Goal: Task Accomplishment & Management: Manage account settings

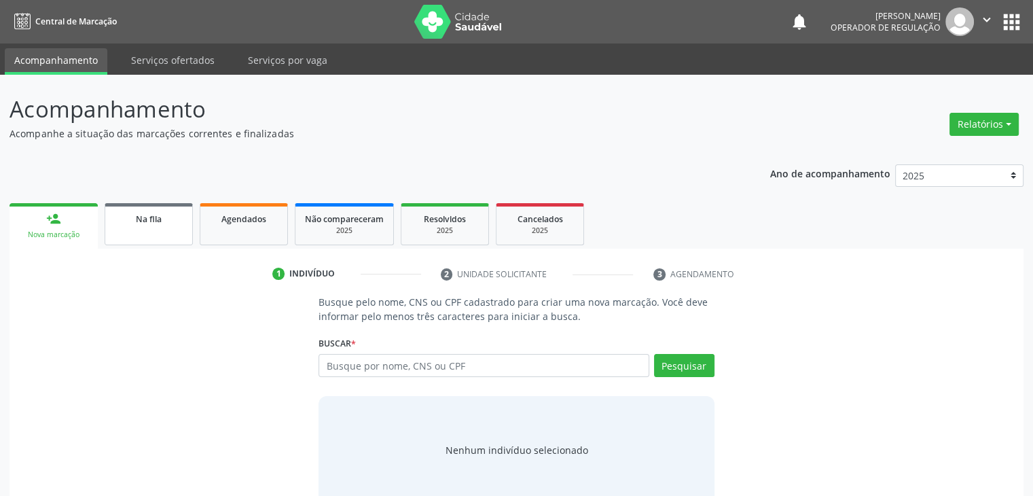
click at [168, 226] on link "Na fila" at bounding box center [149, 224] width 88 height 42
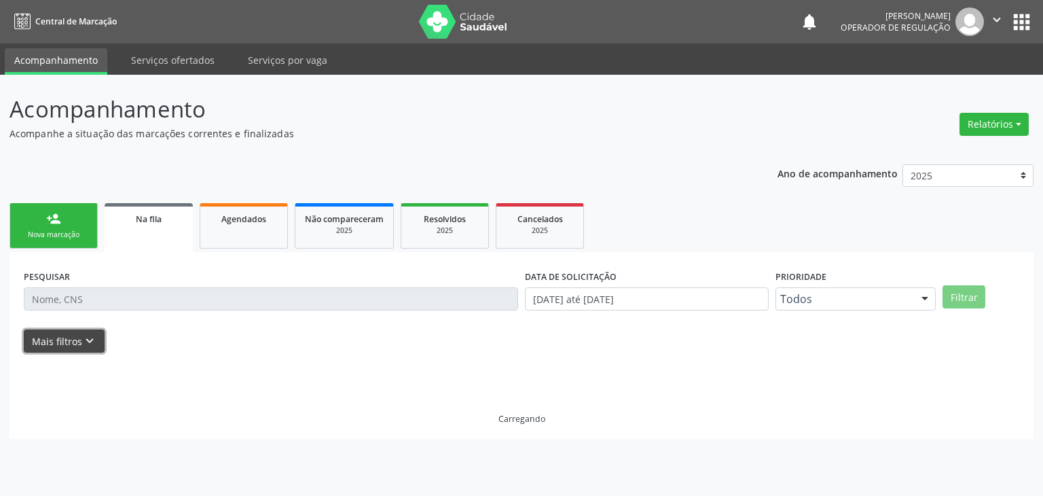
click at [79, 340] on button "Mais filtros keyboard_arrow_down" at bounding box center [64, 341] width 81 height 24
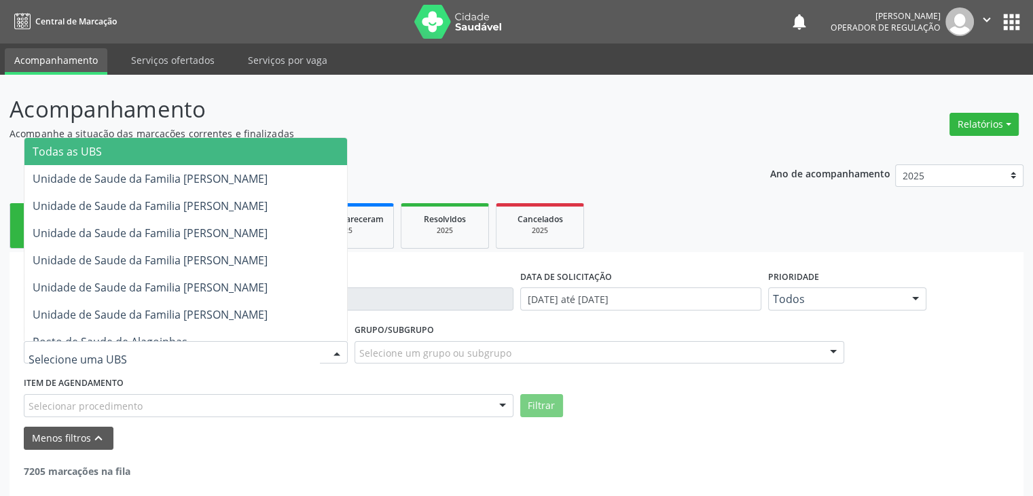
click at [147, 347] on div at bounding box center [186, 352] width 324 height 23
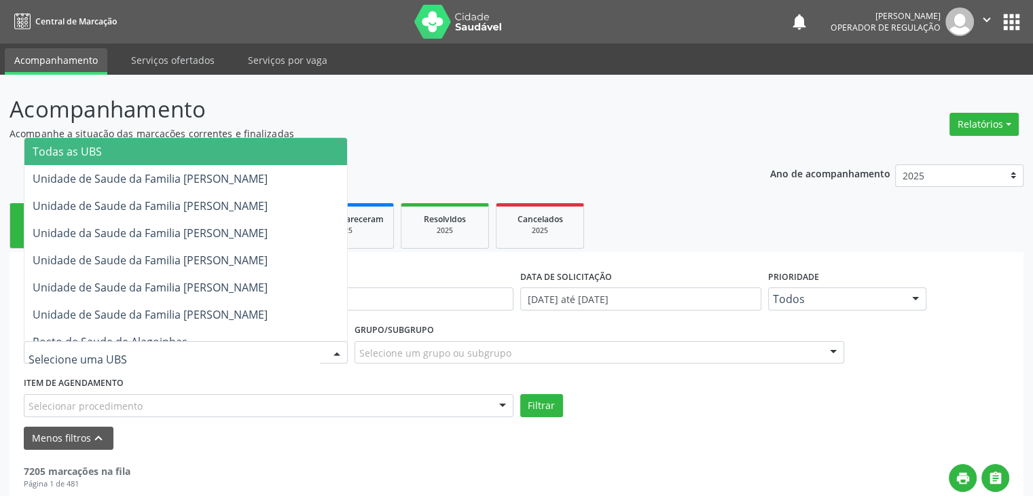
click at [177, 155] on span "Todas as UBS" at bounding box center [185, 151] width 322 height 27
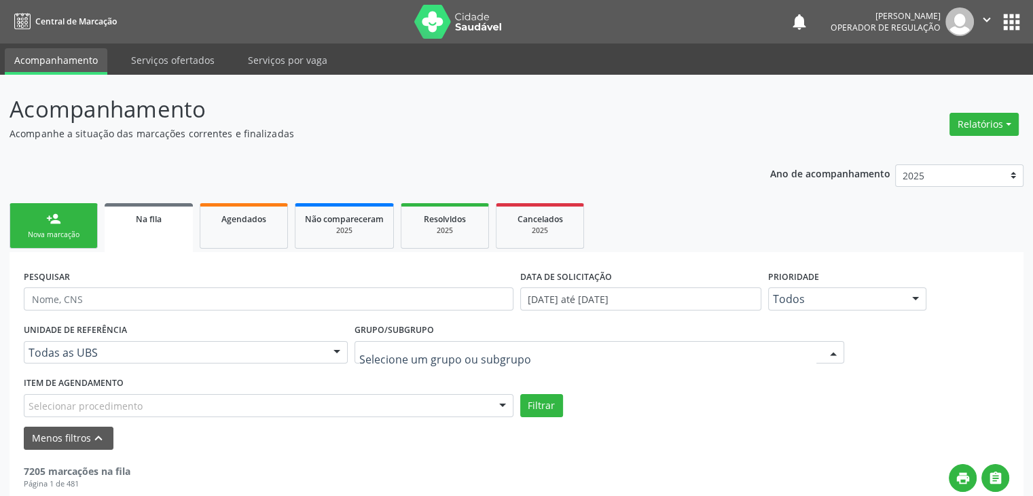
click at [509, 350] on div at bounding box center [598, 352] width 489 height 23
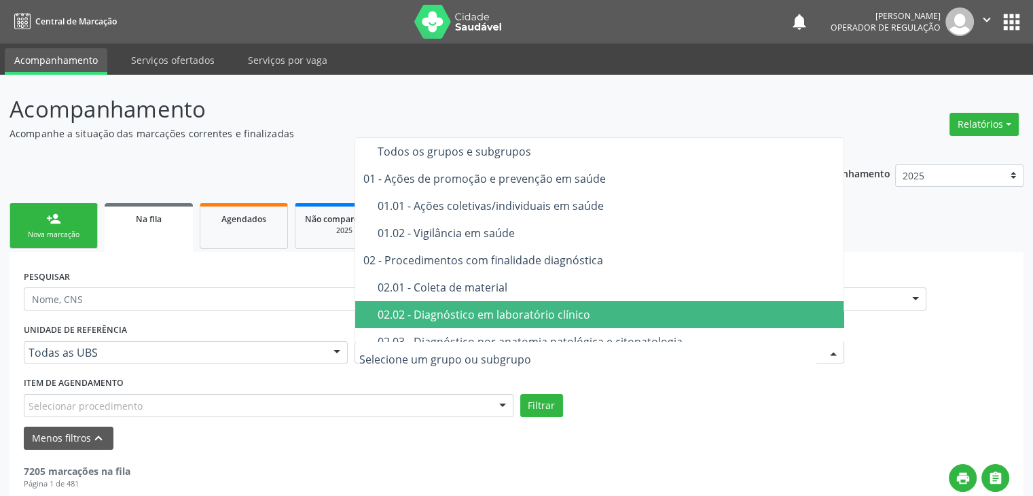
click at [485, 312] on div "02.02 - Diagnóstico em laboratório clínico" at bounding box center [606, 314] width 459 height 11
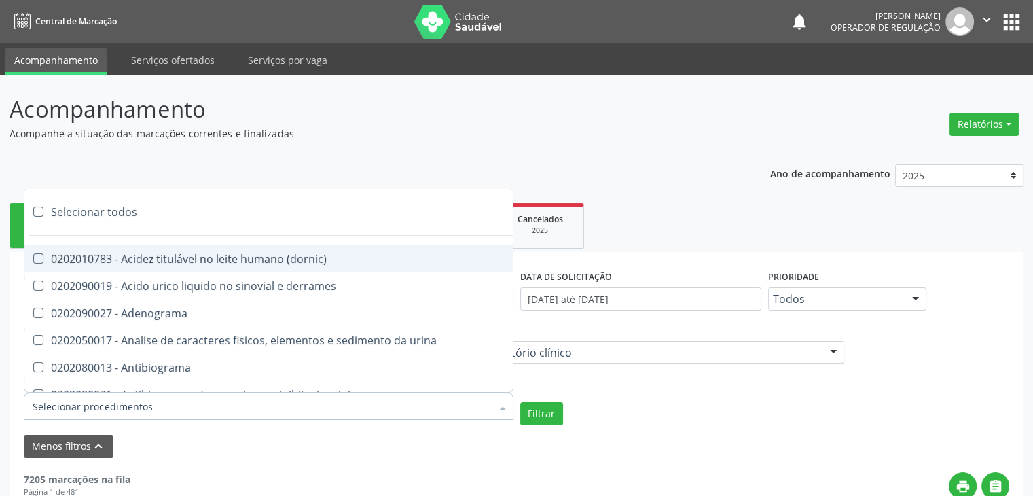
click at [238, 412] on div at bounding box center [268, 405] width 489 height 27
click at [100, 213] on div "Selecionar todos" at bounding box center [393, 211] width 739 height 27
checkbox input "true"
checkbox \(dornic\) "true"
checkbox derrames "true"
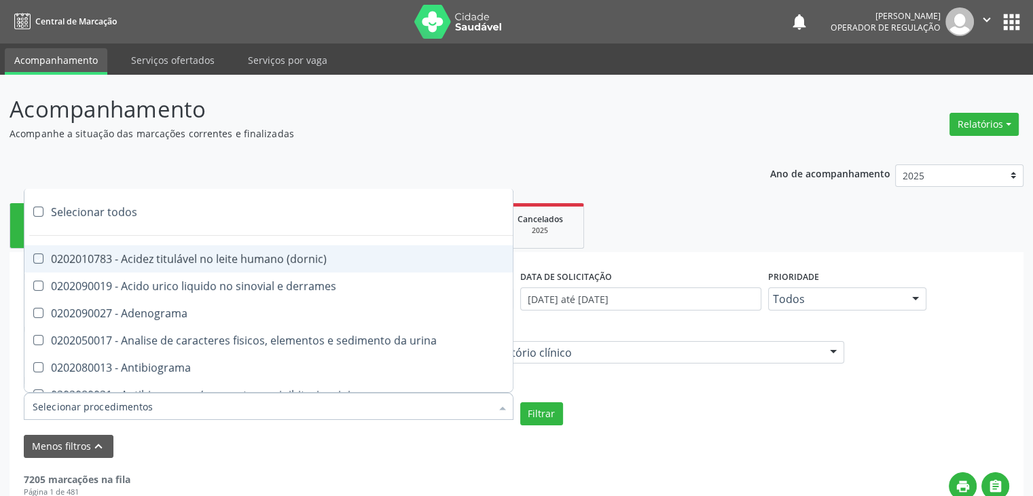
checkbox Adenograma "true"
checkbox urina "true"
checkbox Antibiograma "true"
checkbox minima "true"
checkbox micobacterias "true"
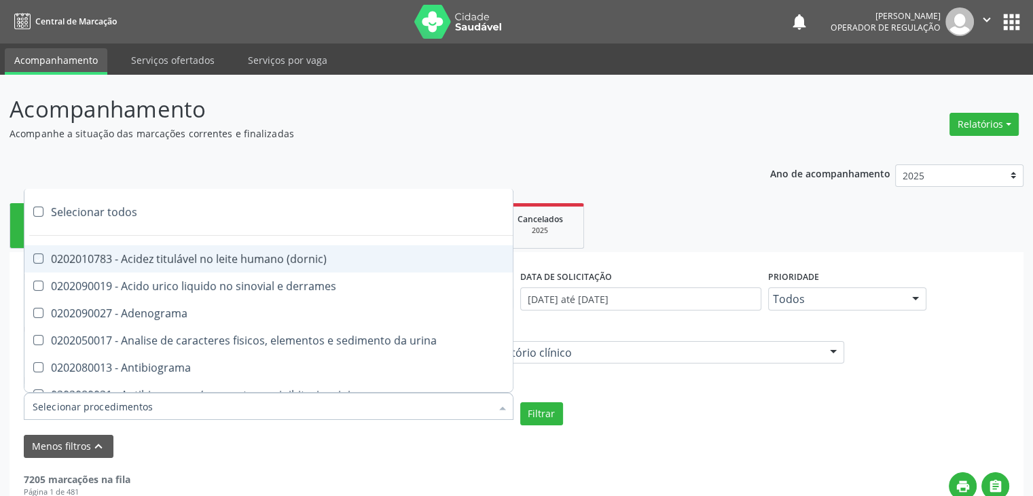
checkbox blot "true"
checkbox mlpa "true"
checkbox \(hanseniase\) "true"
checkbox \(controle\) "true"
checkbox \(diagnóstica\) "true"
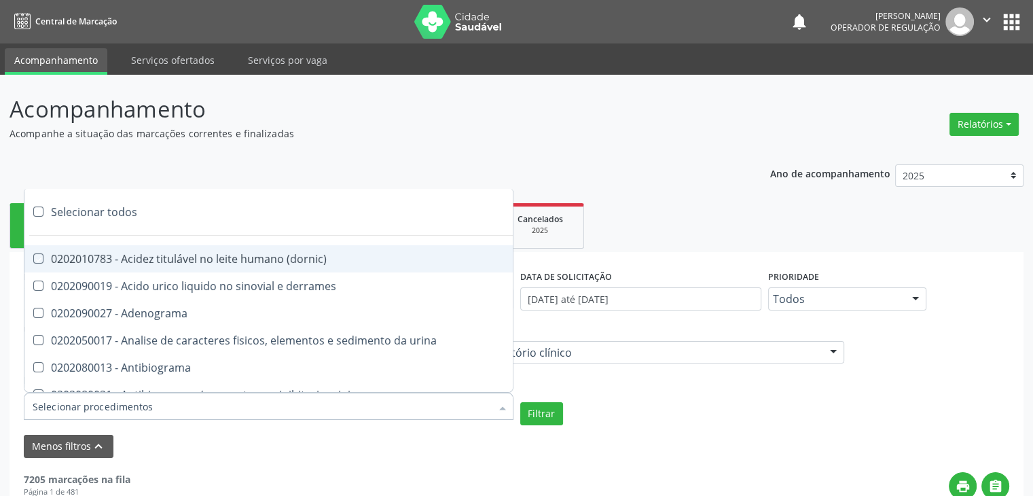
checkbox \(gram\) "true"
checkbox clamidia "true"
checkbox herpesvirus "true"
checkbox hematologica "true"
checkbox creatinina "true"
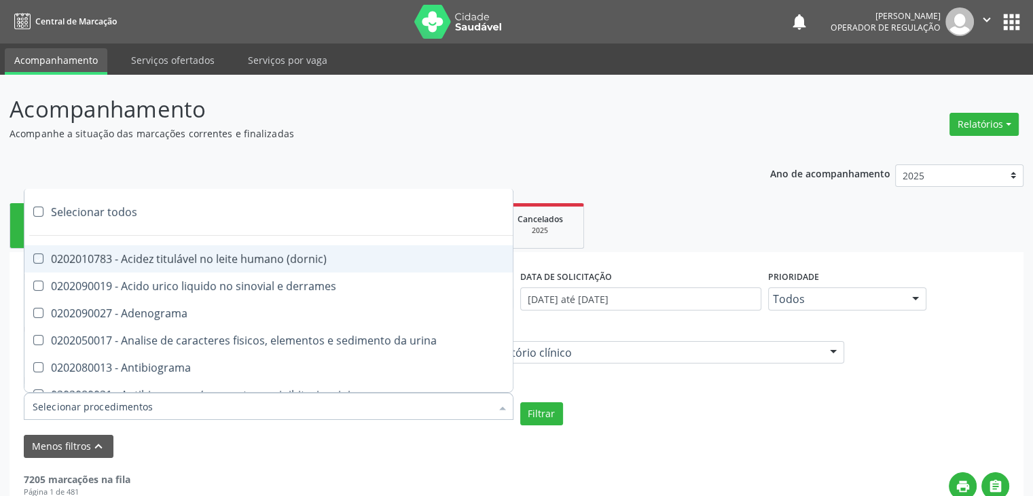
checkbox fosfato "true"
checkbox ureia "true"
checkbox osmolar "true"
checkbox addis "true"
checkbox b "true"
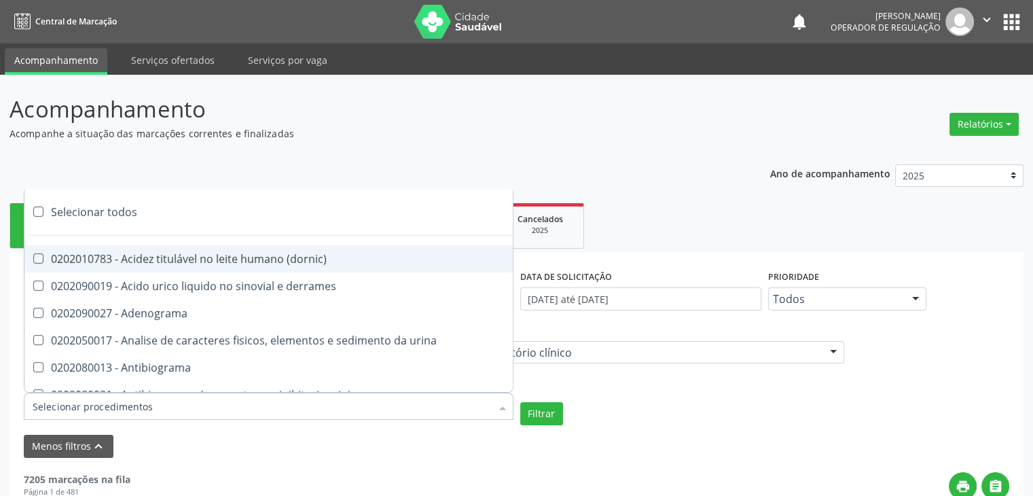
checkbox cd4\/cd8 "true"
checkbox totais "true"
checkbox plaquetas "true"
checkbox reticulocitos "true"
checkbox liquor "true"
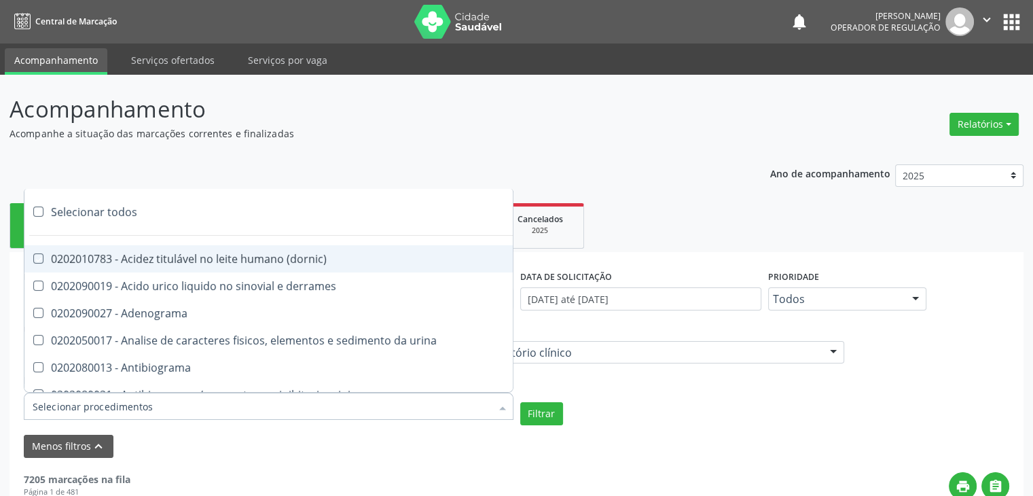
checkbox liquor "true"
checkbox identificacao "true"
checkbox \(pos-pasteurização\) "true"
checkbox herpesvirus "true"
checkbox baar "true"
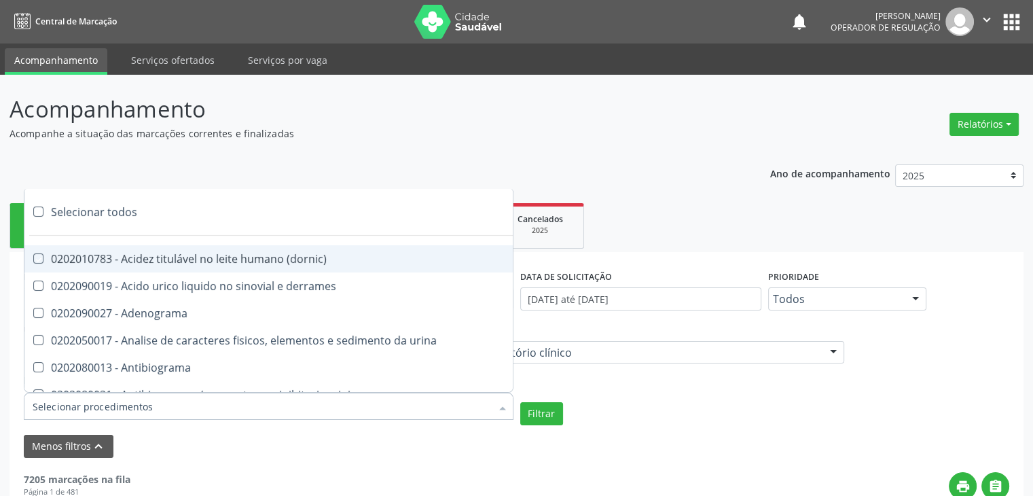
checkbox anaerobicas "true"
checkbox fungos "true"
checkbox \(qualitativo\) "true"
checkbox tardio\) "true"
checkbox \(qualitativo\) "true"
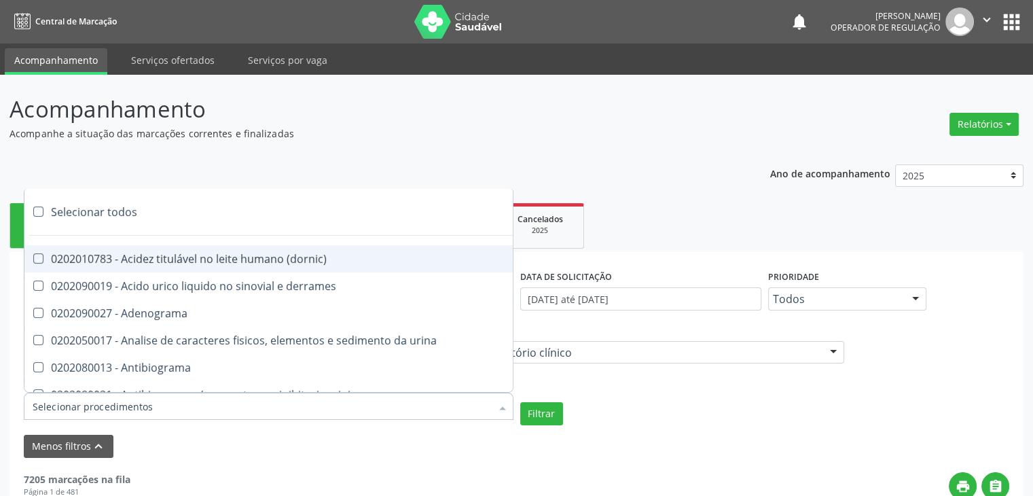
checkbox \(confirmatorio\) "true"
checkbox molecular "true"
checkbox htlv-1 "true"
checkbox biotinidase "true"
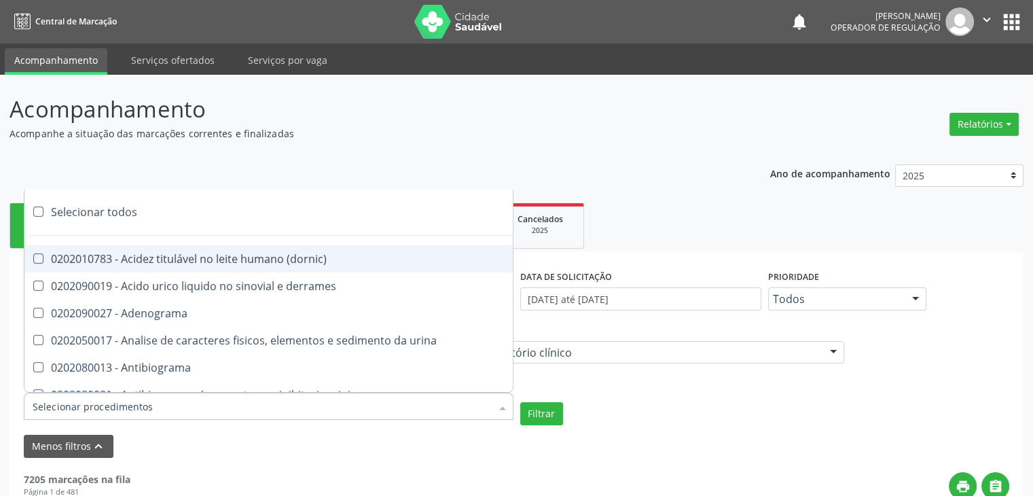
checkbox congênita "true"
checkbox antiplaquetarios "true"
checkbox ferro "true"
checkbox bandas\) "true"
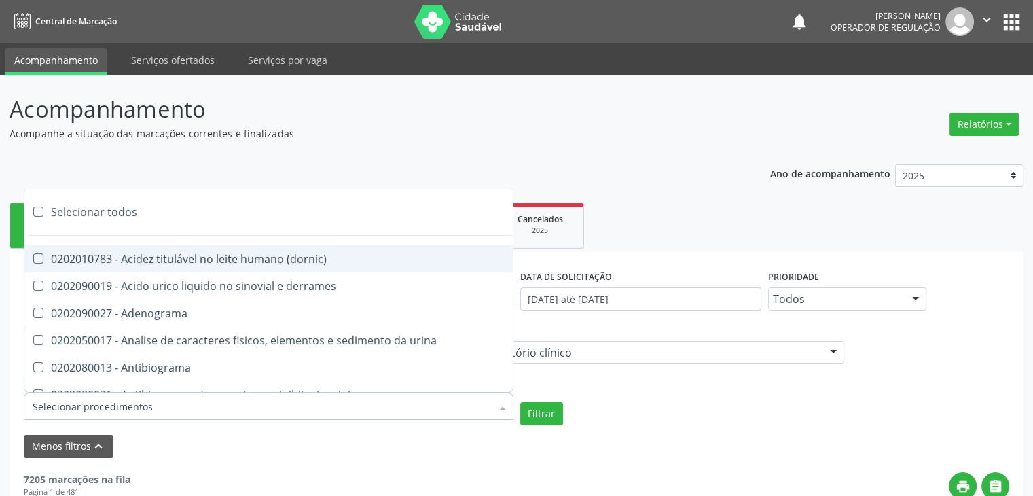
checkbox bandas\) "true"
checkbox \(ch50\) "true"
checkbox aminoacidos "true"
checkbox globular "true"
checkbox dosagens\) "true"
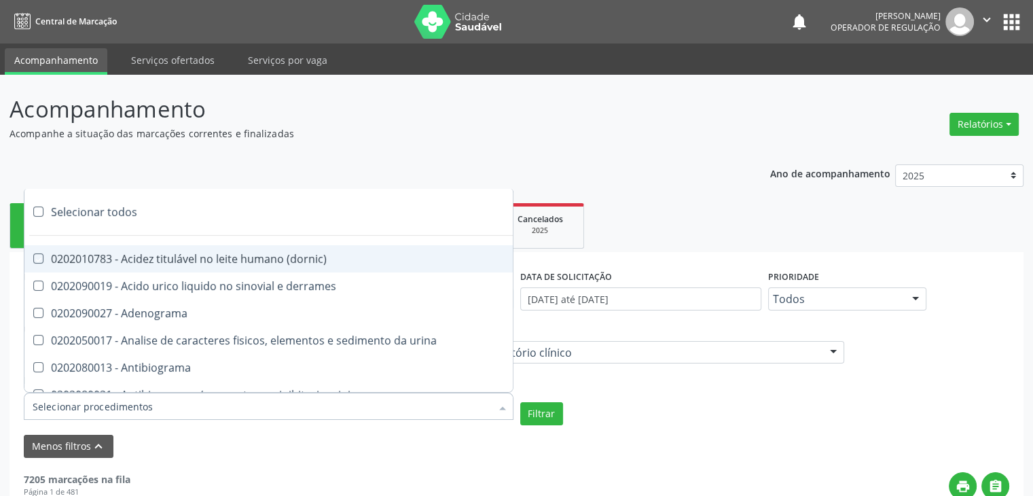
checkbox dosagens\) "true"
checkbox \(cada\) "true"
checkbox reumatoide "true"
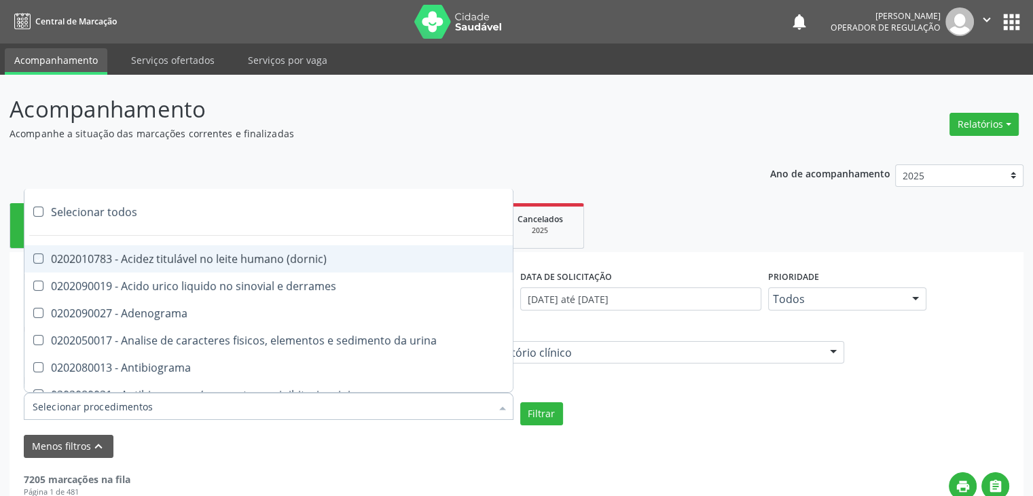
checkbox amniotico "true"
checkbox livre "true"
checkbox osmolalidade "true"
checkbox osmolaridade "true"
checkbox t3 "true"
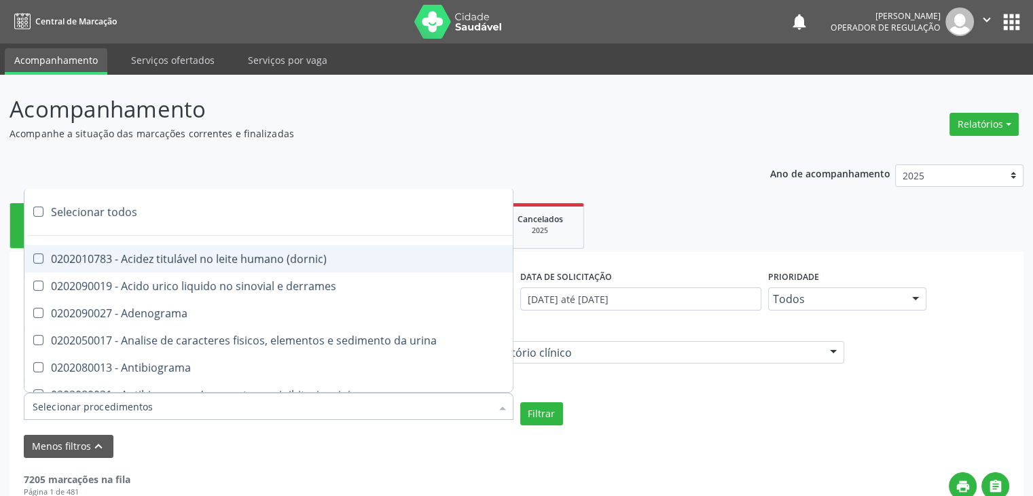
checkbox sulfo-hemoglobina "true"
checkbox reverso "true"
checkbox coagulacao "true"
checkbox euglobulina "true"
checkbox -duke "true"
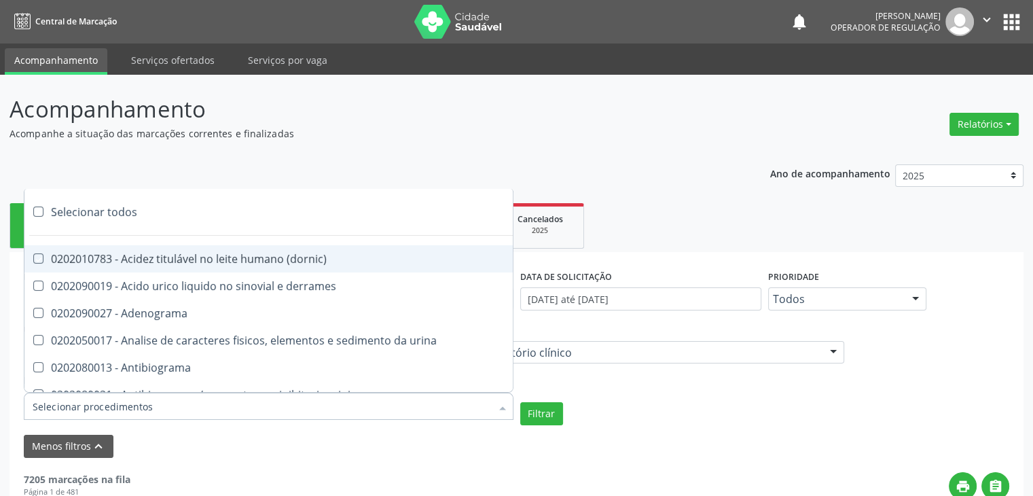
checkbox ivy "true"
checkbox hemacias "true"
checkbox trombina "true"
checkbox ativada\) "true"
checkbox \(tap\) "true"
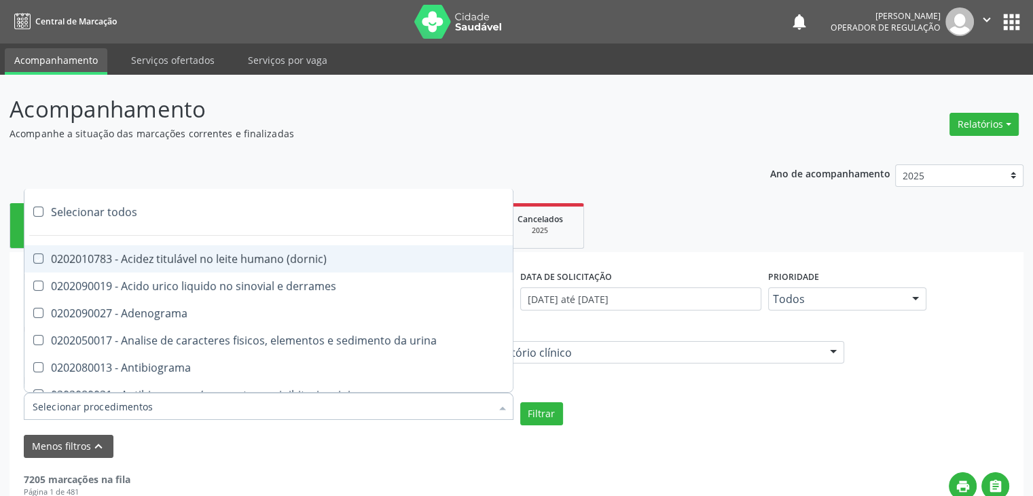
checkbox \(vhs\) "true"
checkbox abo "true"
checkbox reativa "true"
checkbox ordenhado "true"
checkbox pezinho\) "true"
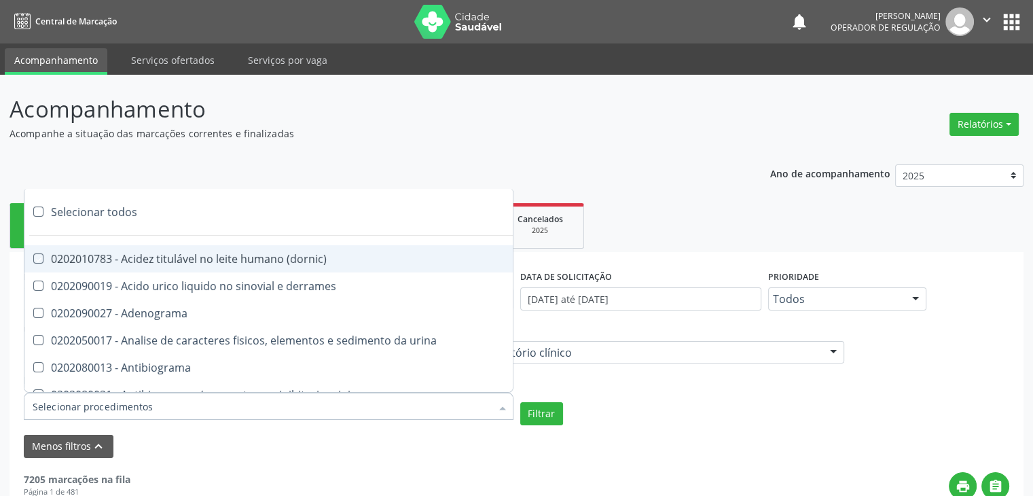
checkbox complemento "true"
checkbox pezinho\) "true"
checkbox 17-alfa-hidroxiprogesterona "true"
checkbox totais "true"
checkbox 17-hidroxicorticosteroides "true"
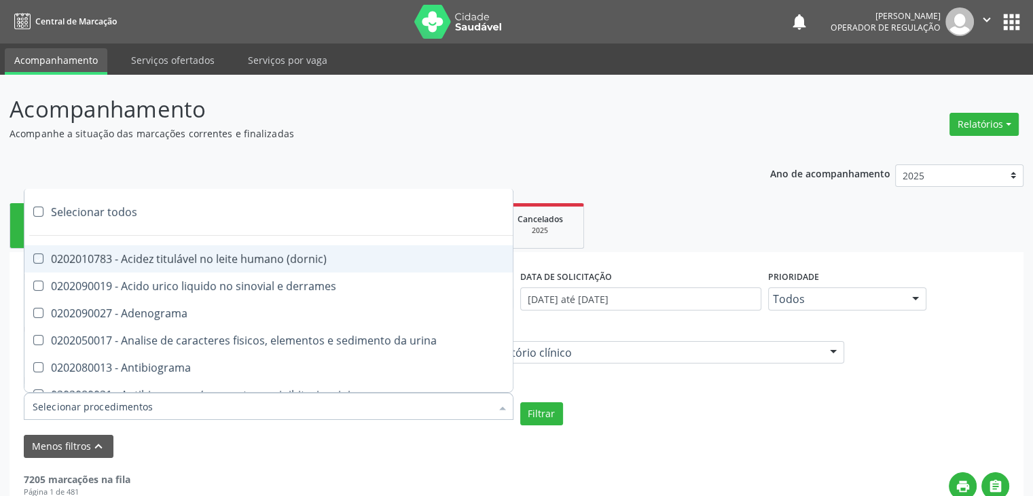
checkbox d "true"
checkbox 5-nucleotidase "true"
checkbox acetona "true"
checkbox \(serotonina\) "true"
checkbox ascorbico "true"
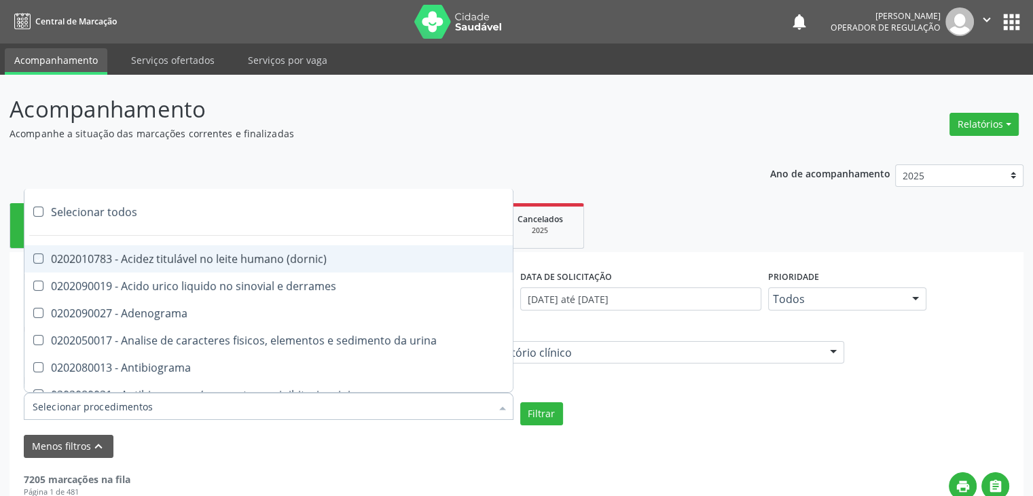
checkbox delta-aminolevulinico "true"
checkbox hipurico "true"
checkbox mandelico "true"
checkbox metil-hipurico "true"
checkbox urico "true"
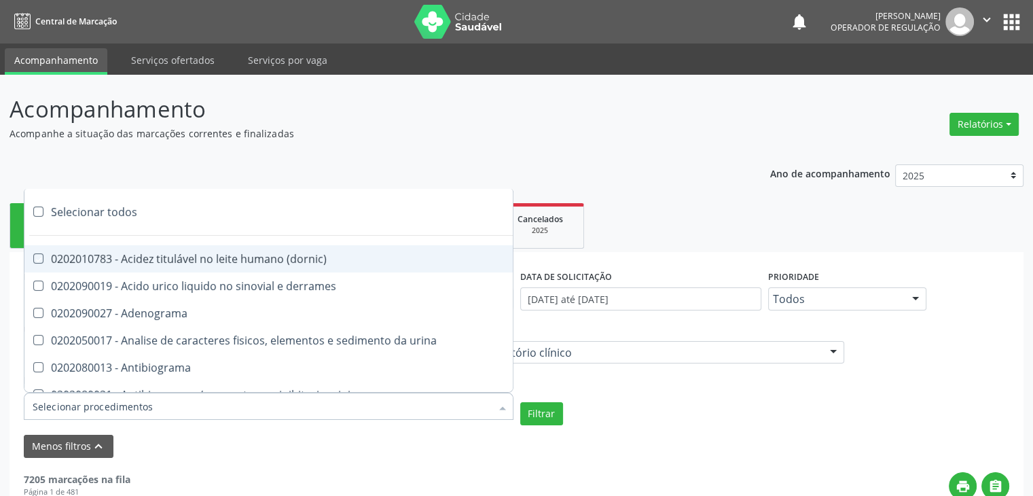
checkbox valproico "true"
checkbox vanilmandelico "true"
checkbox \(acth\) "true"
checkbox ala-desidratase "true"
checkbox etilico "true"
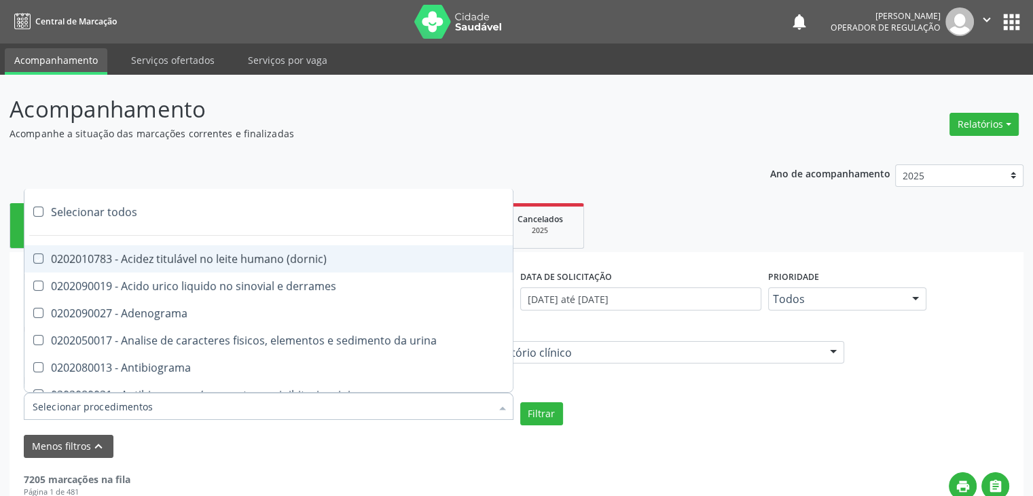
checkbox aldolase "true"
checkbox aldosterona "true"
checkbox alfa-1-antitripsina "true"
checkbox acida "true"
checkbox alfa-2-macroglobulina "true"
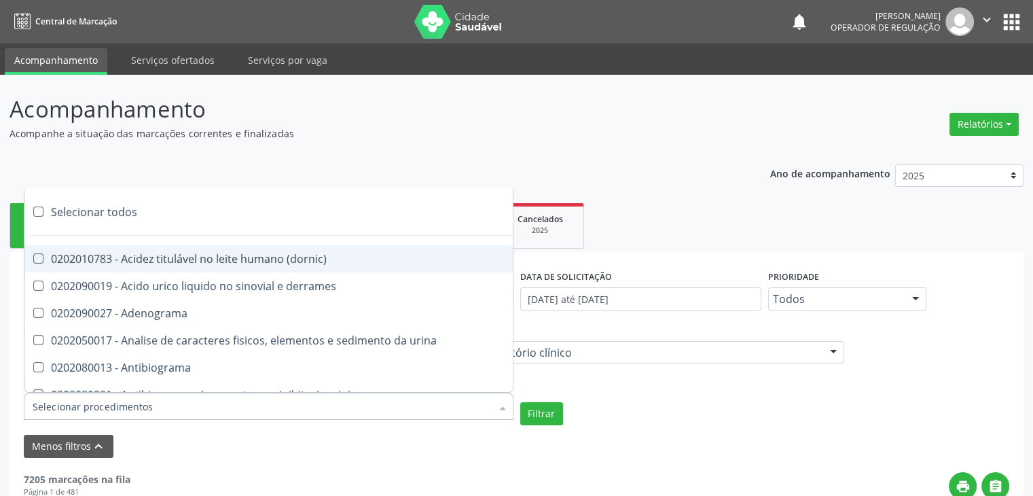
checkbox alfa-fetoproteina "true"
checkbox aluminio "true"
checkbox amilase "true"
checkbox aminoglicosideos "true"
checkbox amonia "true"
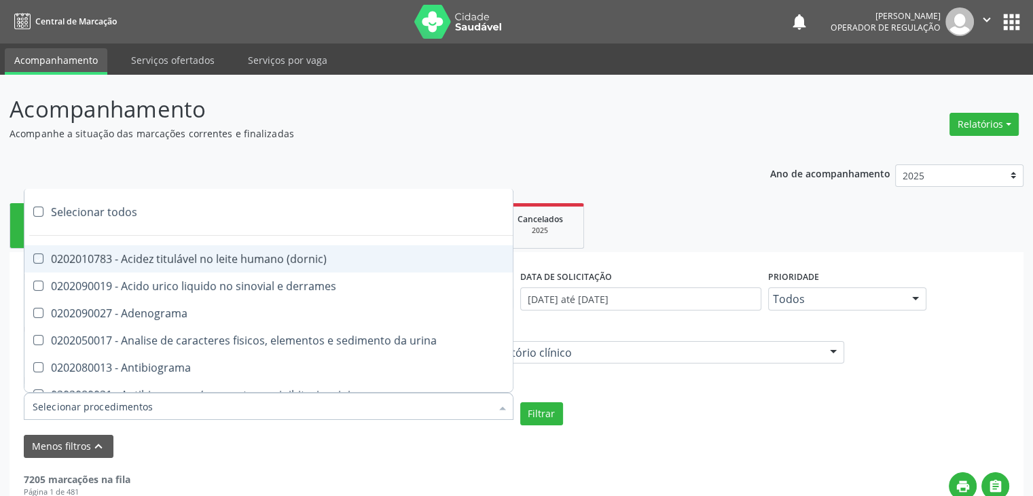
checkbox ciclico "true"
checkbox androstenediona "true"
checkbox anfetaminas "true"
checkbox circulante "true"
checkbox iga "true"
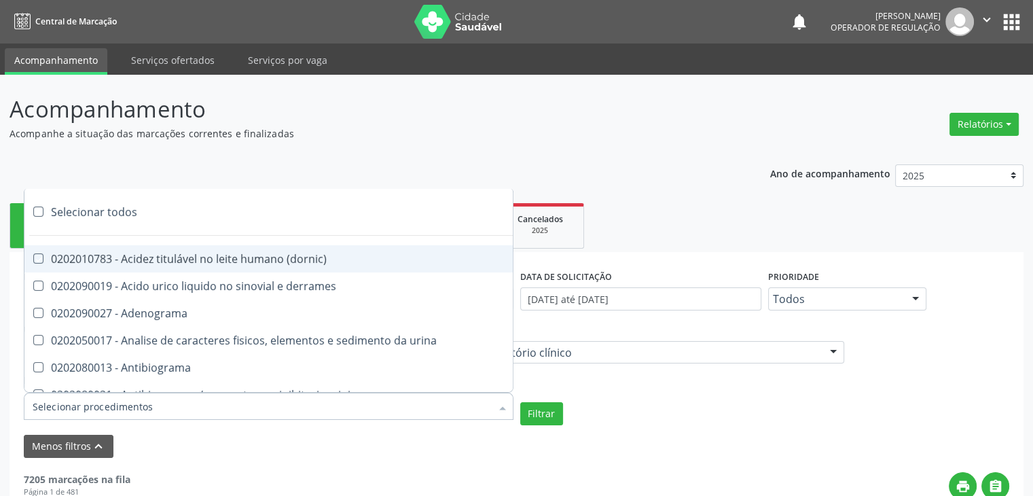
checkbox triciclicos "true"
checkbox \(psa\) "true"
checkbox iii "true"
checkbox barbituratos "true"
checkbox benzodiazepinicos "true"
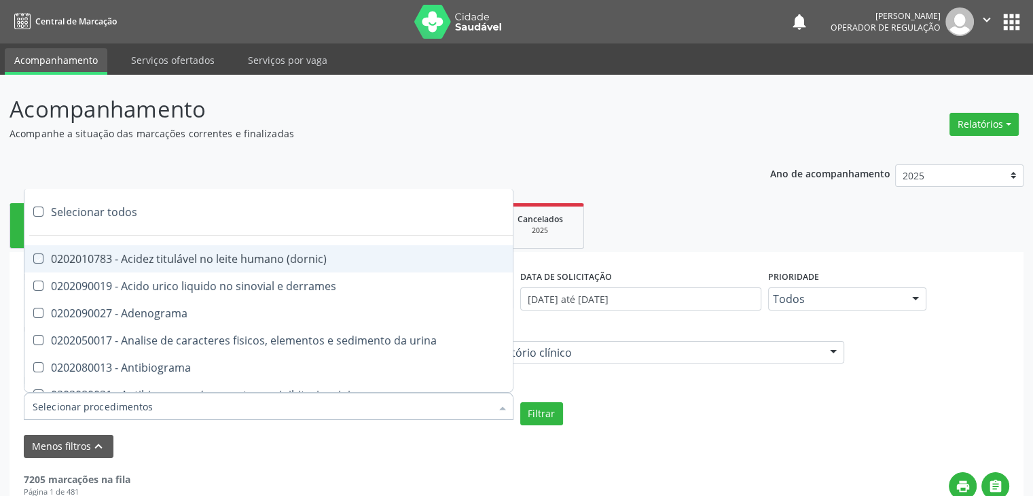
checkbox beta-2-microglobulina "true"
checkbox fracoes "true"
checkbox cadmio "true"
checkbox calcio "true"
checkbox ionizavel "true"
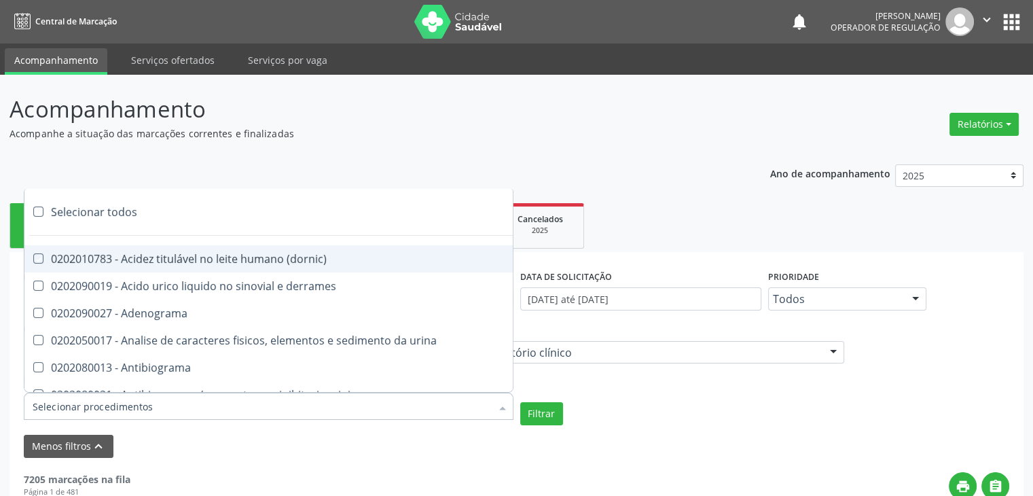
checkbox calcitonina "true"
checkbox carbamazepina "true"
checkbox carboxi-hemoglobina "true"
checkbox caroteno "true"
checkbox catecolaminas "true"
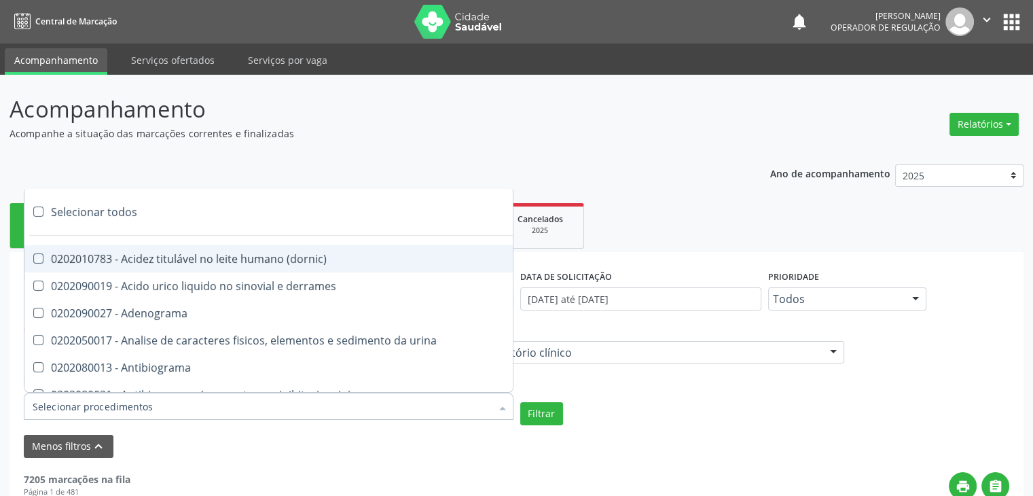
checkbox chumbo "true"
checkbox ciclosporina "true"
checkbox citrato "true"
checkbox cloreto "true"
checkbox suor "true"
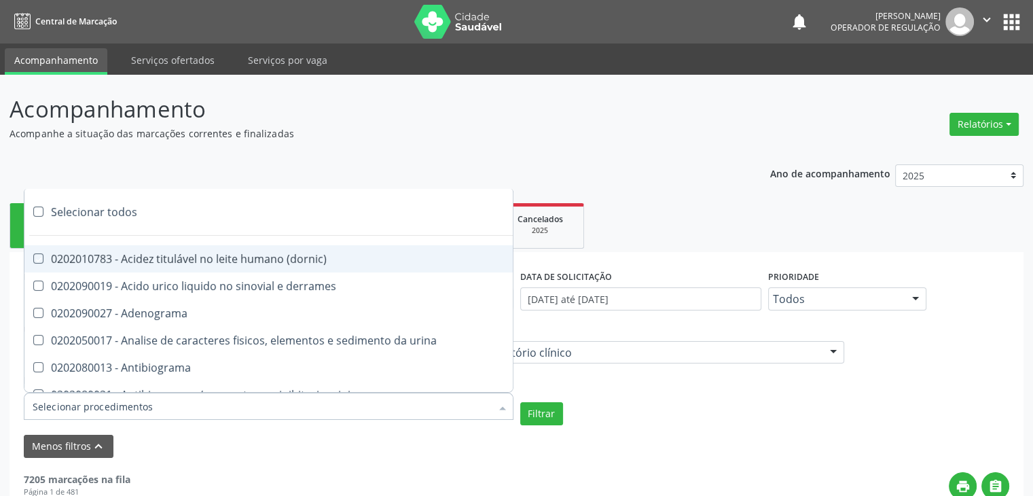
checkbox cobre "true"
checkbox hdl "true"
checkbox ldl "true"
checkbox colinesterase "true"
checkbox c3 "true"
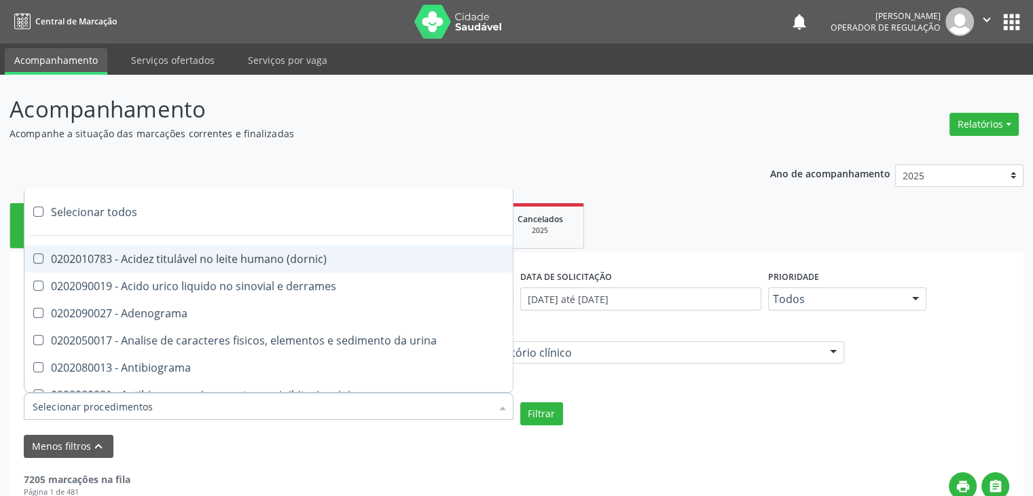
checkbox c4 "true"
checkbox cortisol "true"
checkbox creatinina "true"
checkbox amniotico "true"
checkbox \(cpk\) "true"
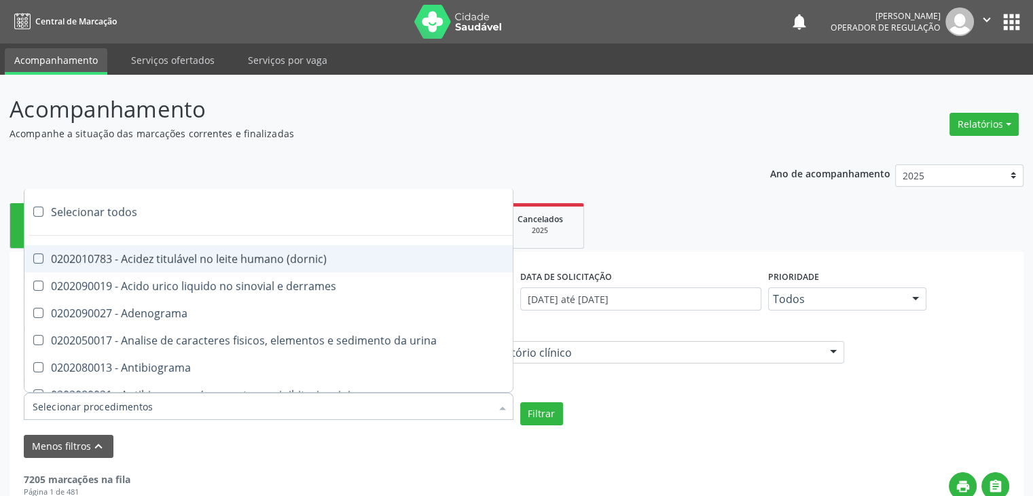
checkbox crioaglutinina "true"
checkbox \(dhea\) "true"
checkbox alfa-hidroxibutirica "true"
checkbox glutamica "true"
checkbox latica "true"
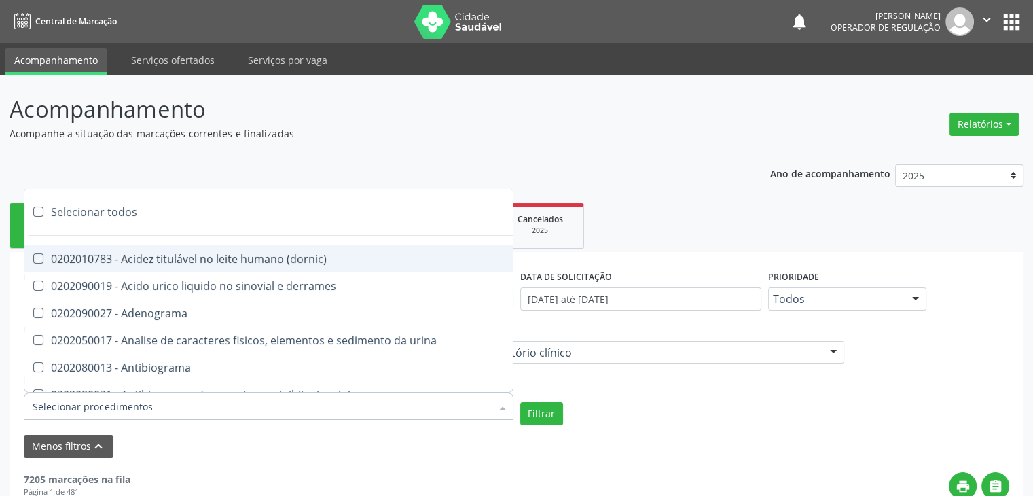
checkbox fracionadas\) "true"
checkbox digitoxina\) "true"
checkbox \(dht\) "true"
checkbox fecal "true"
checkbox estradiol "true"
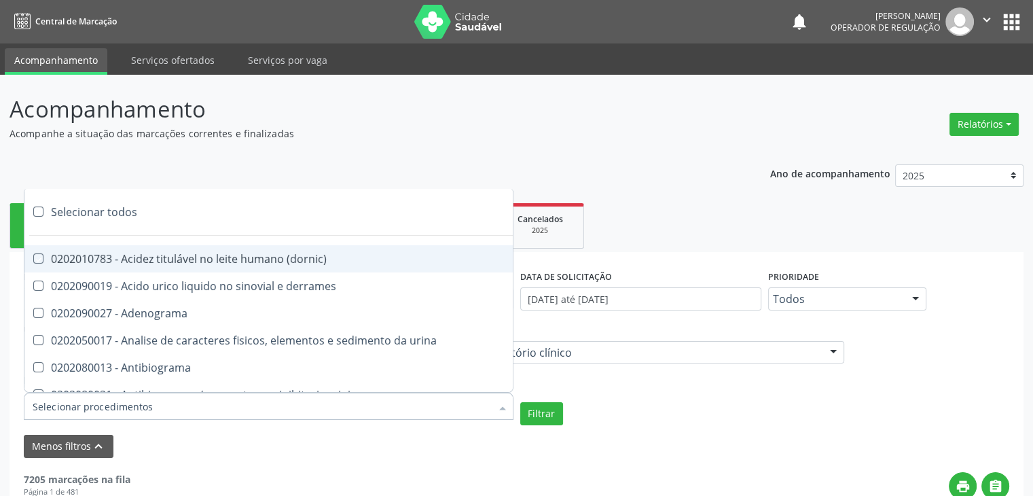
checkbox estriol "true"
checkbox estrona "true"
checkbox etossuximida "true"
checkbox ii "true"
checkbox ix "true"
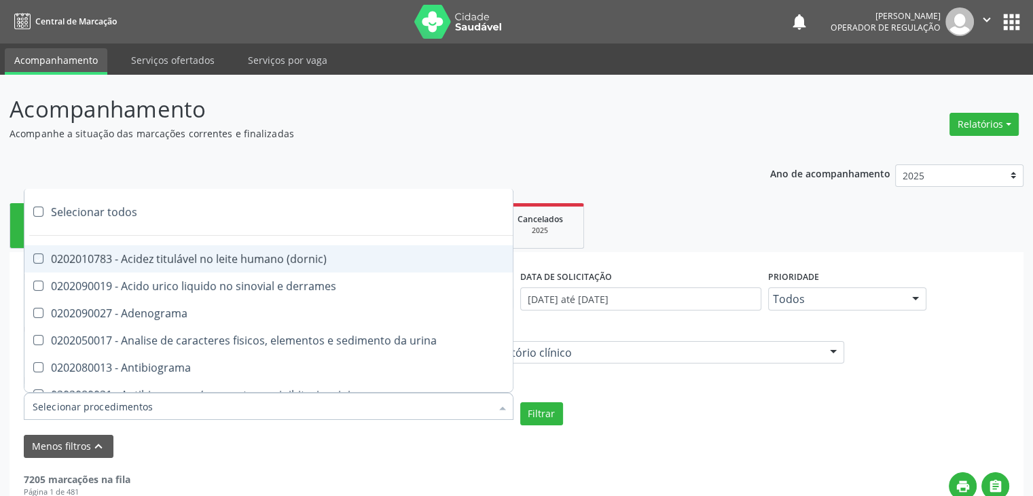
checkbox v "true"
checkbox vii "true"
checkbox viii "true"
checkbox \(inibidor\) "true"
checkbox \(antigeno\) "true"
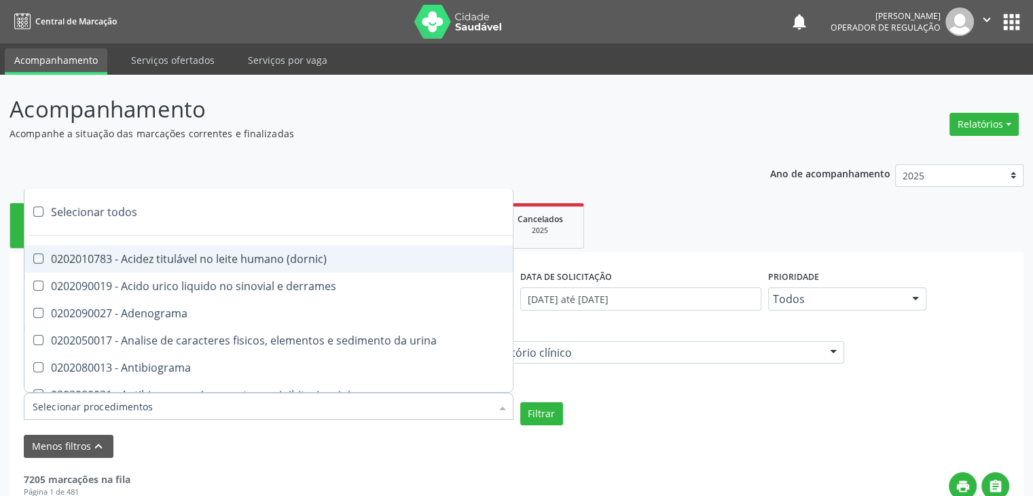
checkbox x "true"
checkbox xi "true"
checkbox xii "true"
checkbox xiii "true"
checkbox tardio\) "true"
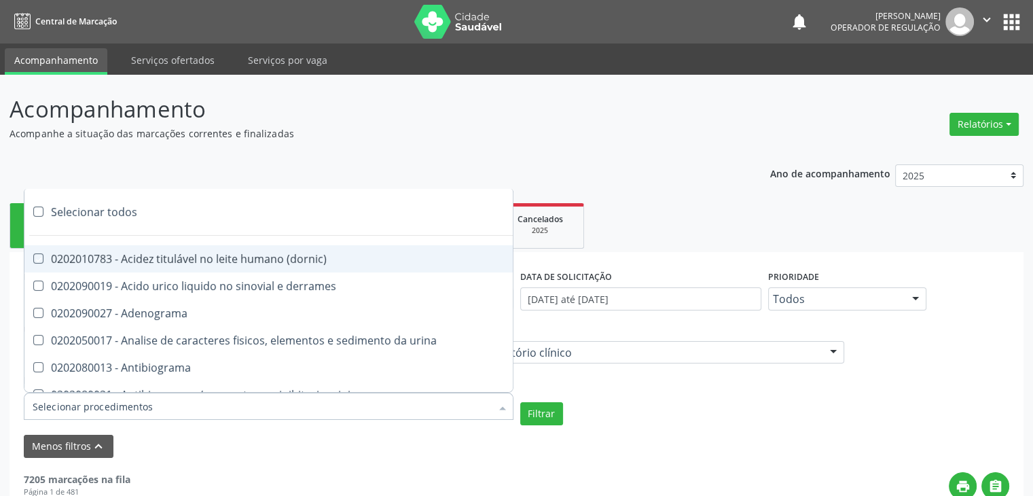
checkbox t4 "true"
checkbox pezinho\) "true"
checkbox fenitoina "true"
checkbox fenol "true"
checkbox ferritina "true"
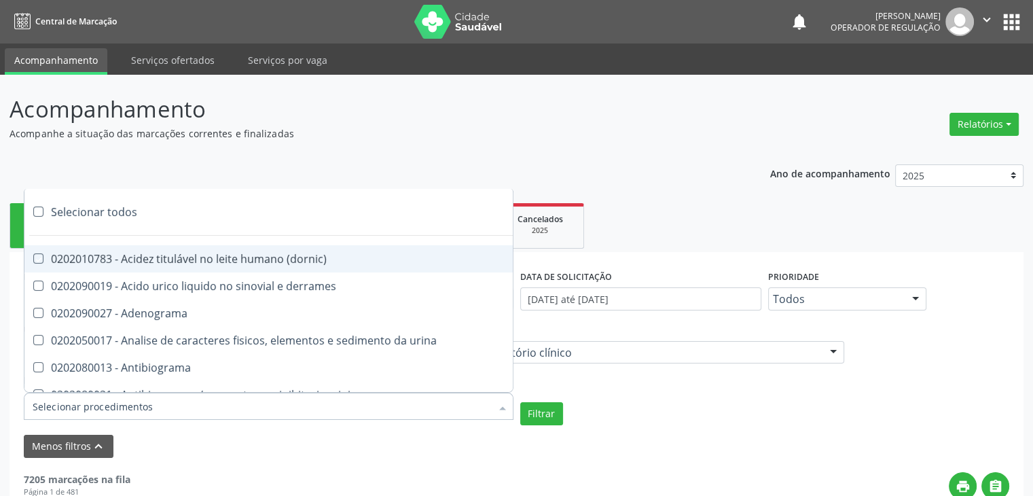
checkbox serico "true"
checkbox fibrinogenio "true"
checkbox folato "true"
checkbox formaldeido "true"
checkbox total "true"
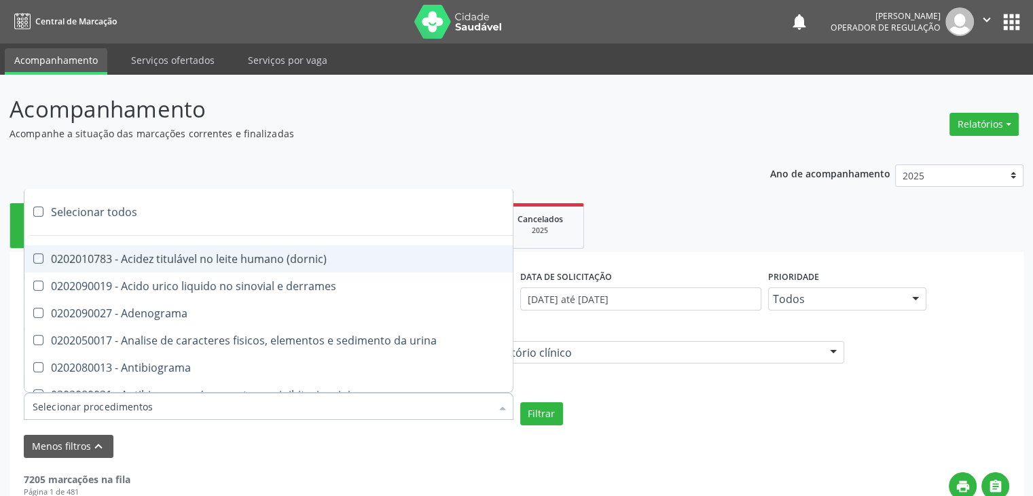
checkbox alcalina "true"
checkbox esperma "true"
checkbox fosforo "true"
checkbox acida "true"
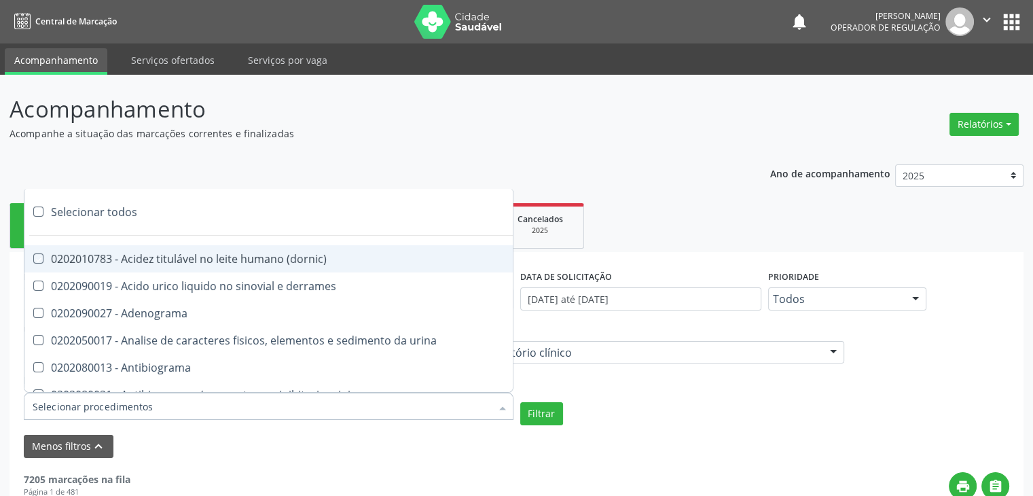
checkbox frutose "true"
checkbox esperma "true"
checkbox galactose "true"
checkbox gt\) "true"
checkbox gastrina "true"
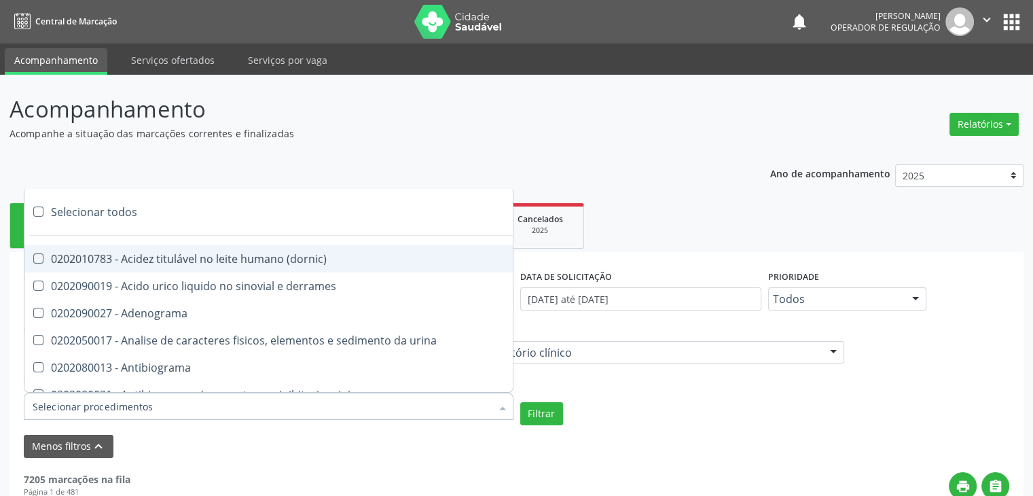
checkbox glicose "true"
checkbox derrames "true"
checkbox desidrogenase "true"
checkbox tiroxina "true"
checkbox hcg\) "true"
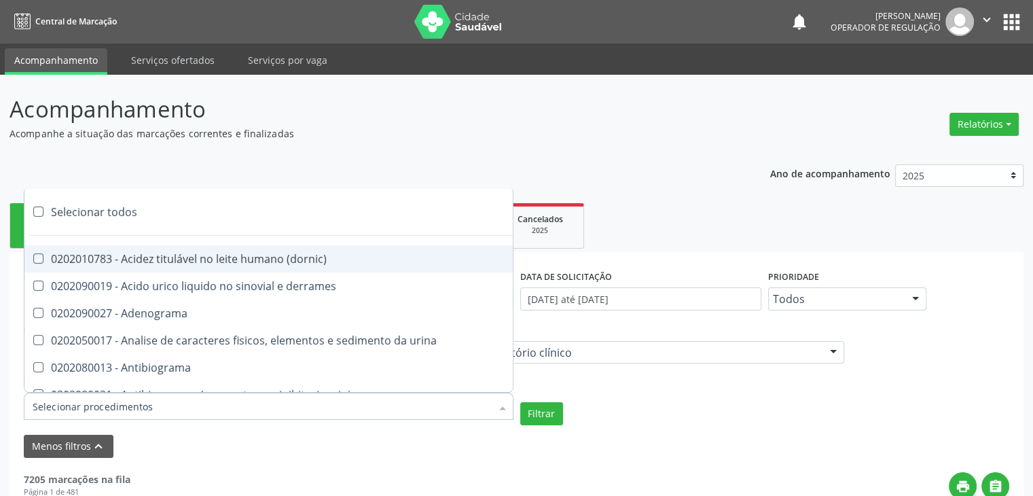
checkbox fecal "true"
checkbox haptoglobina "true"
checkbox hemoglobina "true"
checkbox 37oc "true"
checkbox fetal "true"
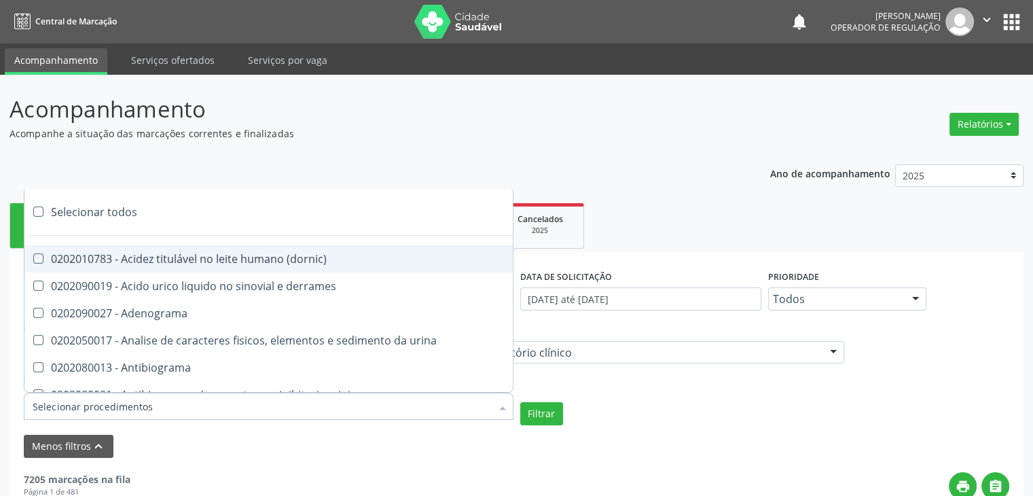
checkbox glicosilada "true"
checkbox hemossiderina "true"
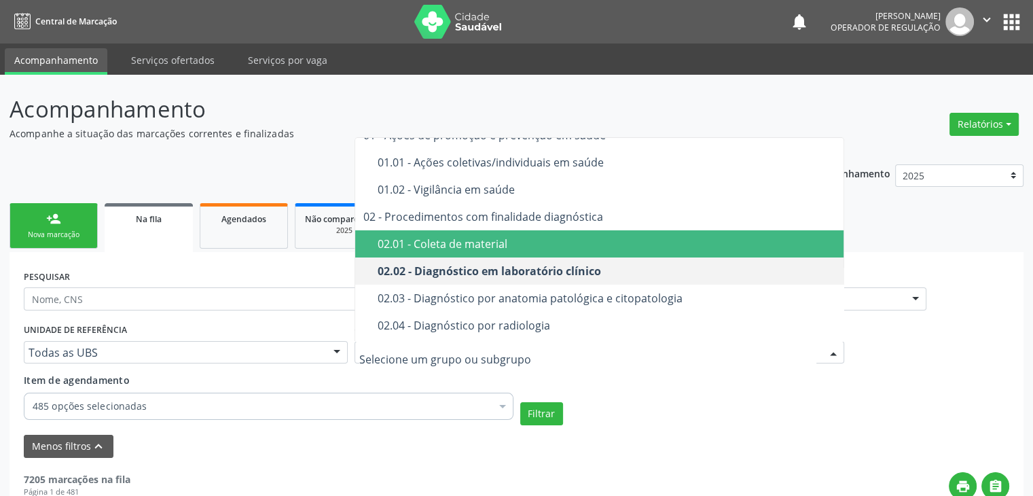
scroll to position [68, 0]
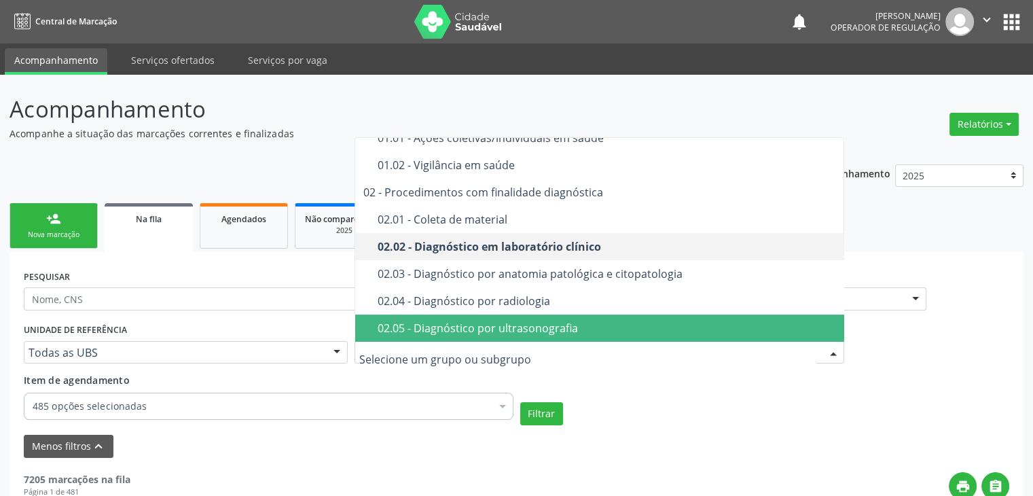
click at [555, 322] on div "02.05 - Diagnóstico por ultrasonografia" at bounding box center [606, 327] width 459 height 11
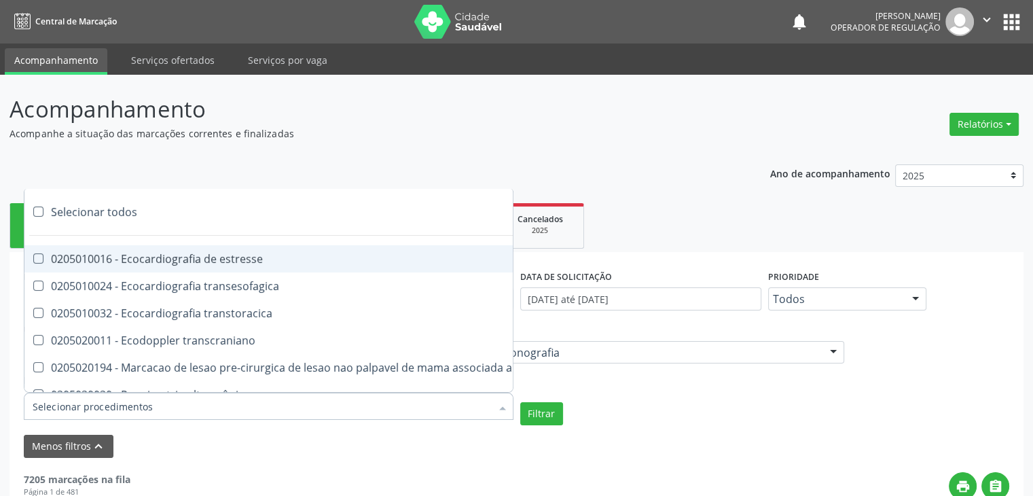
click at [253, 416] on div at bounding box center [268, 405] width 489 height 27
click at [107, 212] on div "Selecionar todos" at bounding box center [315, 211] width 583 height 27
click at [90, 208] on div "Desfazer seleção" at bounding box center [315, 211] width 583 height 27
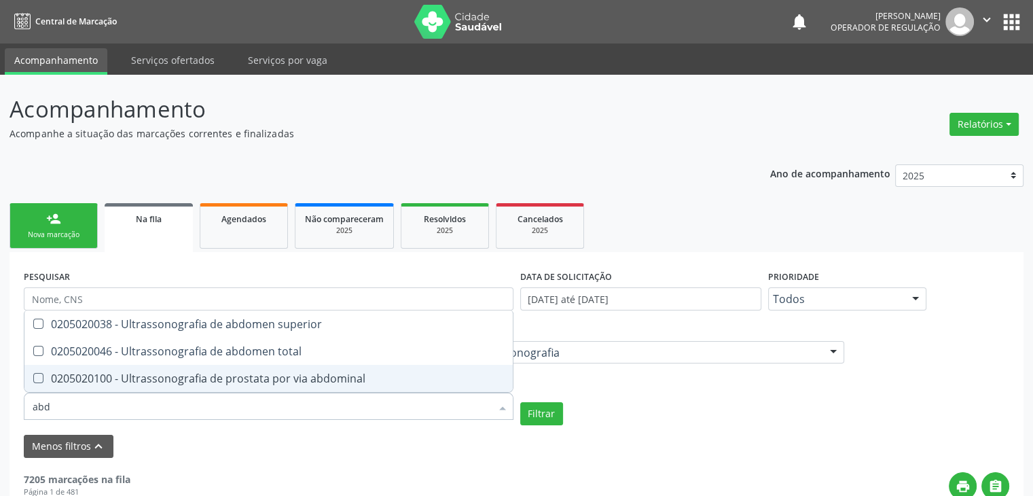
click at [155, 367] on span "0205020100 - Ultrassonografia de prostata por via abdominal" at bounding box center [268, 378] width 488 height 27
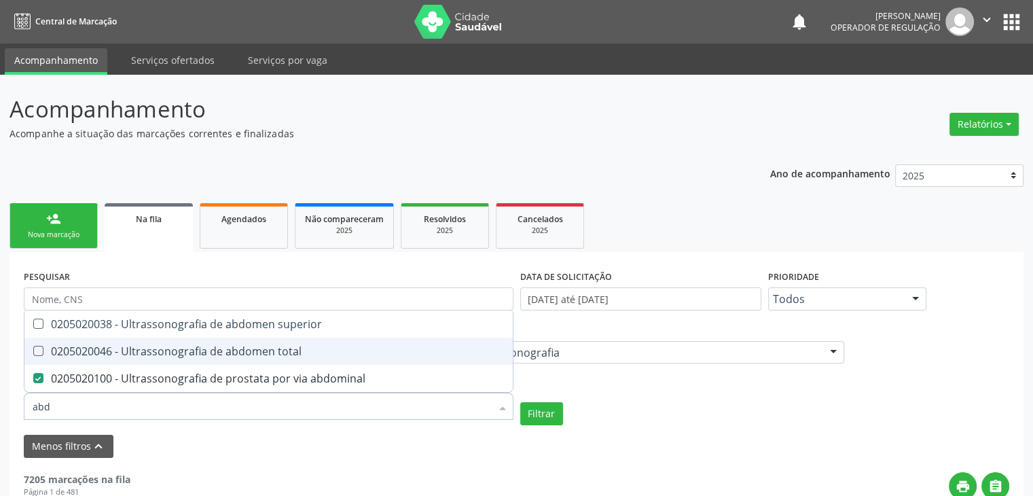
click at [155, 352] on div "0205020046 - Ultrassonografia de abdomen total" at bounding box center [269, 351] width 472 height 11
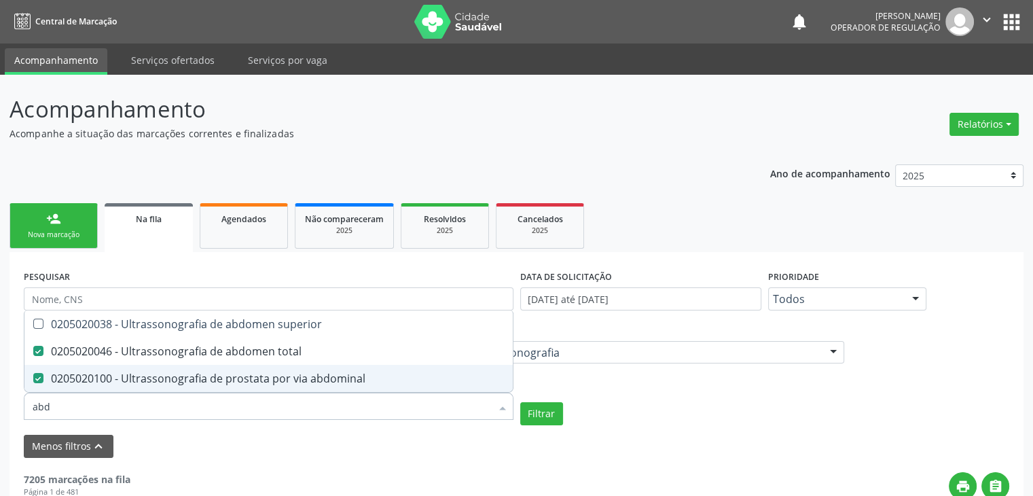
click at [163, 384] on div "0205020100 - Ultrassonografia de prostata por via abdominal" at bounding box center [269, 378] width 472 height 11
click at [365, 388] on span "0205020100 - Ultrassonografia de prostata por via abdominal" at bounding box center [268, 378] width 488 height 27
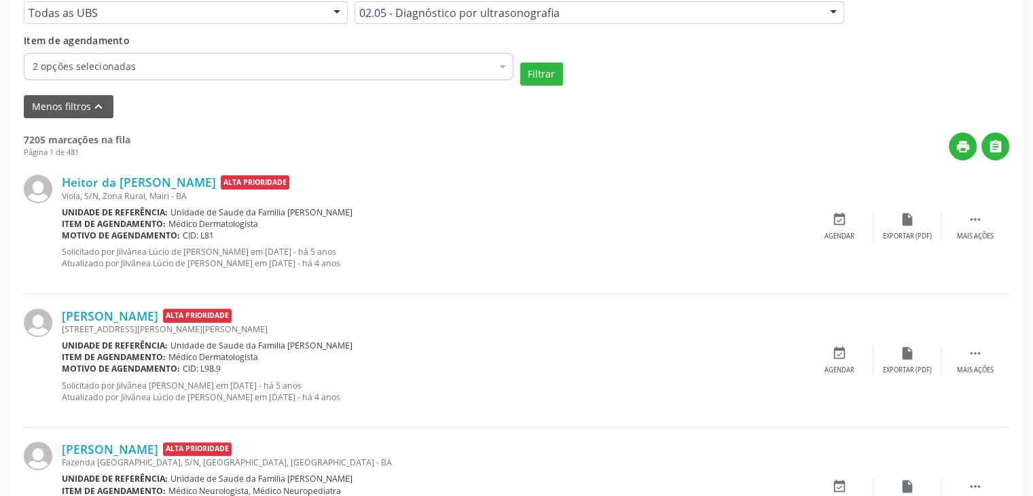
scroll to position [204, 0]
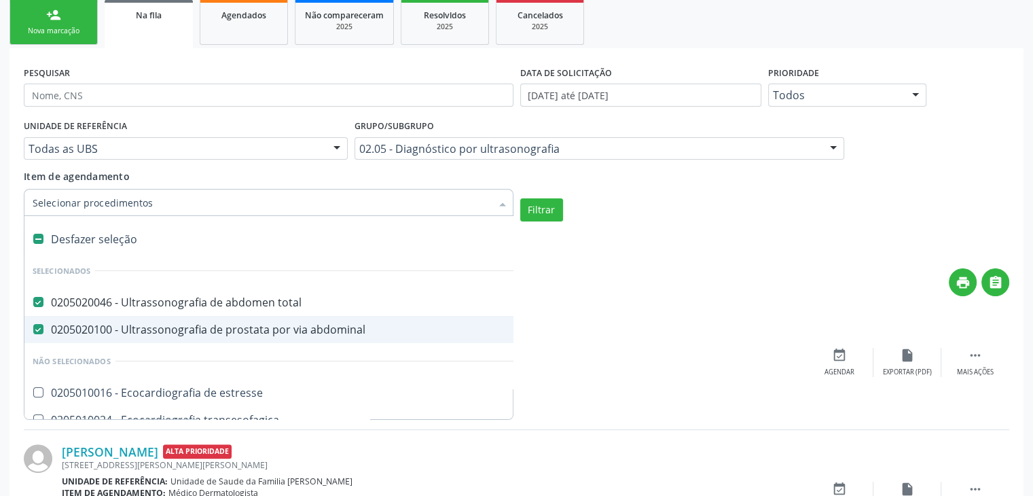
click at [220, 328] on div "0205020100 - Ultrassonografia de prostata por via abdominal" at bounding box center [316, 329] width 567 height 11
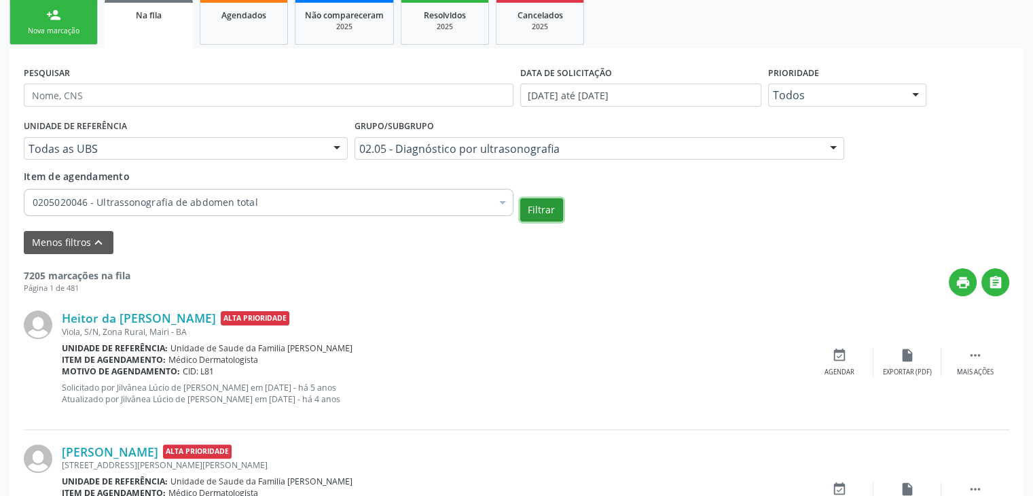
click at [545, 212] on button "Filtrar" at bounding box center [541, 209] width 43 height 23
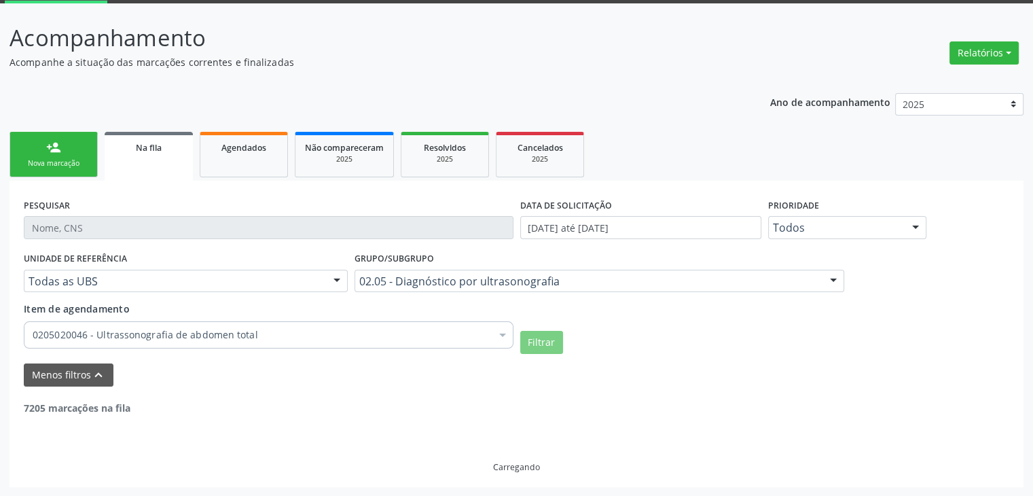
scroll to position [24, 0]
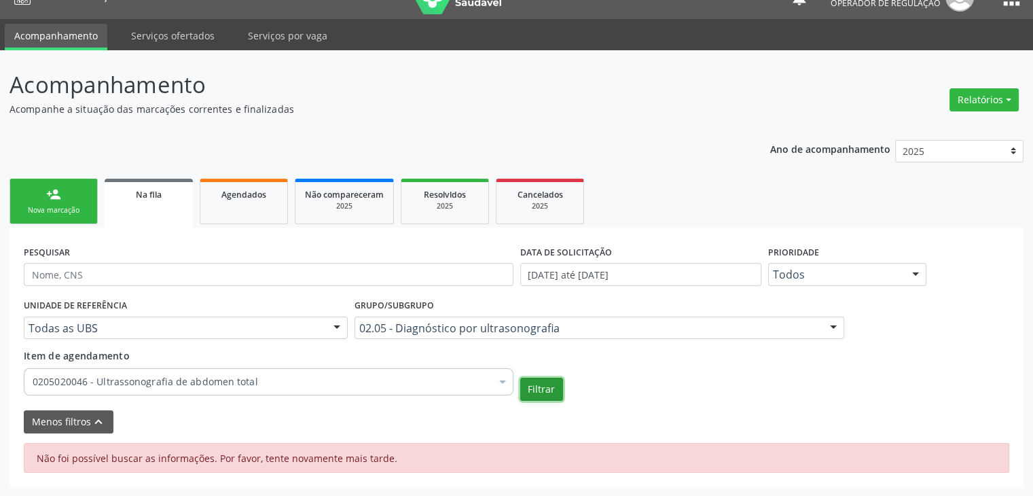
click at [548, 396] on button "Filtrar" at bounding box center [541, 388] width 43 height 23
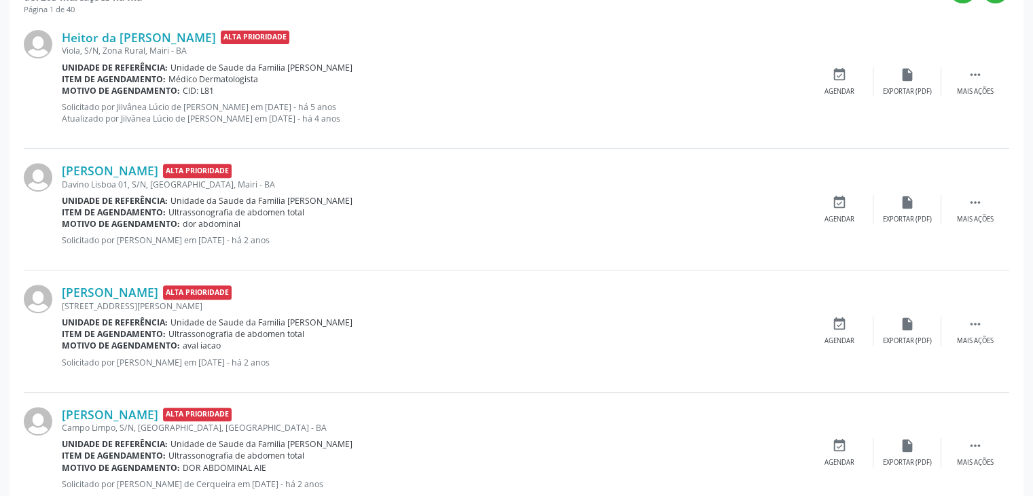
scroll to position [500, 0]
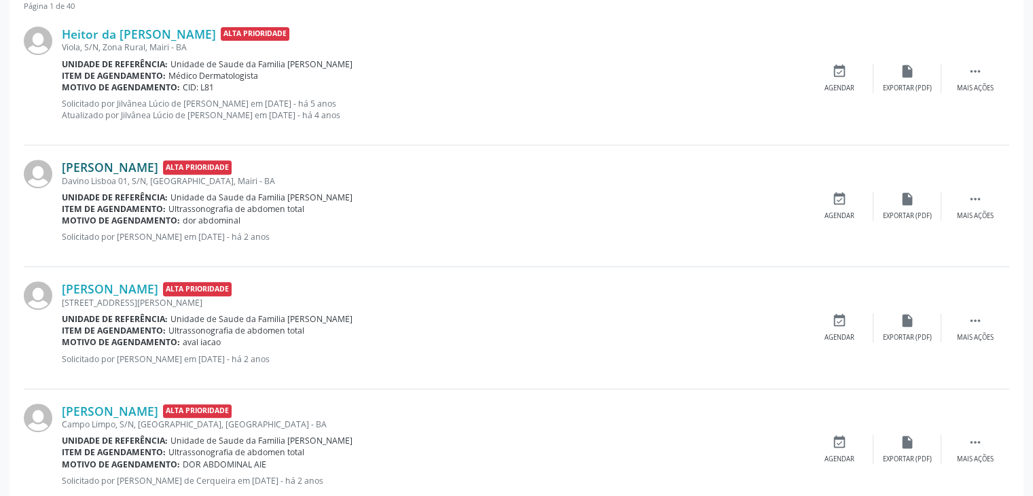
click at [147, 164] on link "Maria Lúcia da Silva" at bounding box center [110, 167] width 96 height 15
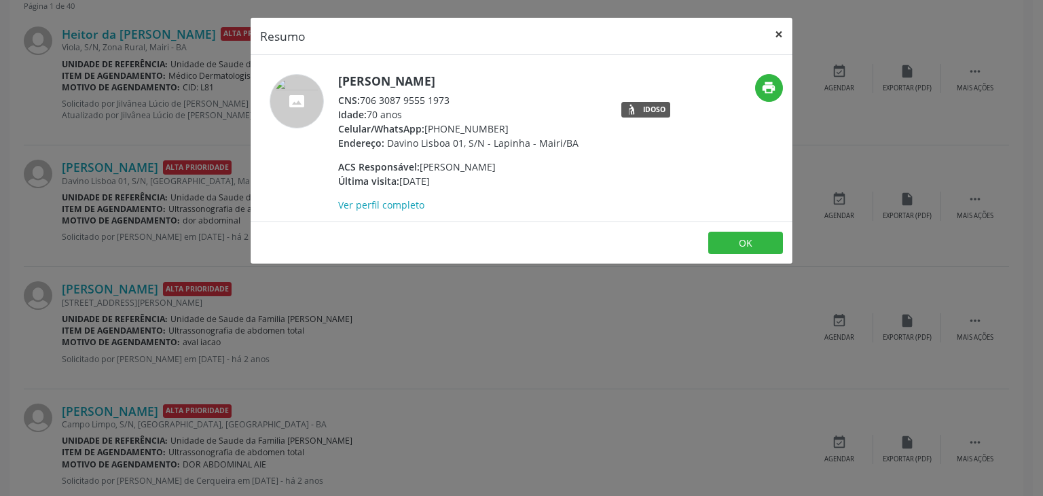
click at [782, 35] on button "×" at bounding box center [778, 34] width 27 height 33
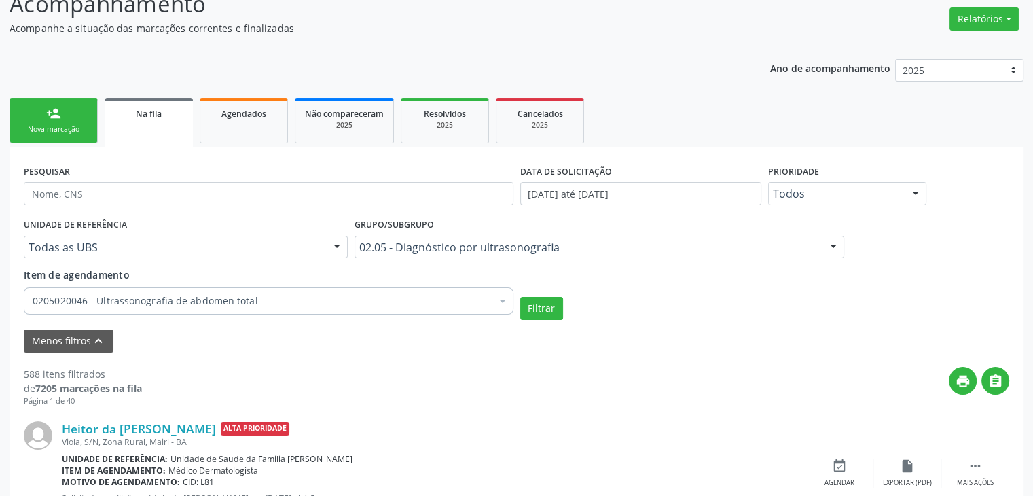
scroll to position [0, 0]
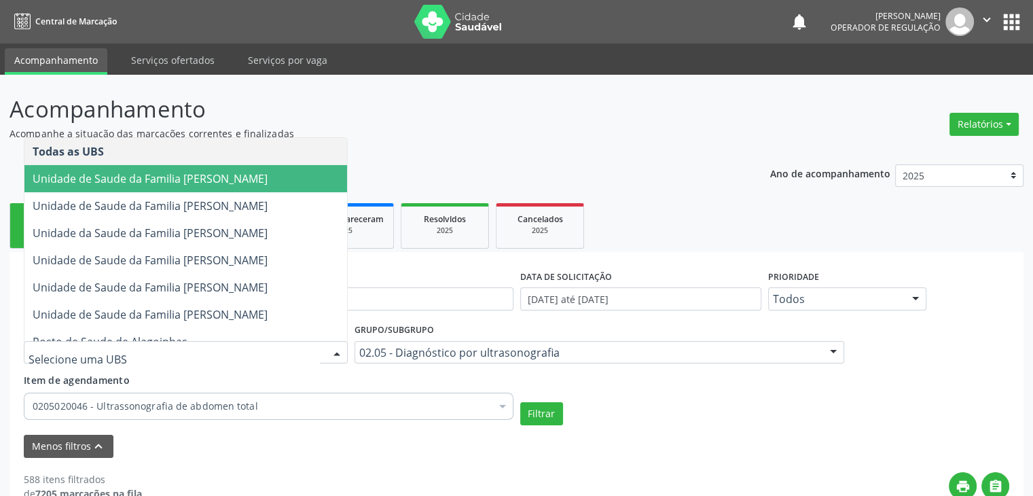
click at [106, 341] on div at bounding box center [186, 352] width 324 height 23
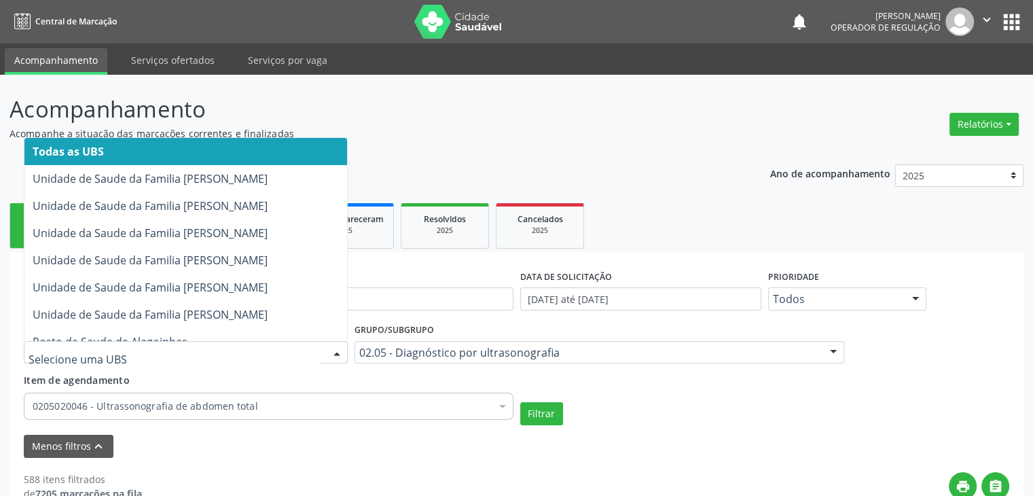
click at [144, 145] on span "Todas as UBS" at bounding box center [185, 151] width 322 height 27
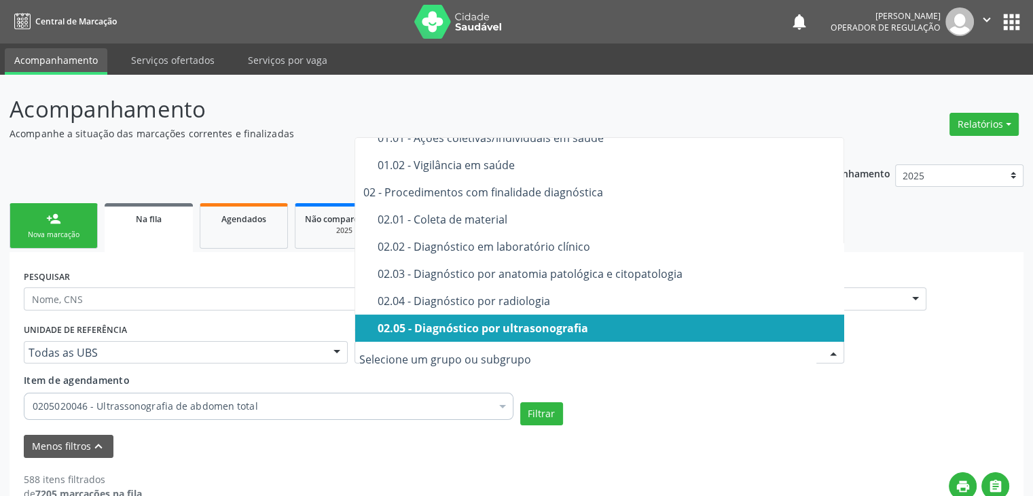
click at [425, 341] on div "Todos os grupos e subgrupos 01 - Ações de promoção e prevenção em saúde 01.01 -…" at bounding box center [598, 352] width 489 height 23
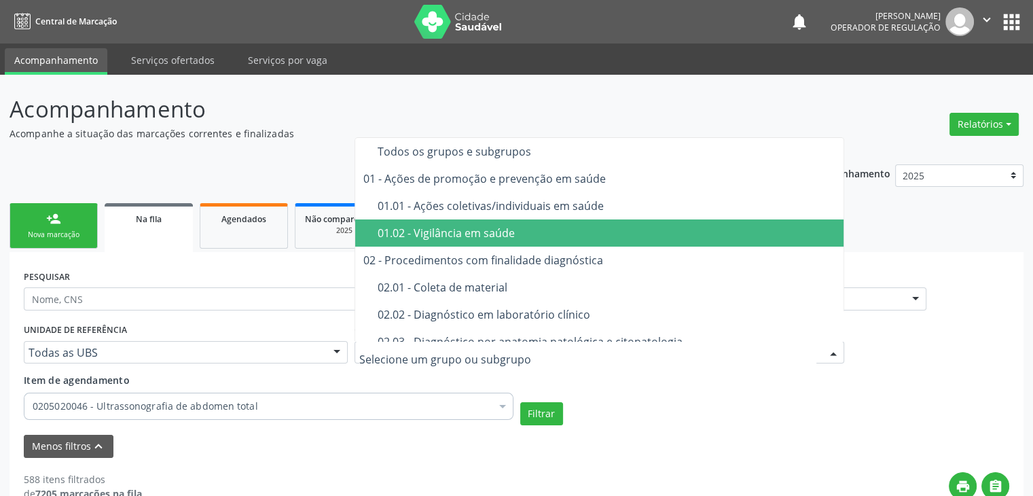
click at [430, 152] on div "Todos os grupos e subgrupos" at bounding box center [606, 151] width 459 height 11
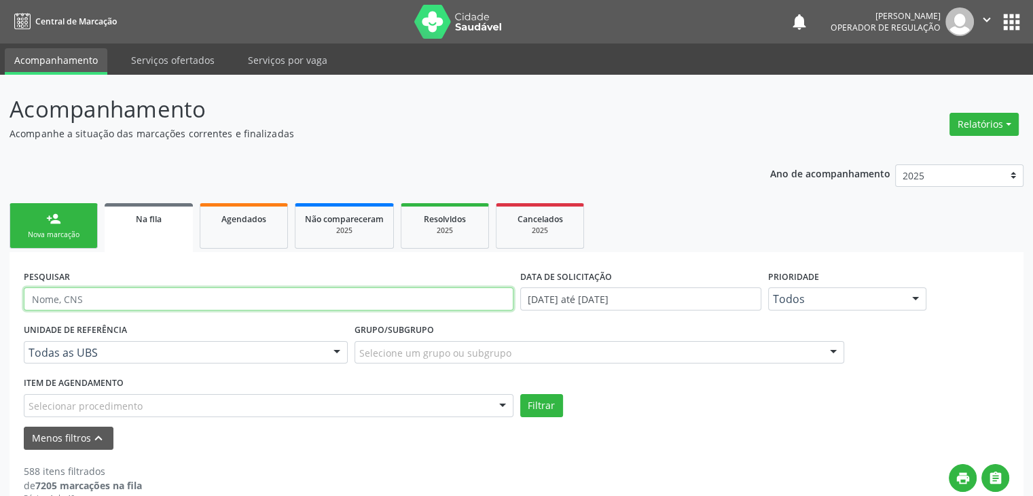
click at [210, 297] on input "text" at bounding box center [268, 298] width 489 height 23
click at [520, 394] on button "Filtrar" at bounding box center [541, 405] width 43 height 23
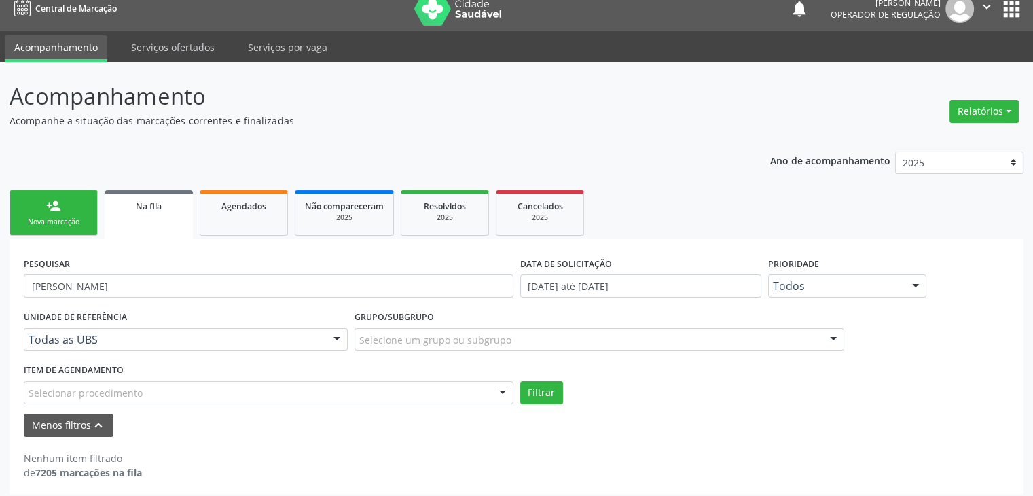
scroll to position [20, 0]
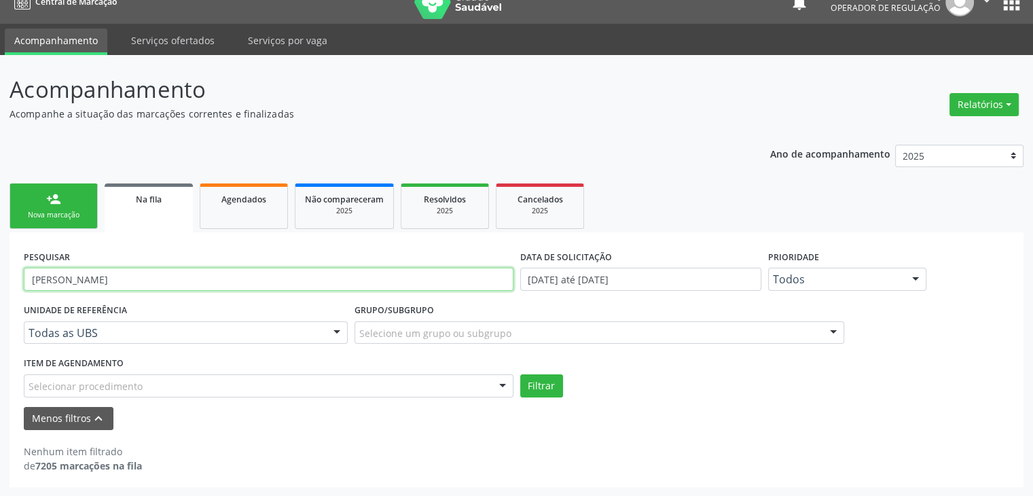
drag, startPoint x: 215, startPoint y: 278, endPoint x: 0, endPoint y: 286, distance: 214.6
click at [0, 286] on div "Acompanhamento Acompanhe a situação das marcações correntes e finalizadas Relat…" at bounding box center [516, 275] width 1033 height 441
click at [520, 374] on button "Filtrar" at bounding box center [541, 385] width 43 height 23
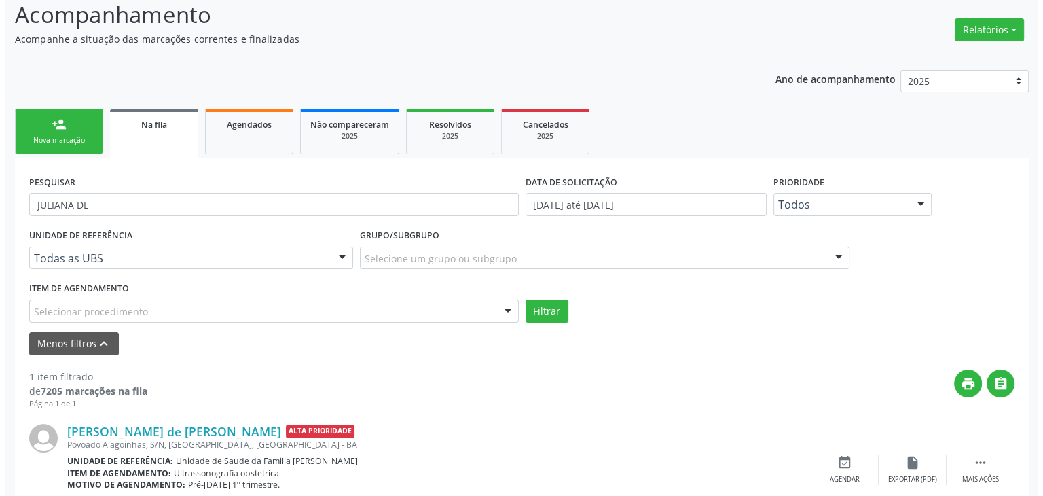
scroll to position [152, 0]
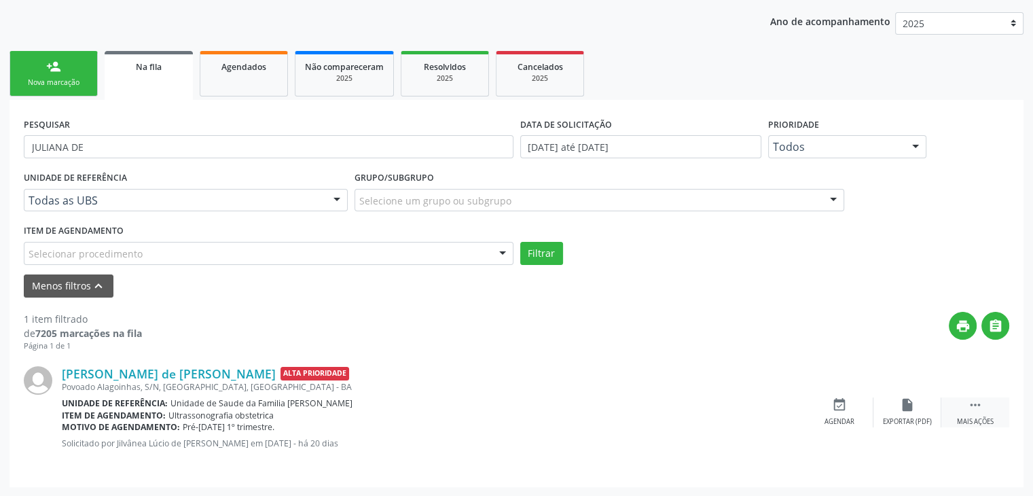
click at [969, 399] on icon "" at bounding box center [974, 404] width 15 height 15
click at [849, 406] on div "cancel Cancelar" at bounding box center [839, 411] width 68 height 29
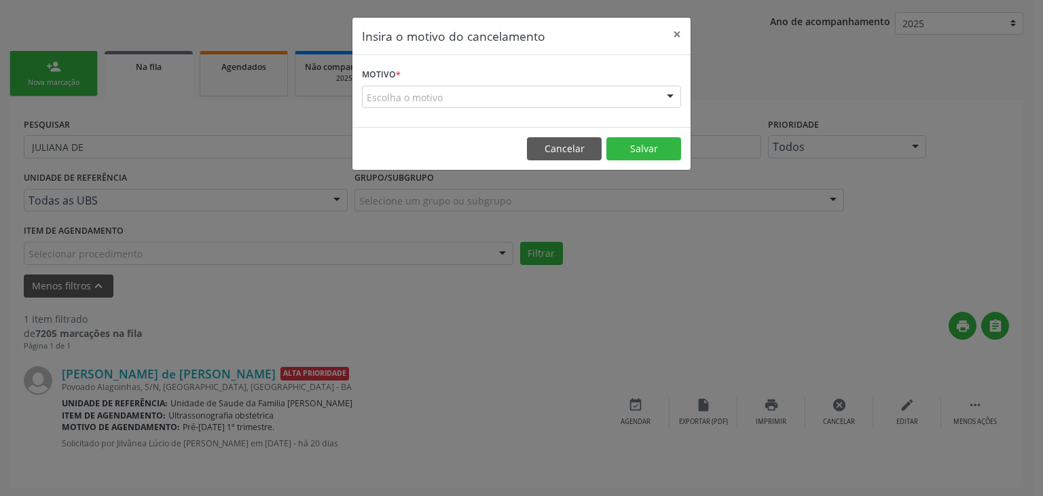
drag, startPoint x: 478, startPoint y: 96, endPoint x: 477, endPoint y: 104, distance: 8.2
click at [478, 96] on div "Escolha o motivo" at bounding box center [521, 97] width 319 height 23
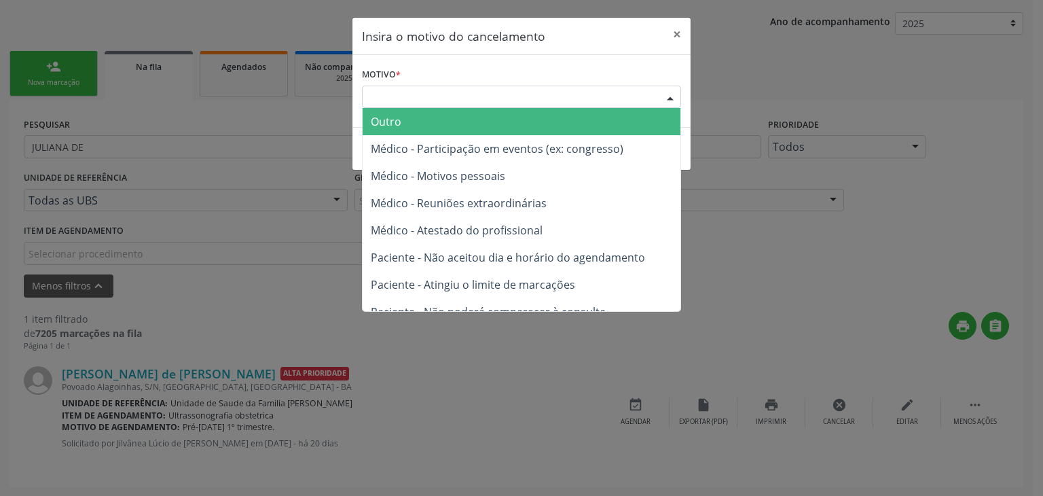
click at [460, 126] on span "Outro" at bounding box center [522, 121] width 318 height 27
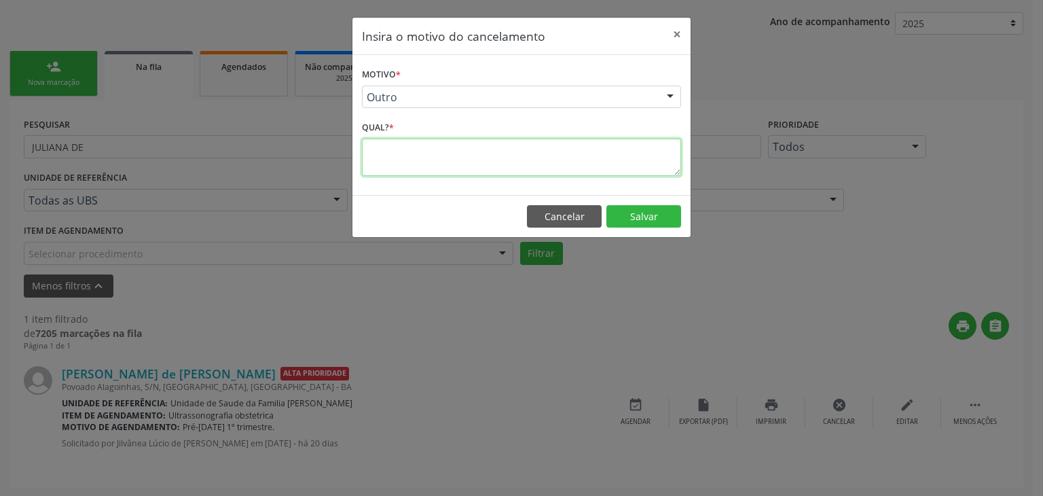
click at [460, 155] on textarea at bounding box center [521, 156] width 319 height 37
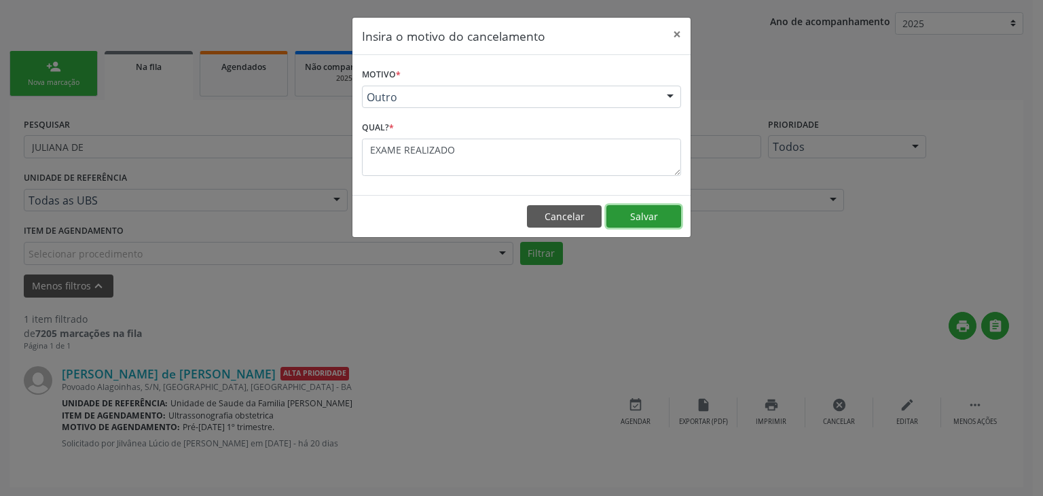
click at [665, 221] on button "Salvar" at bounding box center [643, 216] width 75 height 23
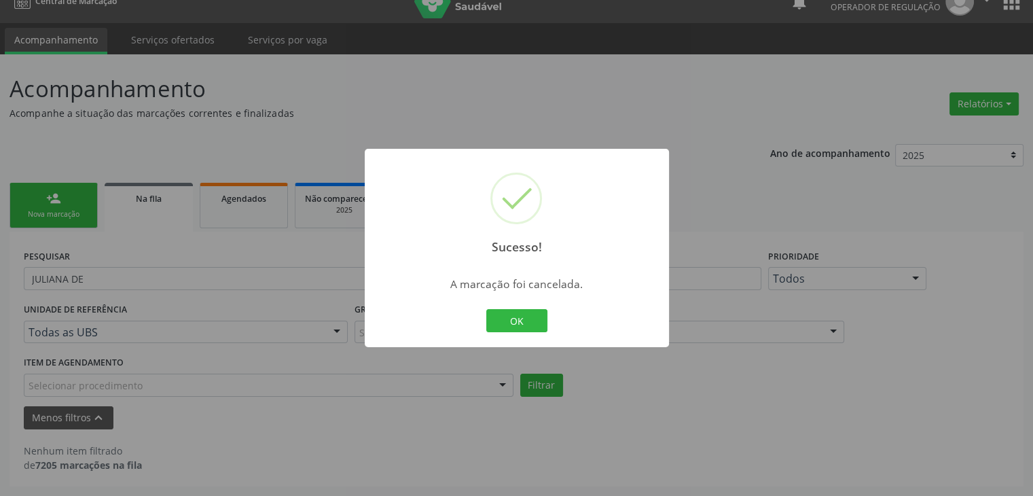
scroll to position [20, 0]
click at [521, 314] on button "OK" at bounding box center [516, 320] width 61 height 23
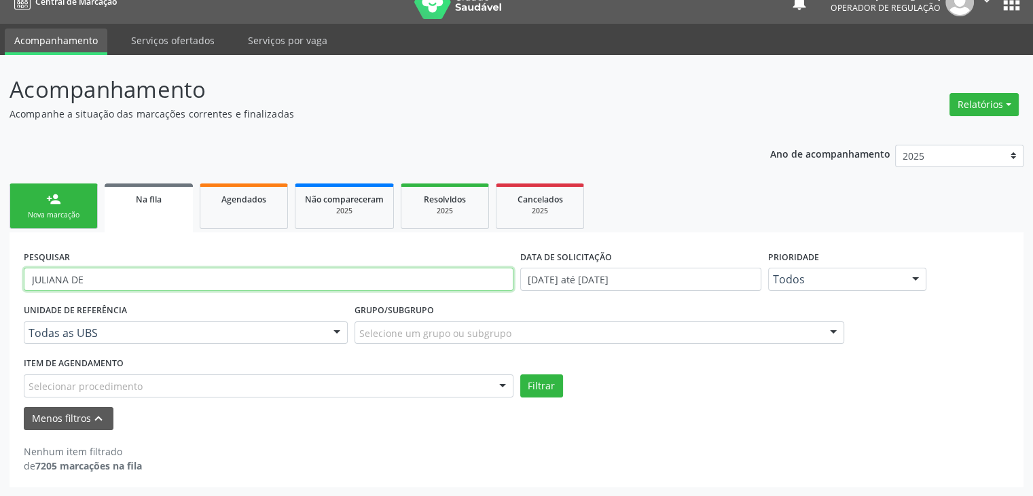
drag, startPoint x: 119, startPoint y: 284, endPoint x: 0, endPoint y: 264, distance: 120.5
click at [0, 264] on div "Acompanhamento Acompanhe a situação das marcações correntes e finalizadas Relat…" at bounding box center [516, 275] width 1033 height 441
click at [520, 374] on button "Filtrar" at bounding box center [541, 385] width 43 height 23
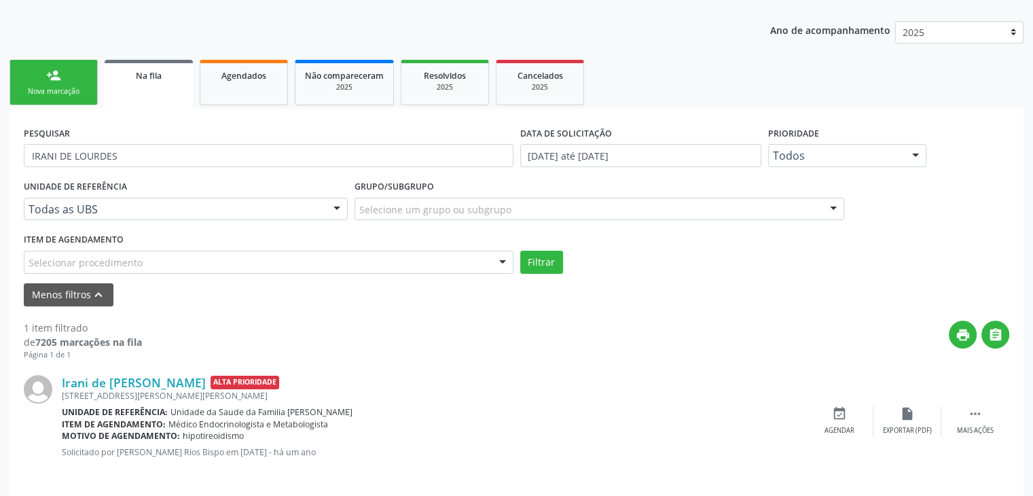
scroll to position [152, 0]
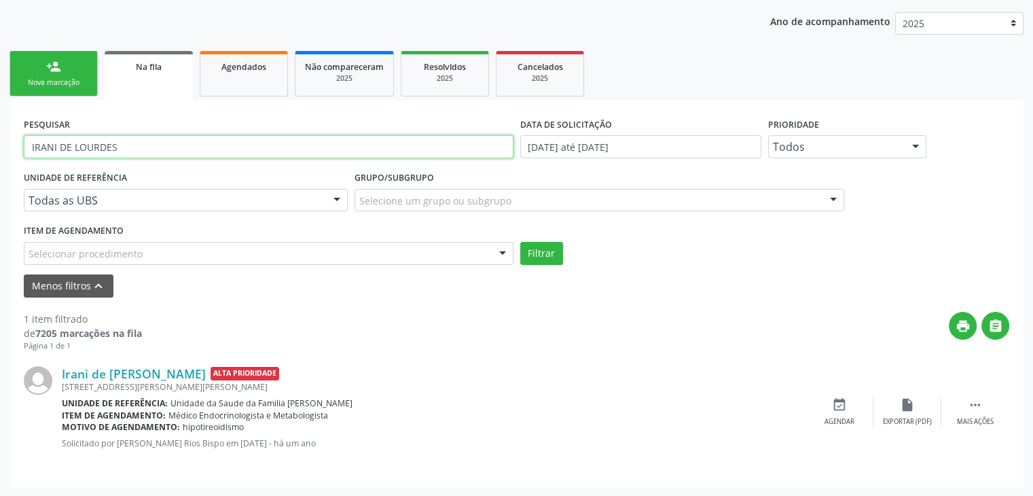
drag, startPoint x: 142, startPoint y: 142, endPoint x: 0, endPoint y: 126, distance: 142.8
click at [0, 126] on div "Acompanhamento Acompanhe a situação das marcações correntes e finalizadas Relat…" at bounding box center [516, 210] width 1033 height 574
click at [520, 242] on button "Filtrar" at bounding box center [541, 253] width 43 height 23
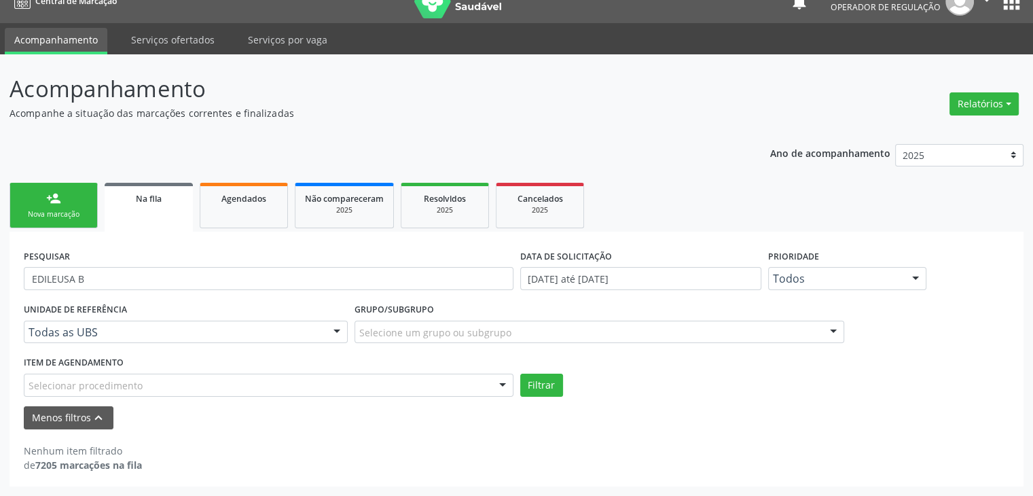
scroll to position [20, 0]
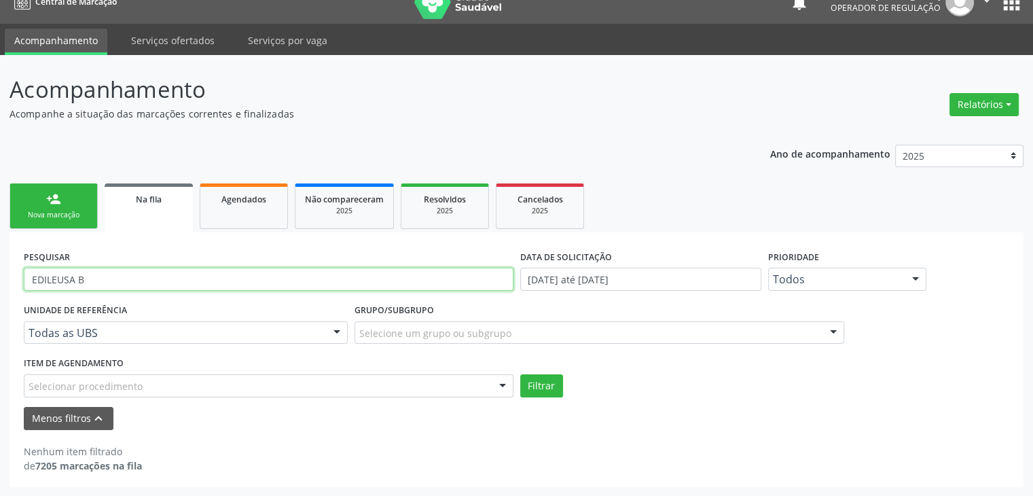
click at [124, 282] on input "EDILEUSA B" at bounding box center [268, 278] width 489 height 23
click at [520, 374] on button "Filtrar" at bounding box center [541, 385] width 43 height 23
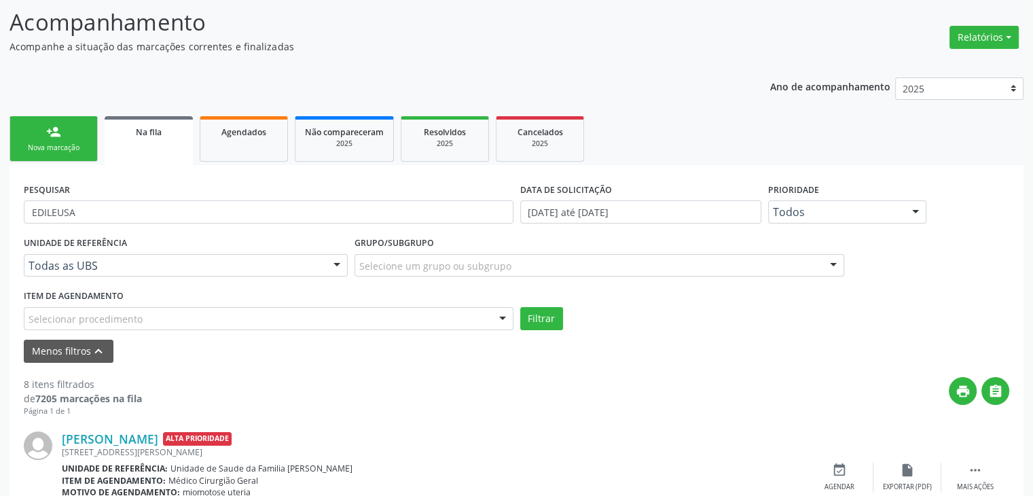
scroll to position [0, 0]
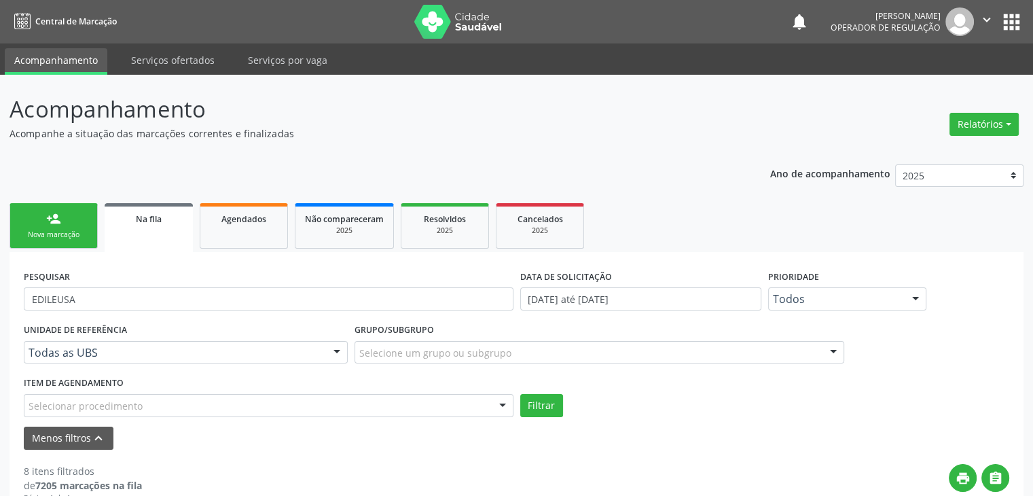
click at [123, 282] on div "PESQUISAR EDILEUSA" at bounding box center [268, 292] width 496 height 53
click at [122, 301] on input "EDILEUSA" at bounding box center [268, 298] width 489 height 23
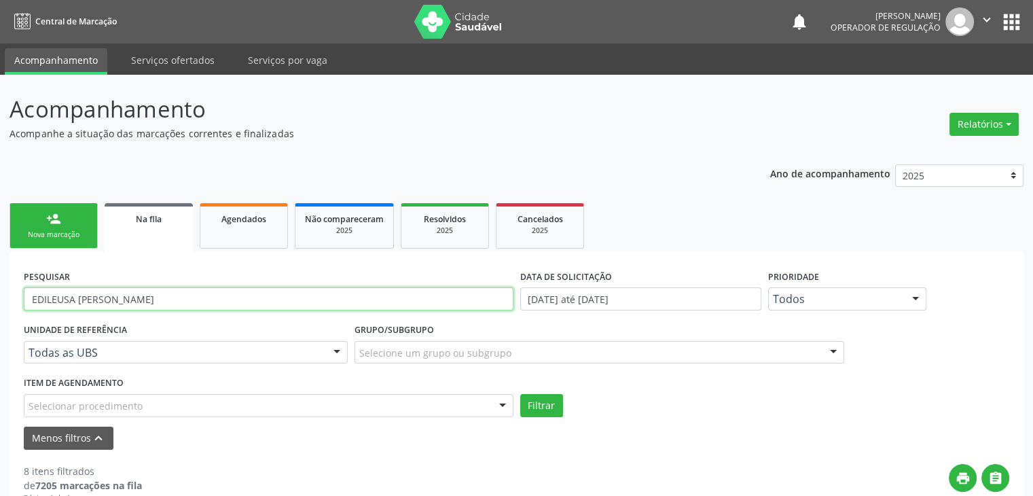
click at [520, 394] on button "Filtrar" at bounding box center [541, 405] width 43 height 23
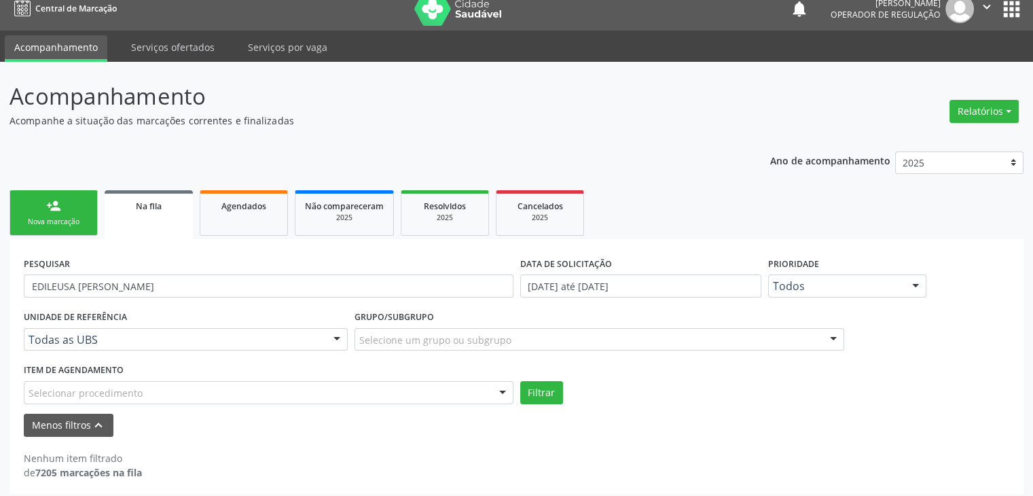
scroll to position [20, 0]
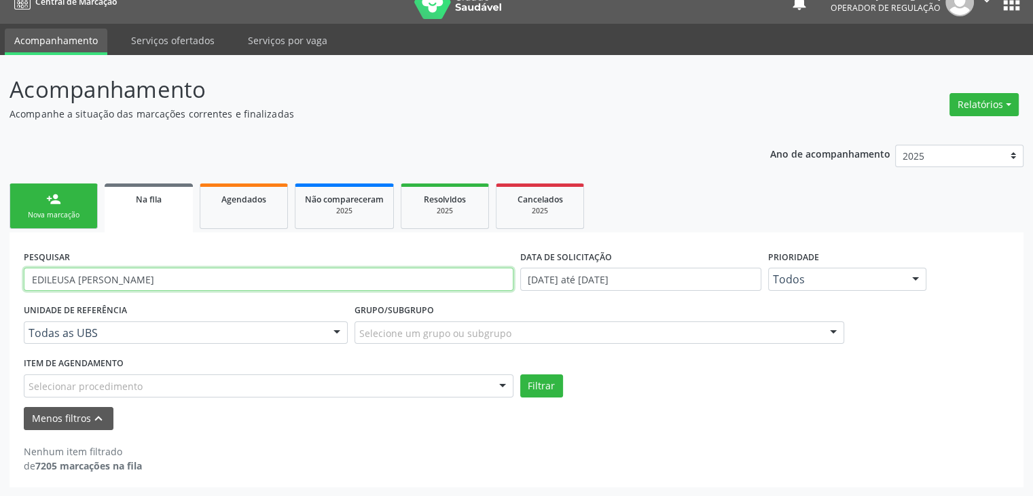
click at [73, 279] on input "EDILEUSA BORGES" at bounding box center [268, 278] width 489 height 23
click at [520, 374] on button "Filtrar" at bounding box center [541, 385] width 43 height 23
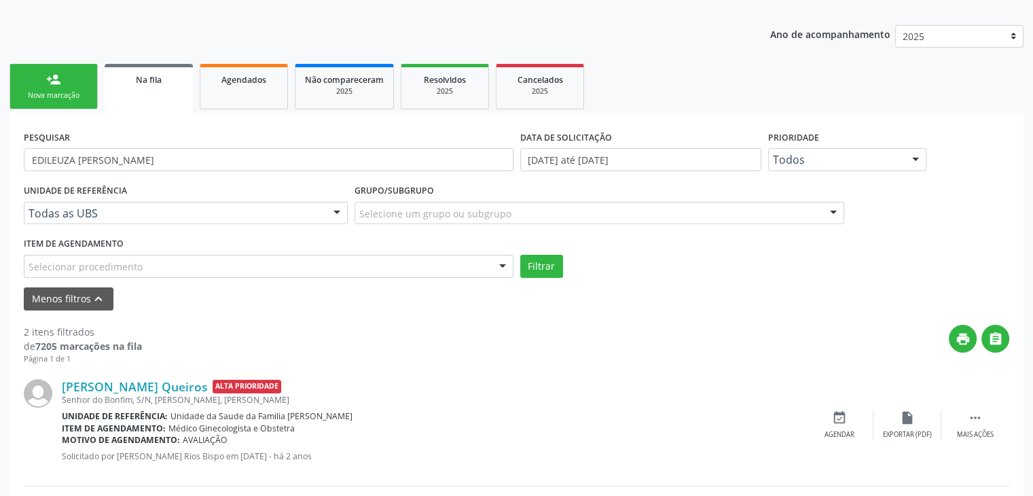
scroll to position [138, 0]
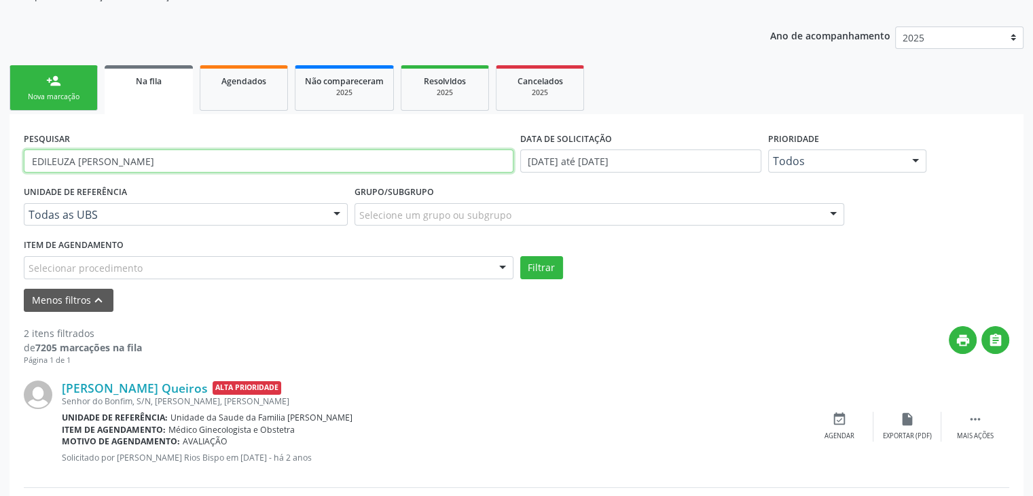
drag, startPoint x: 135, startPoint y: 154, endPoint x: 0, endPoint y: 169, distance: 135.9
click at [0, 169] on div "Acompanhamento Acompanhe a situação das marcações correntes e finalizadas Relat…" at bounding box center [516, 284] width 1033 height 695
click at [520, 256] on button "Filtrar" at bounding box center [541, 267] width 43 height 23
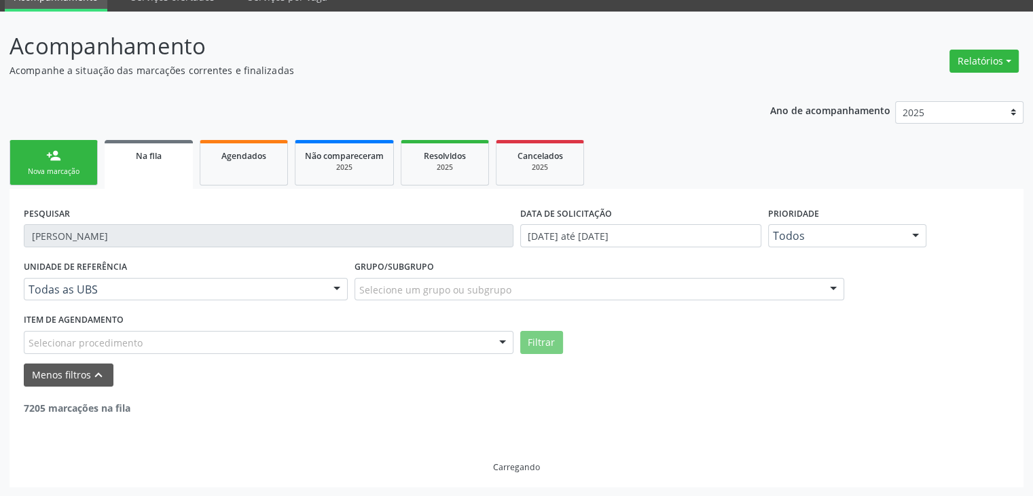
scroll to position [20, 0]
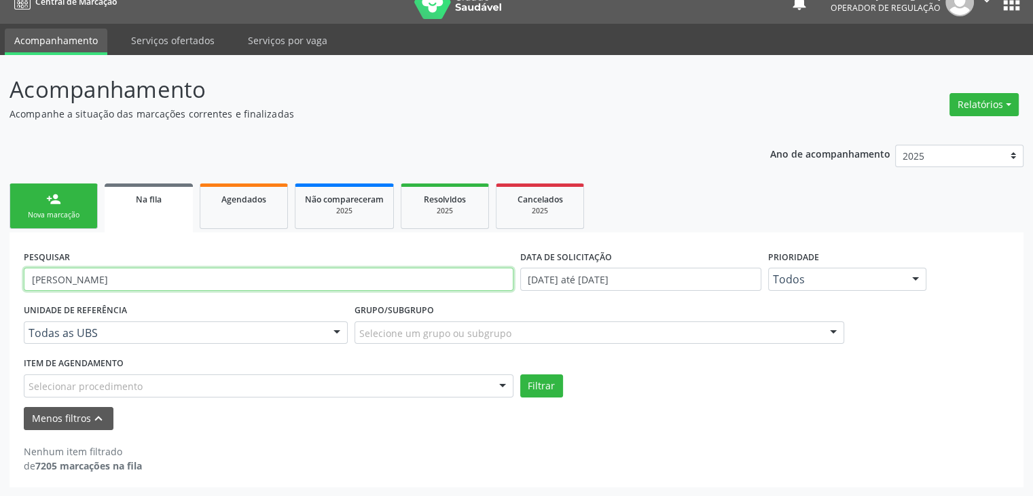
click at [142, 289] on input "LAVINIA ARAUJO" at bounding box center [268, 278] width 489 height 23
drag, startPoint x: 103, startPoint y: 282, endPoint x: 0, endPoint y: 278, distance: 103.3
click at [0, 278] on div "Acompanhamento Acompanhe a situação das marcações correntes e finalizadas Relat…" at bounding box center [516, 275] width 1033 height 441
click at [520, 374] on button "Filtrar" at bounding box center [541, 385] width 43 height 23
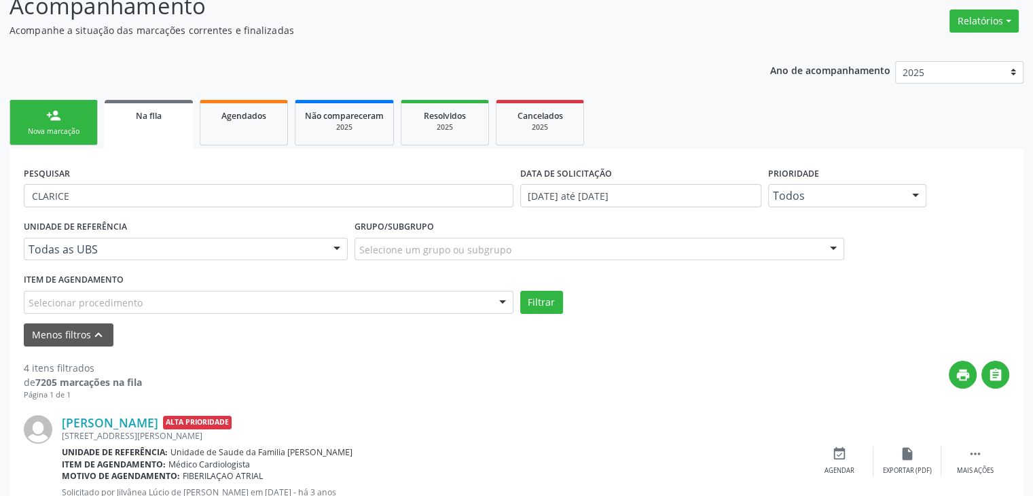
scroll to position [41, 0]
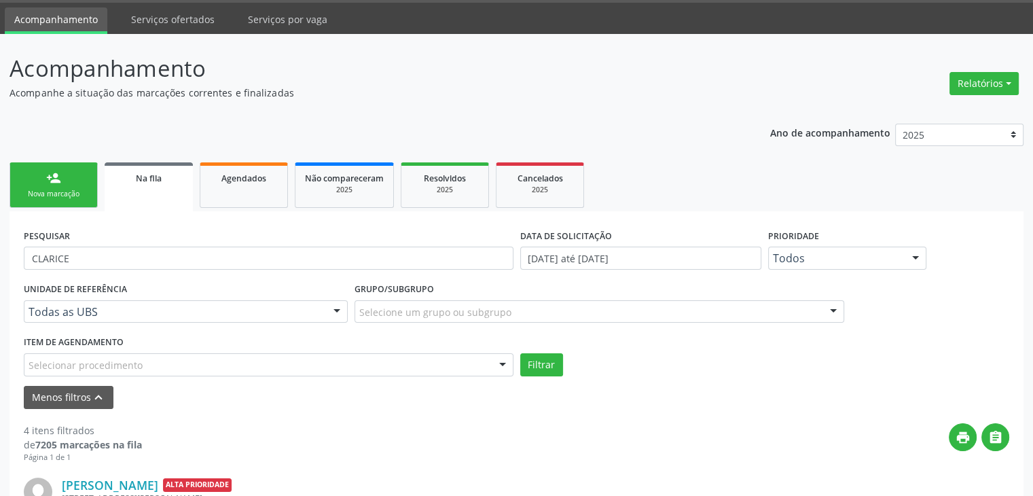
click at [115, 318] on div "Todas as UBS" at bounding box center [186, 311] width 324 height 23
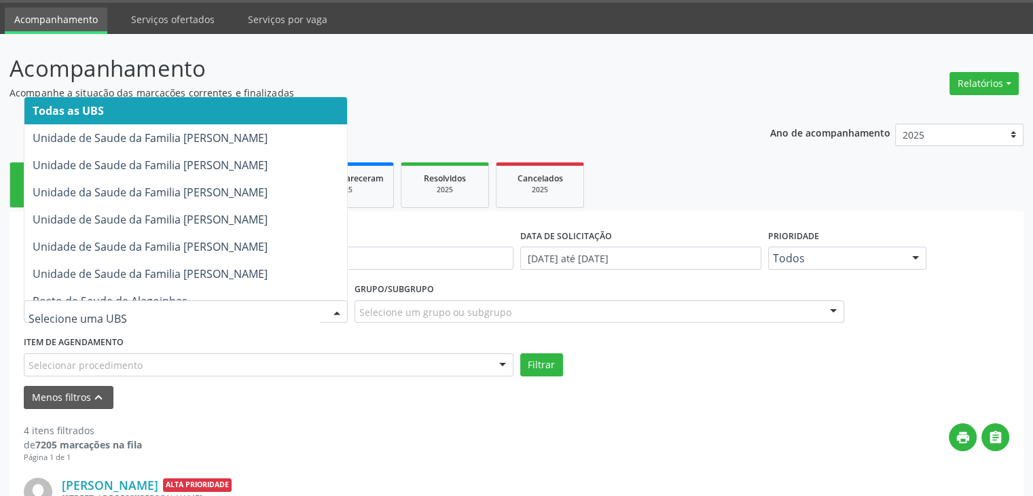
click at [202, 97] on span "Todas as UBS" at bounding box center [185, 110] width 322 height 27
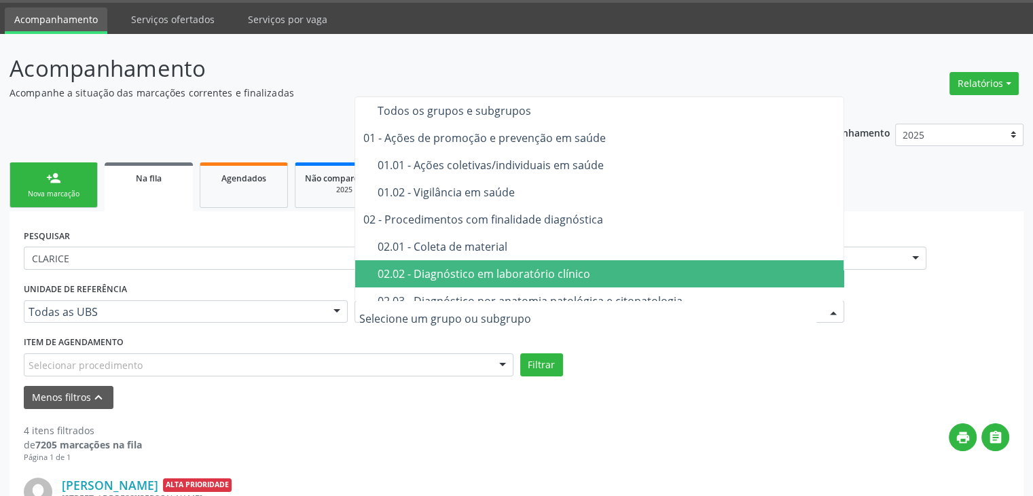
scroll to position [68, 0]
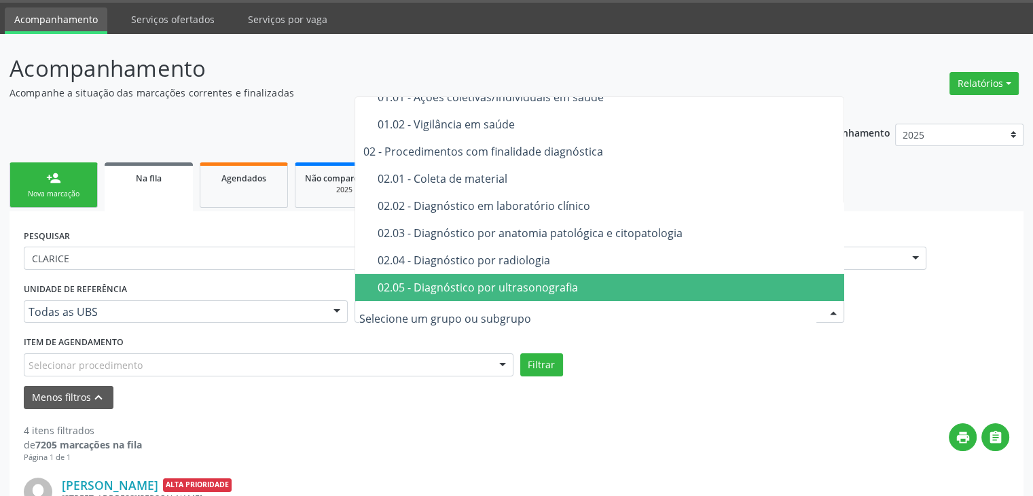
click at [503, 282] on div "02.05 - Diagnóstico por ultrasonografia" at bounding box center [606, 287] width 459 height 11
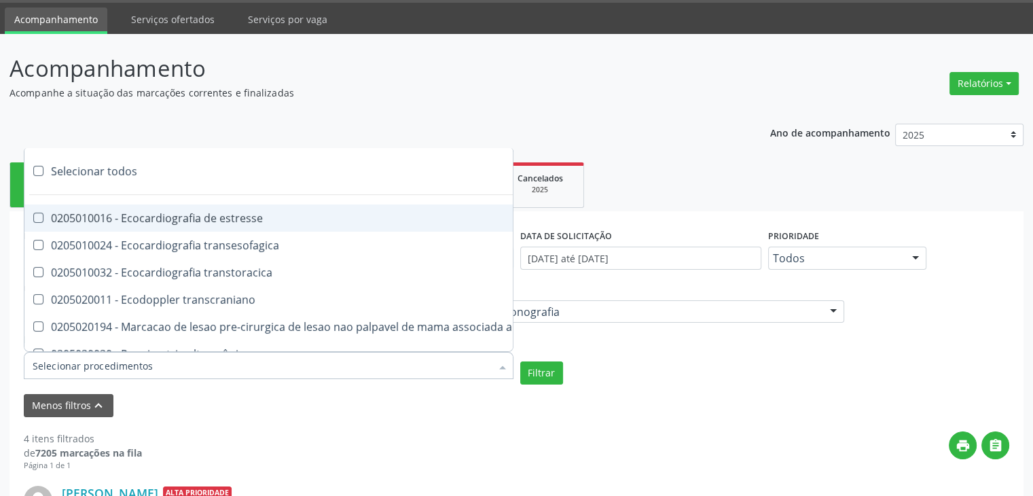
click at [245, 362] on div at bounding box center [268, 365] width 489 height 27
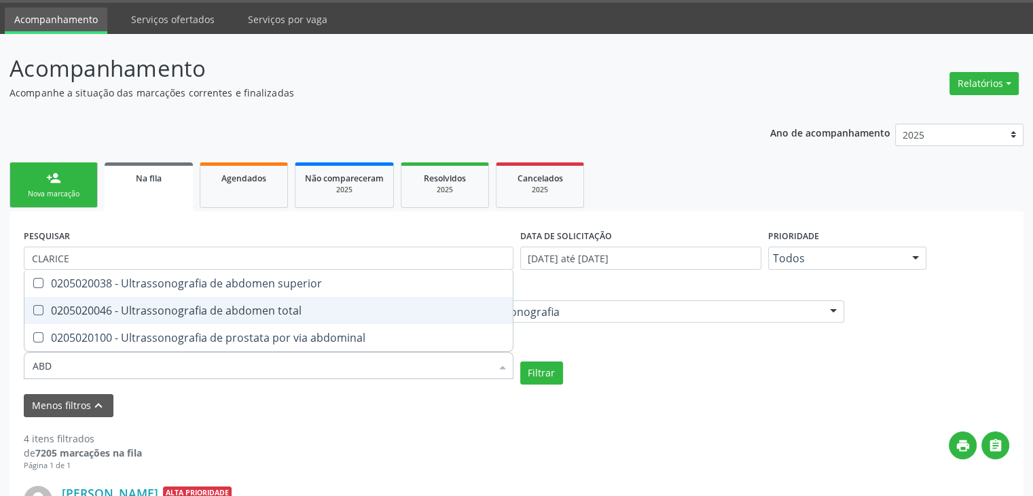
click at [163, 305] on div "0205020046 - Ultrassonografia de abdomen total" at bounding box center [269, 310] width 472 height 11
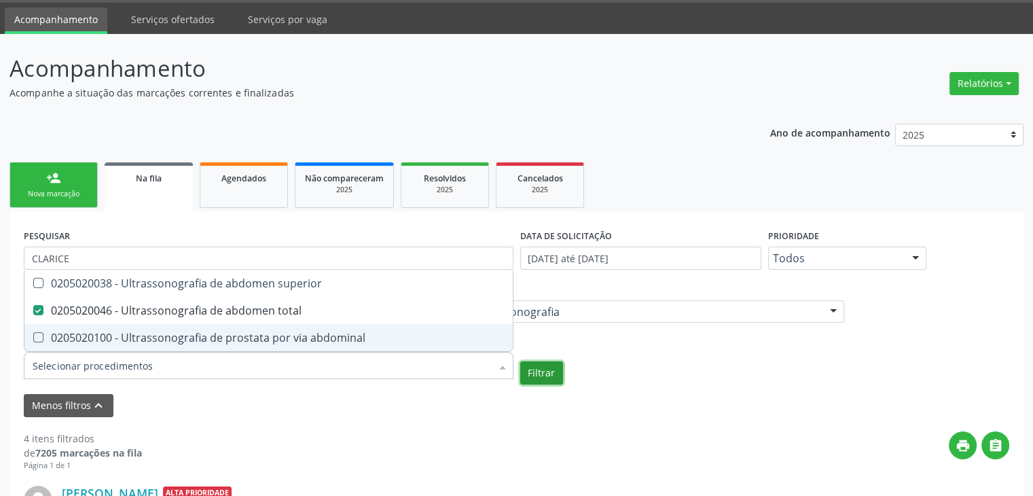
click at [555, 373] on button "Filtrar" at bounding box center [541, 372] width 43 height 23
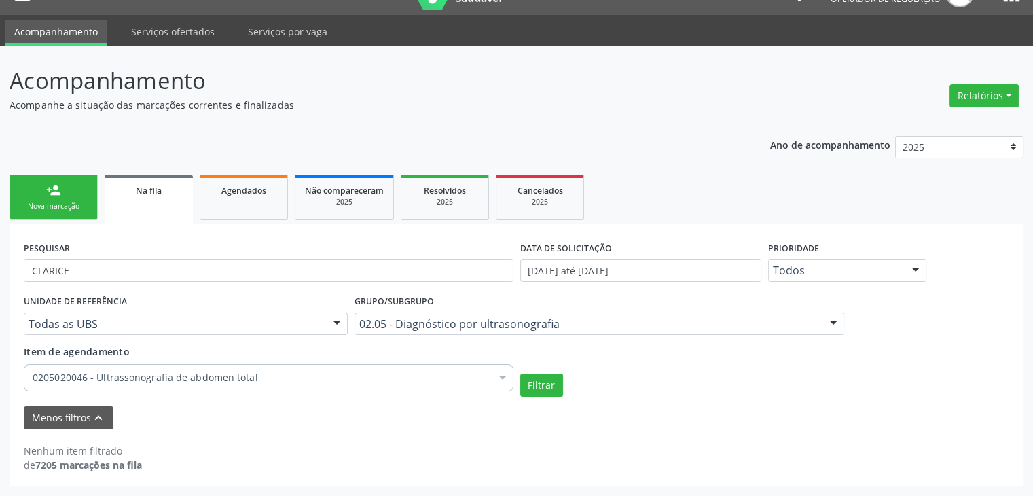
scroll to position [28, 0]
click at [544, 382] on button "Filtrar" at bounding box center [541, 385] width 43 height 23
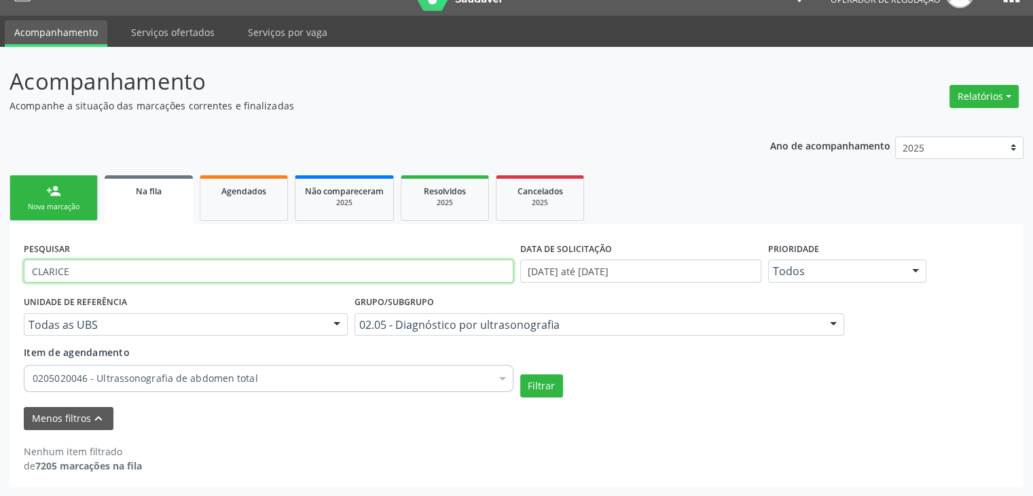
drag, startPoint x: 108, startPoint y: 276, endPoint x: 3, endPoint y: 272, distance: 105.3
click at [1, 272] on div "Acompanhamento Acompanhe a situação das marcações correntes e finalizadas Relat…" at bounding box center [516, 271] width 1033 height 449
click at [520, 374] on button "Filtrar" at bounding box center [541, 385] width 43 height 23
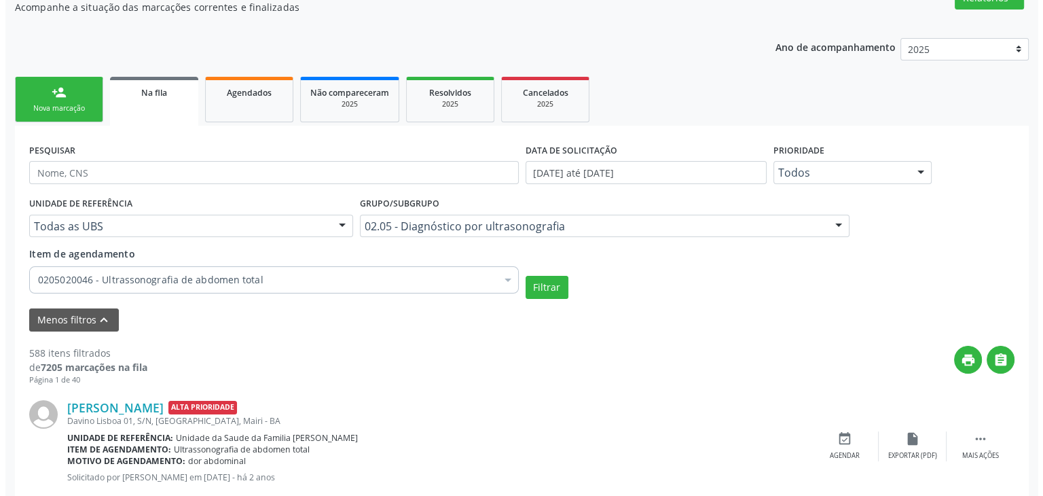
scroll to position [285, 0]
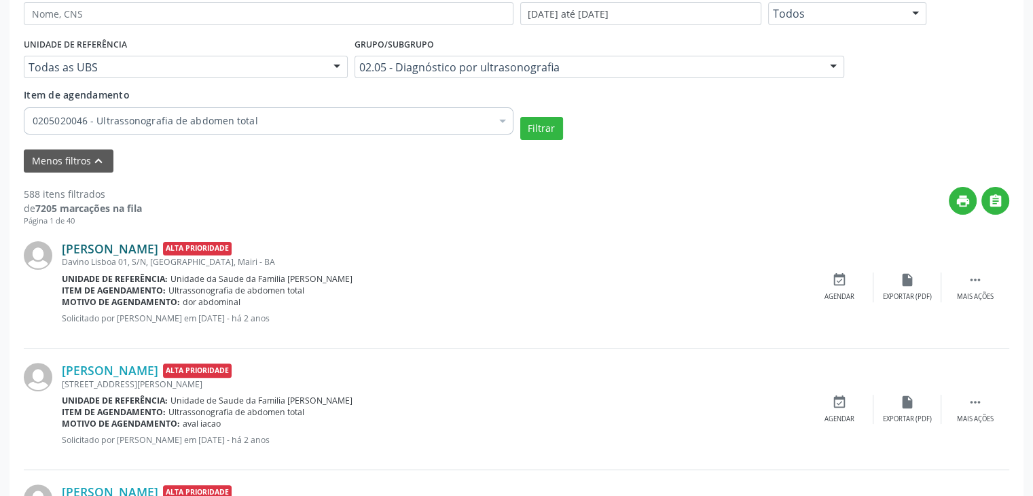
click at [101, 246] on link "Maria Lúcia da Silva" at bounding box center [110, 248] width 96 height 15
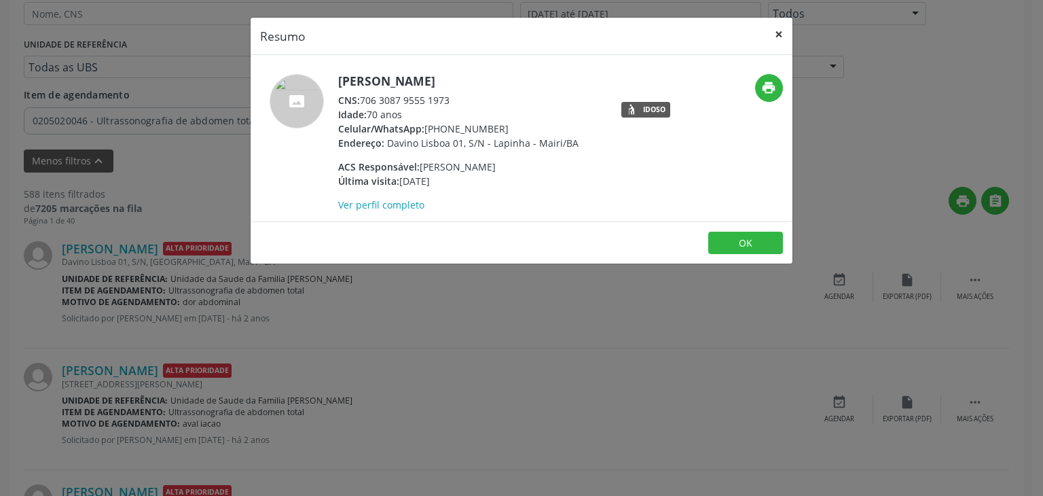
click at [782, 34] on button "×" at bounding box center [778, 34] width 27 height 33
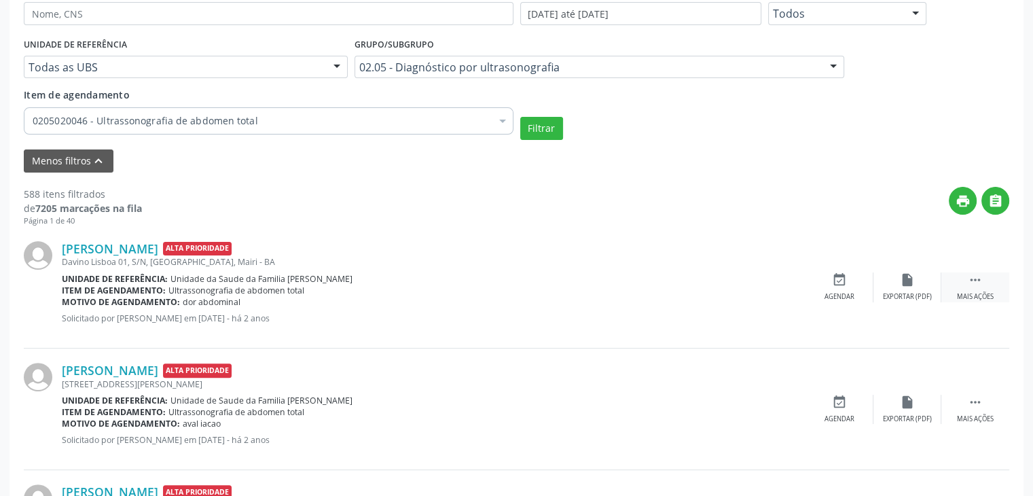
click at [972, 296] on div "Mais ações" at bounding box center [975, 297] width 37 height 10
click at [834, 297] on div "Cancelar" at bounding box center [839, 297] width 32 height 10
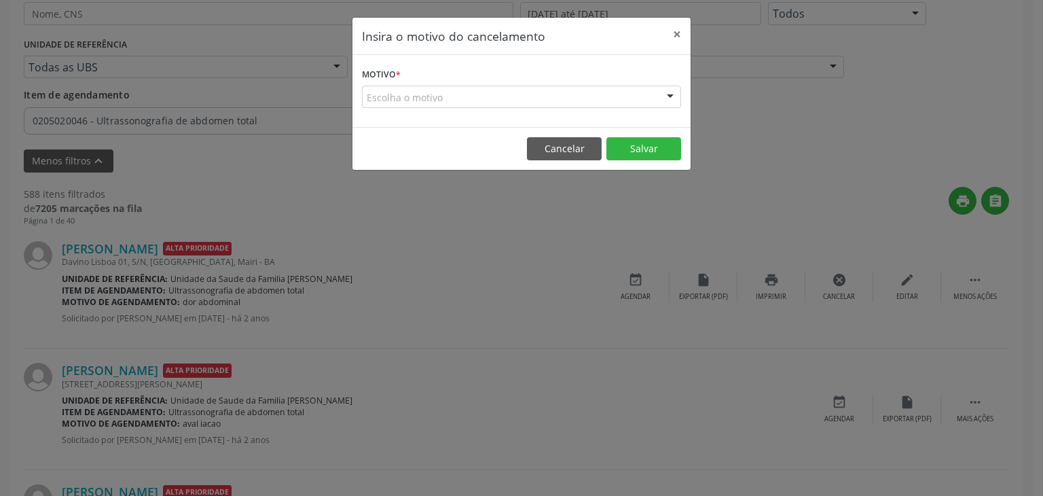
click at [478, 92] on div "Escolha o motivo" at bounding box center [521, 97] width 319 height 23
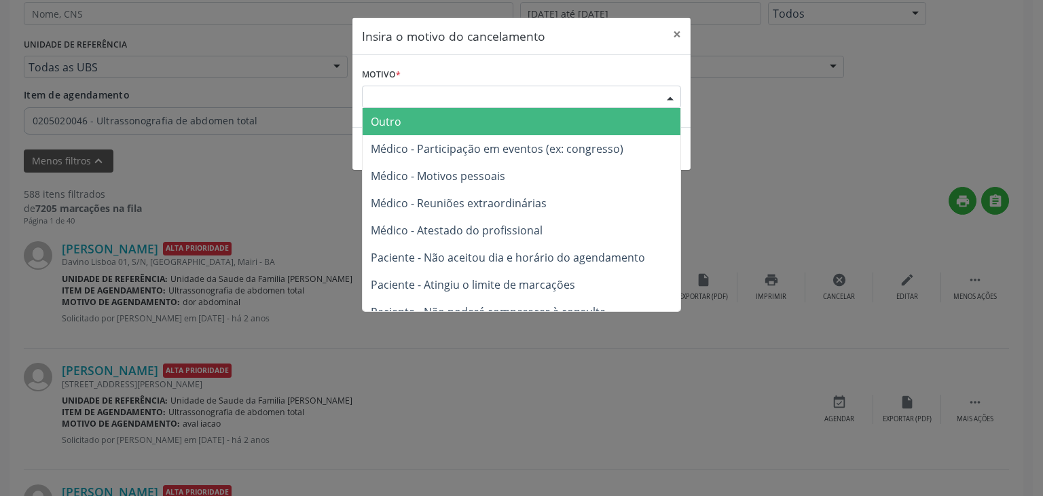
click at [461, 126] on span "Outro" at bounding box center [522, 121] width 318 height 27
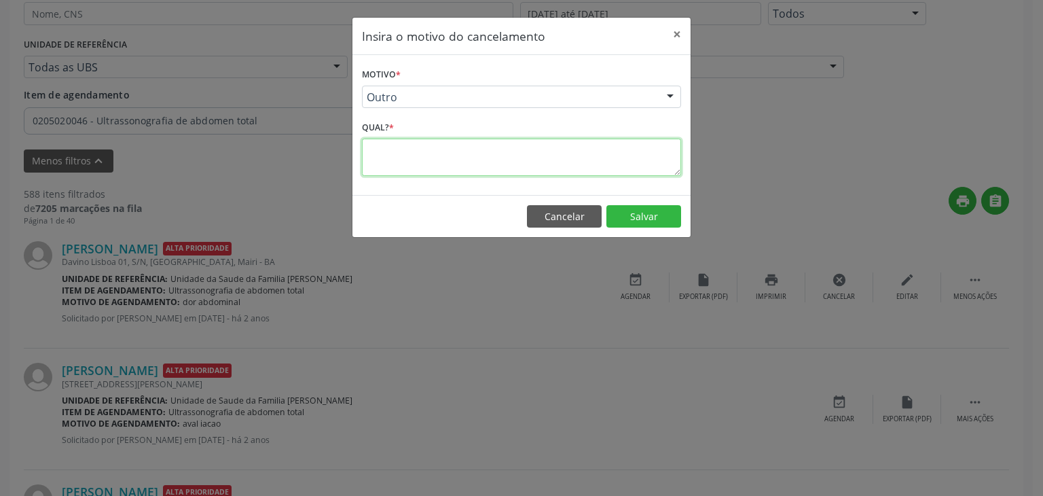
click at [439, 160] on textarea at bounding box center [521, 156] width 319 height 37
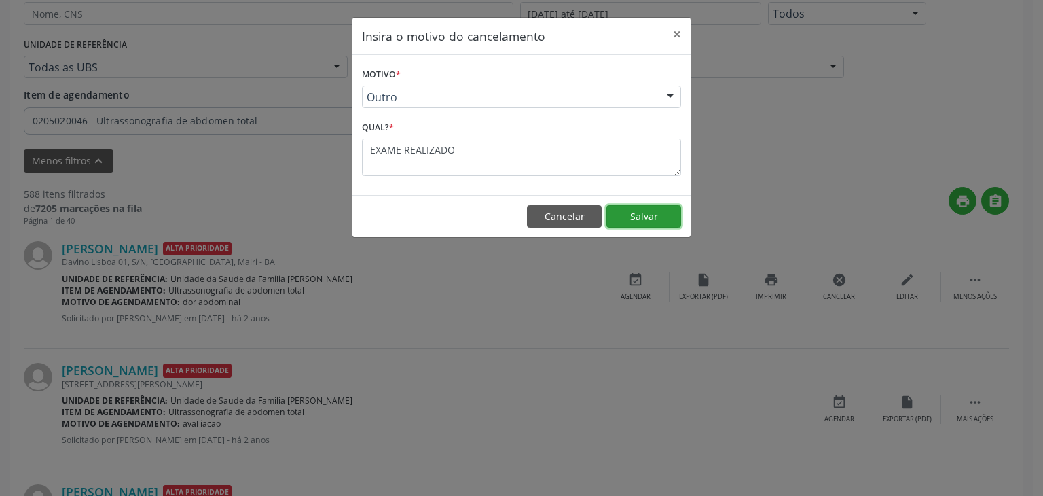
click at [629, 219] on button "Salvar" at bounding box center [643, 216] width 75 height 23
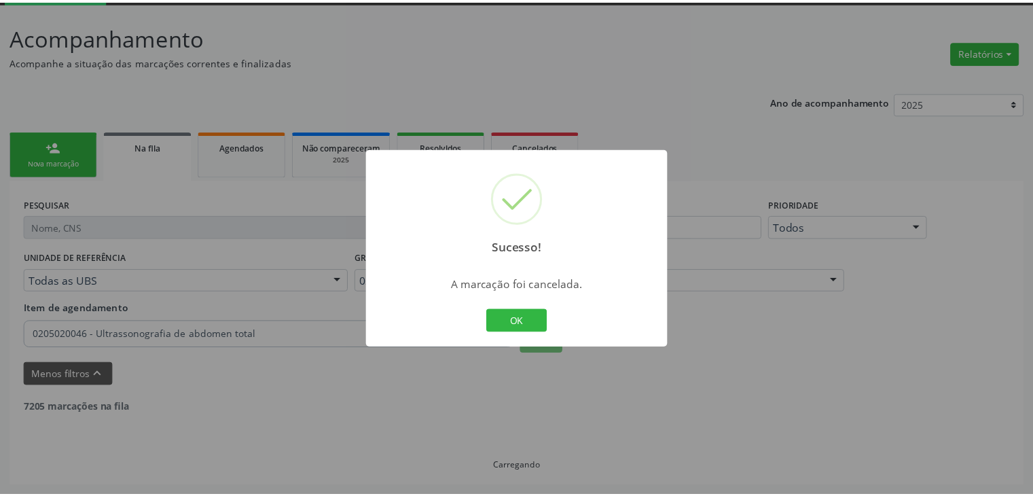
scroll to position [71, 0]
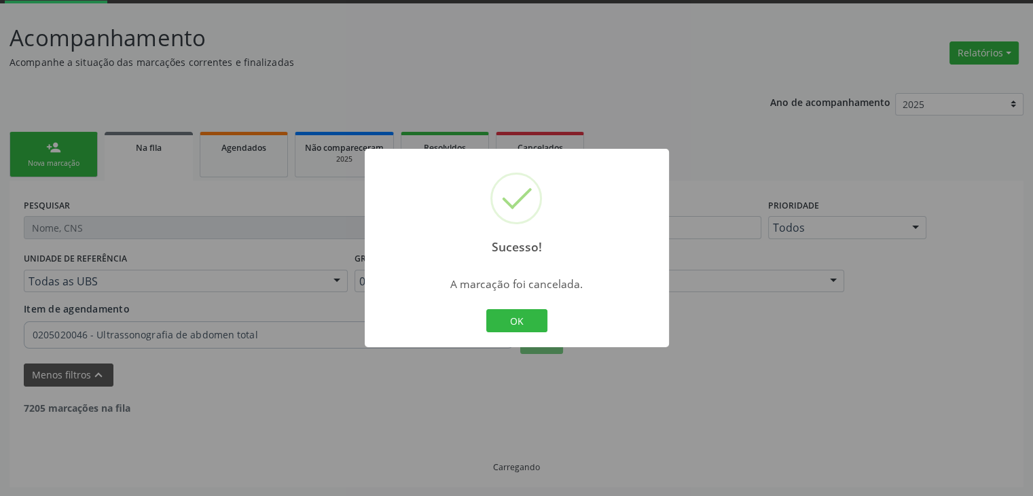
click at [495, 343] on div "Sucesso! × A marcação foi cancelada. OK Cancel" at bounding box center [517, 248] width 304 height 198
click at [499, 325] on button "OK" at bounding box center [516, 320] width 61 height 23
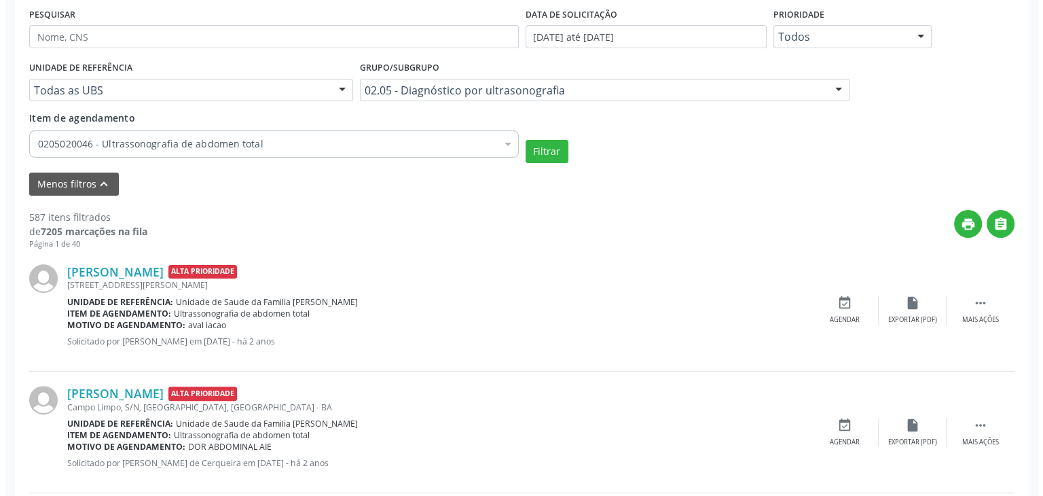
scroll to position [343, 0]
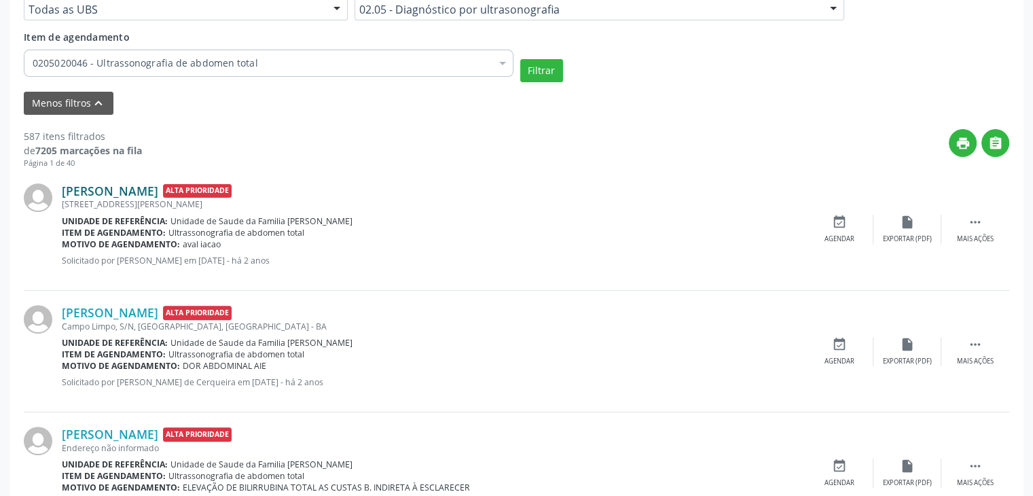
click at [128, 193] on link "Iana Rúbia Farias Oliveira" at bounding box center [110, 190] width 96 height 15
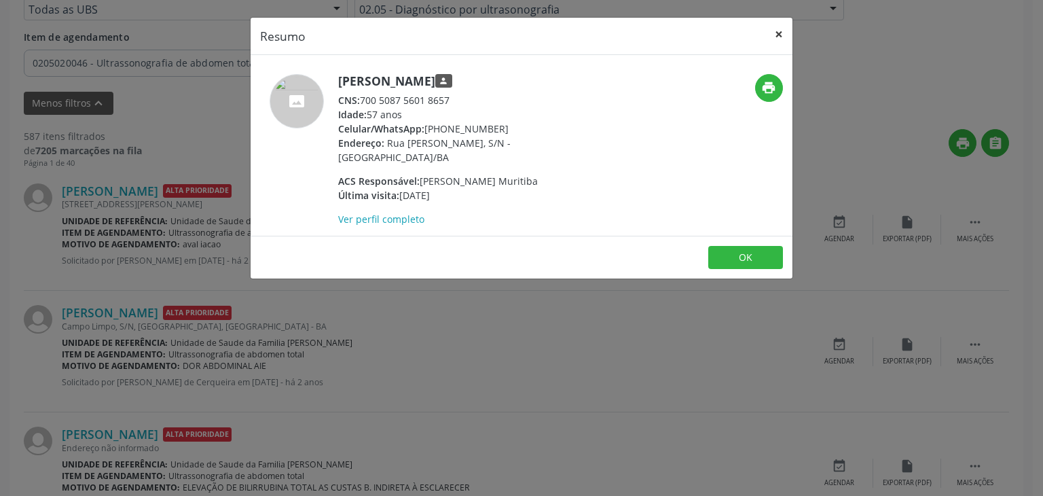
click at [774, 31] on button "×" at bounding box center [778, 34] width 27 height 33
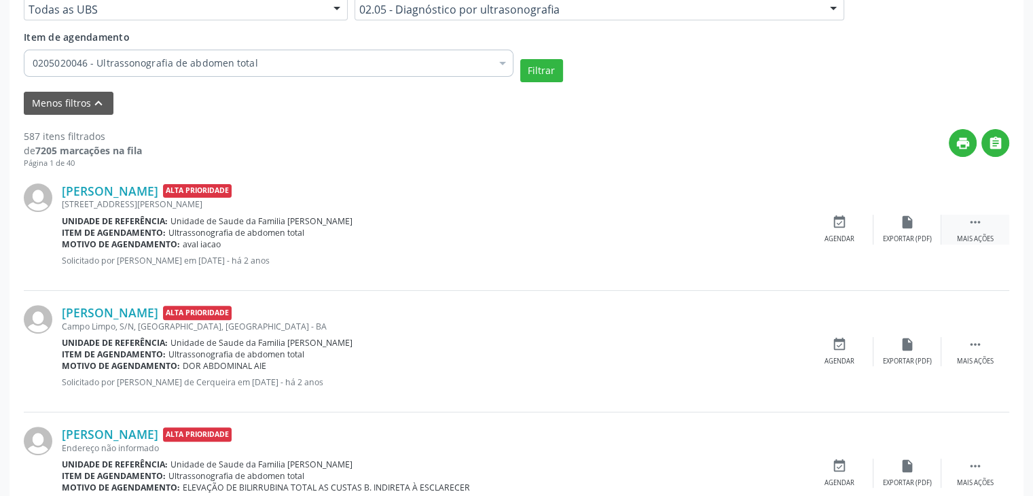
click at [980, 227] on icon "" at bounding box center [974, 222] width 15 height 15
click at [845, 226] on icon "cancel" at bounding box center [839, 222] width 15 height 15
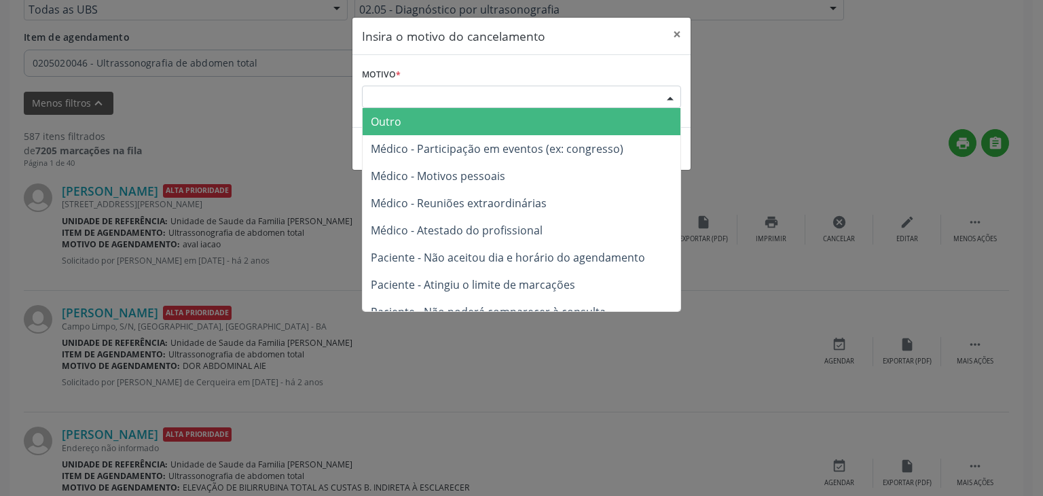
click at [443, 97] on div "Escolha o motivo" at bounding box center [521, 97] width 319 height 23
click at [409, 126] on span "Outro" at bounding box center [522, 121] width 318 height 27
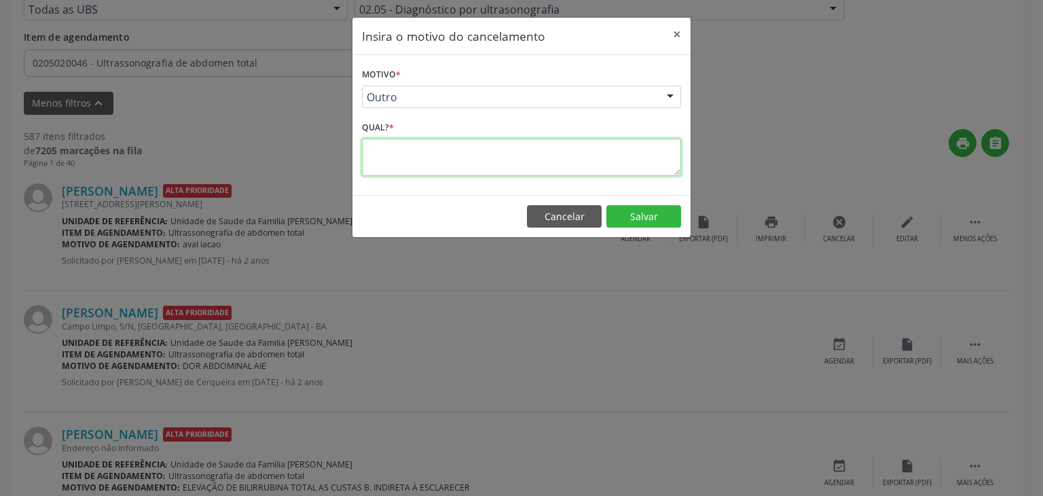
click at [415, 155] on textarea at bounding box center [521, 156] width 319 height 37
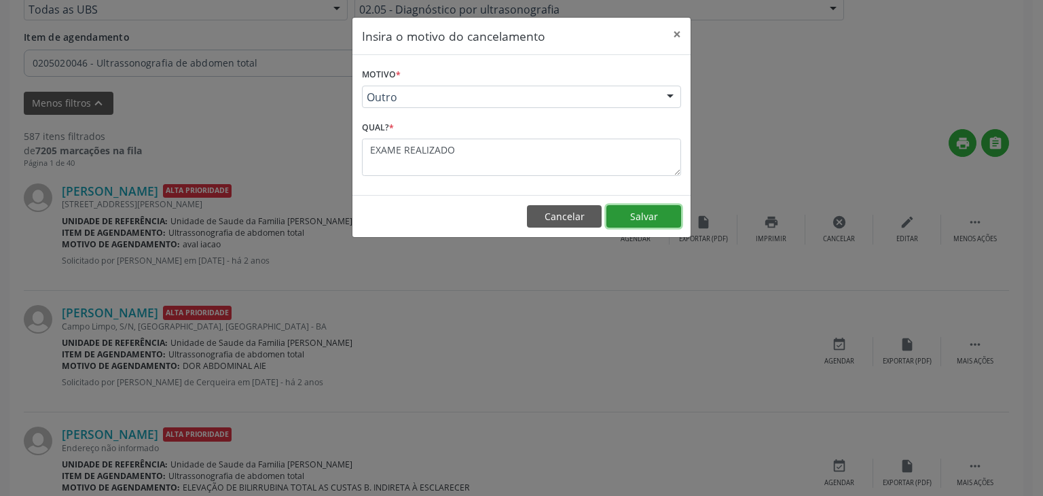
click at [665, 221] on button "Salvar" at bounding box center [643, 216] width 75 height 23
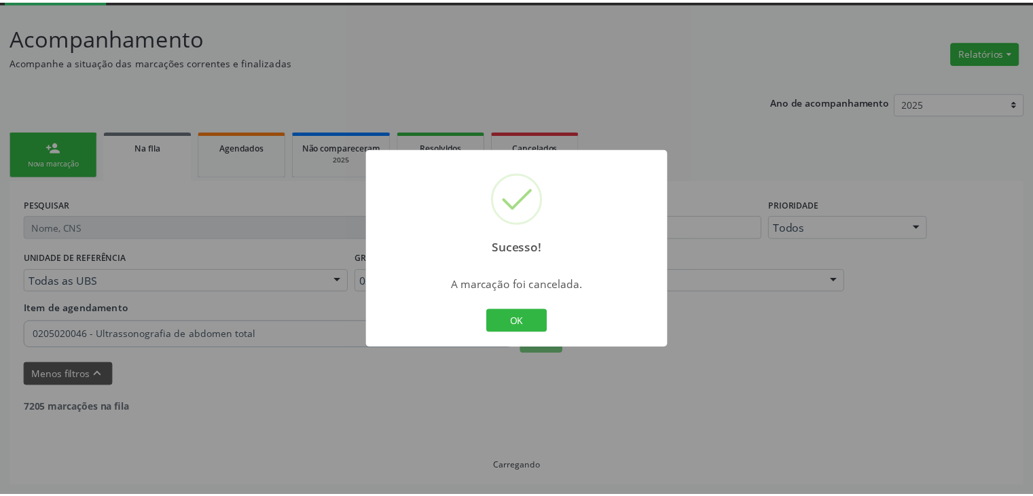
scroll to position [71, 0]
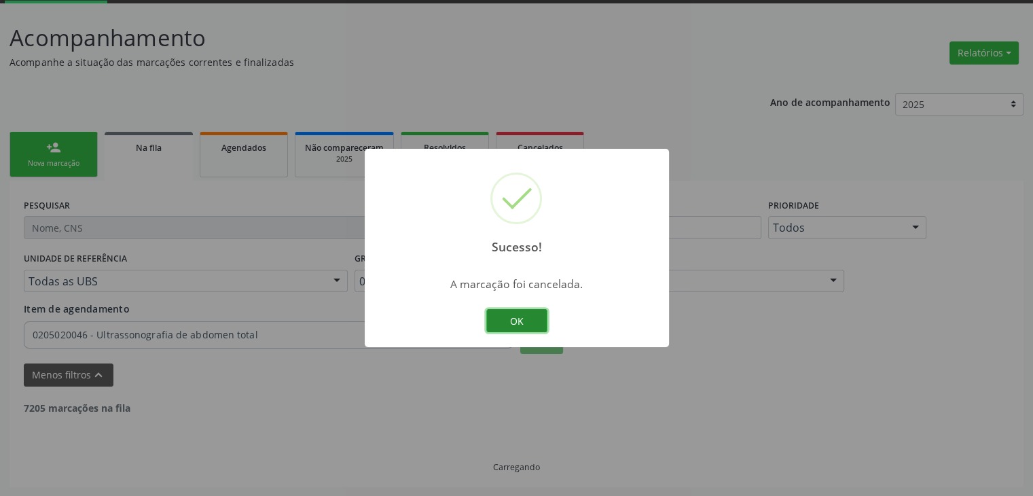
click at [525, 318] on button "OK" at bounding box center [516, 320] width 61 height 23
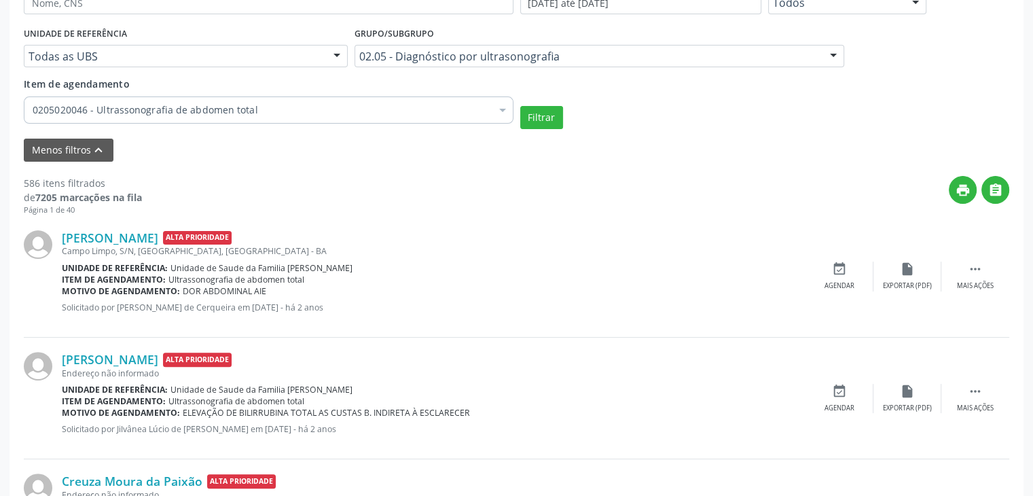
scroll to position [343, 0]
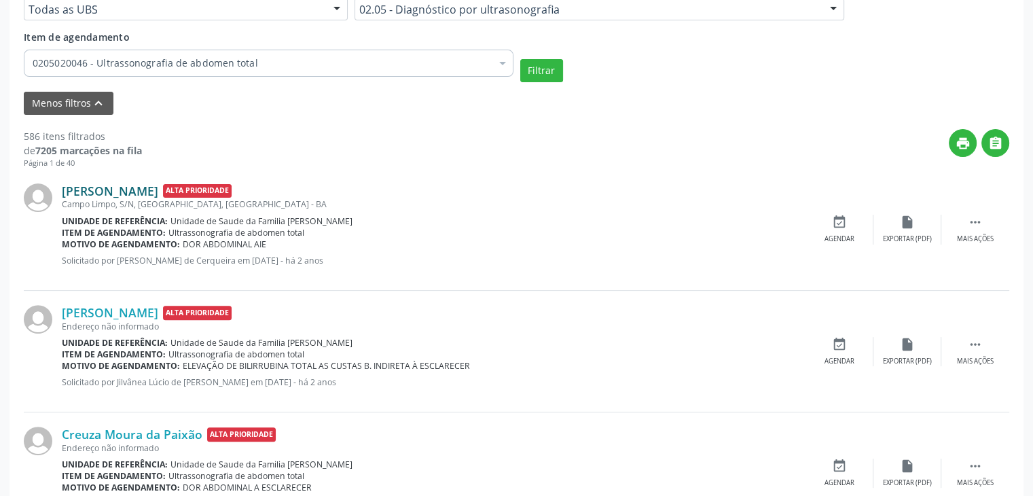
click at [124, 195] on link "Irene de Souza Lima" at bounding box center [110, 190] width 96 height 15
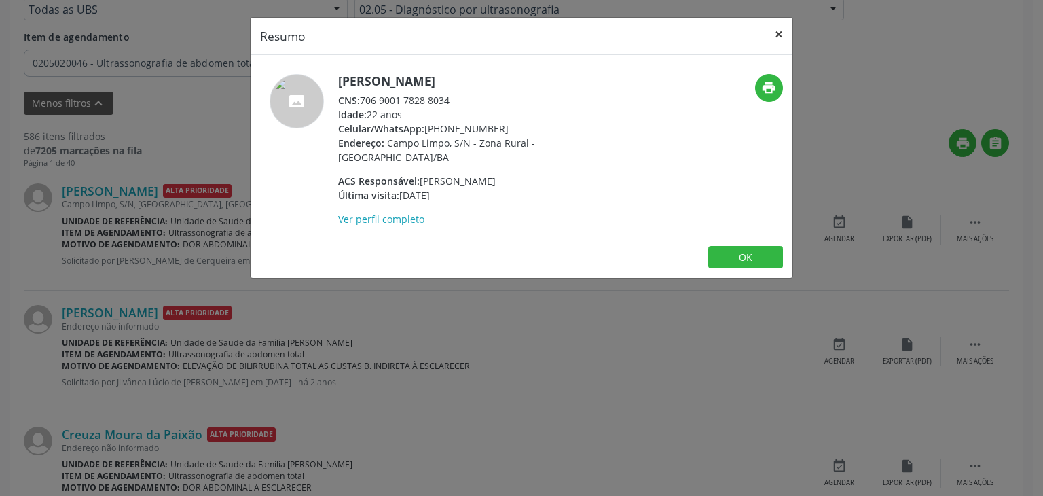
click at [782, 25] on button "×" at bounding box center [778, 34] width 27 height 33
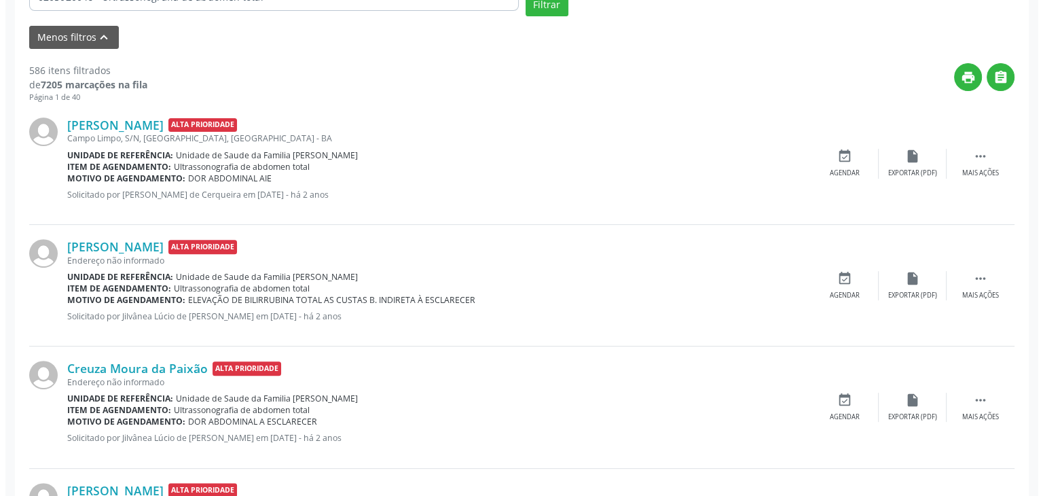
scroll to position [411, 0]
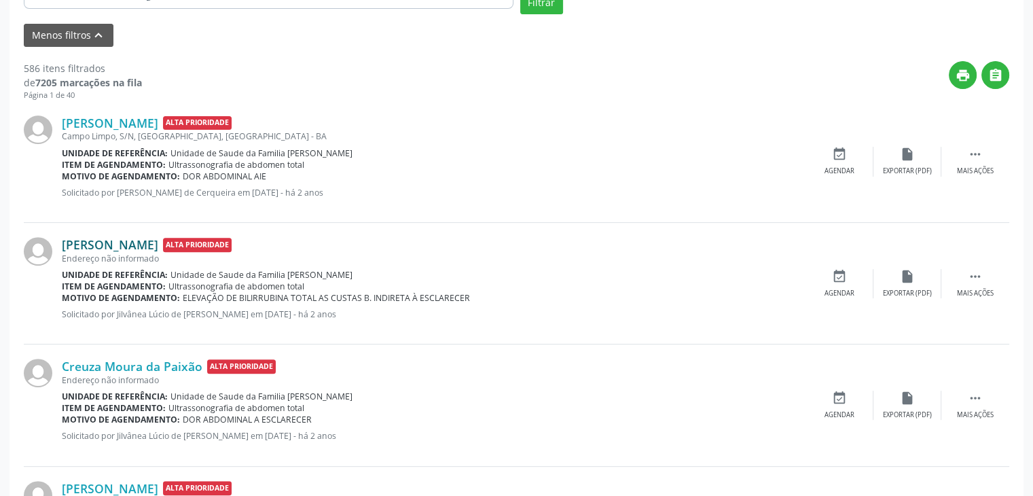
click at [158, 240] on link "Maria de Lourdes Assis dos Anjos" at bounding box center [110, 244] width 96 height 15
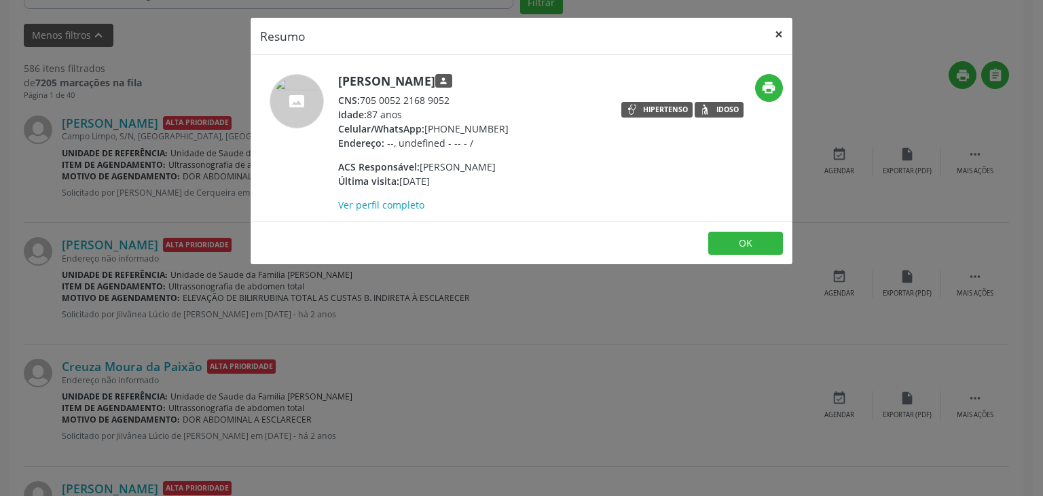
click at [768, 32] on button "×" at bounding box center [778, 34] width 27 height 33
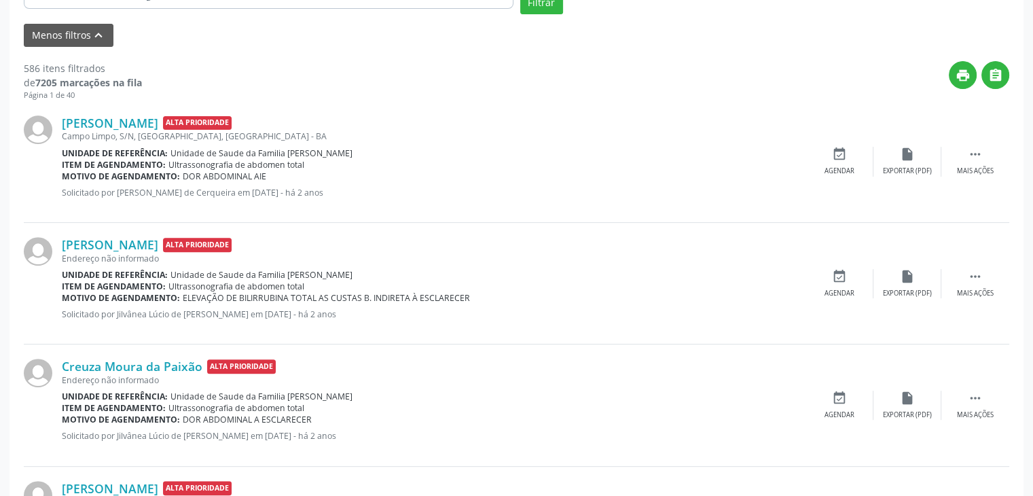
click at [973, 300] on div "Maria de Lourdes Assis dos Anjos Alta Prioridade Endereço não informado Unidade…" at bounding box center [516, 284] width 985 height 122
click at [954, 289] on div " Mais ações" at bounding box center [975, 283] width 68 height 29
click at [839, 272] on icon "cancel" at bounding box center [839, 276] width 15 height 15
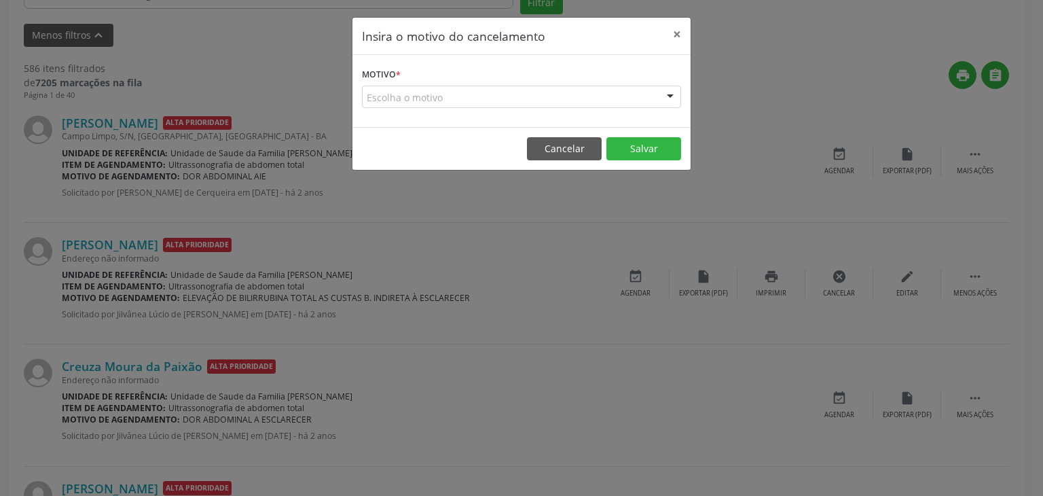
drag, startPoint x: 475, startPoint y: 102, endPoint x: 470, endPoint y: 111, distance: 10.9
click at [475, 101] on div "Escolha o motivo" at bounding box center [521, 97] width 319 height 23
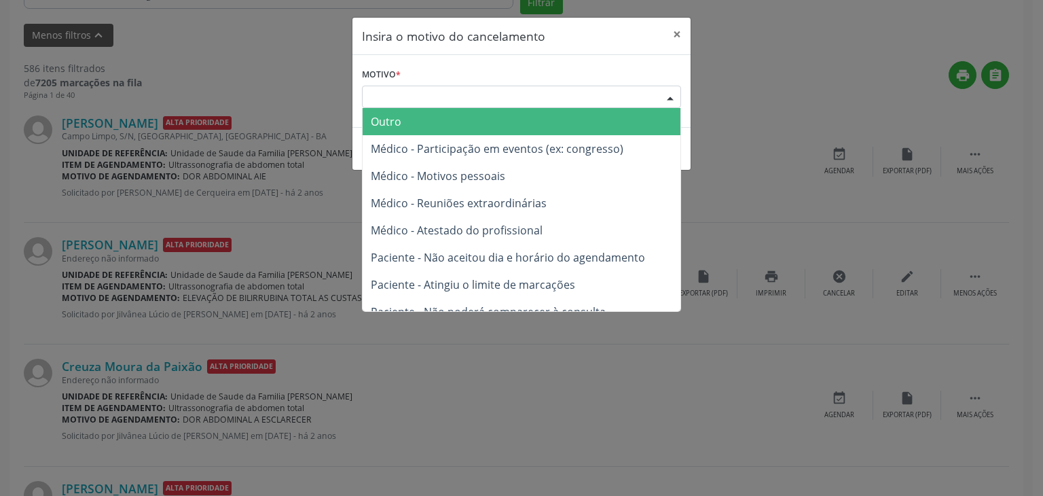
click at [464, 117] on span "Outro" at bounding box center [522, 121] width 318 height 27
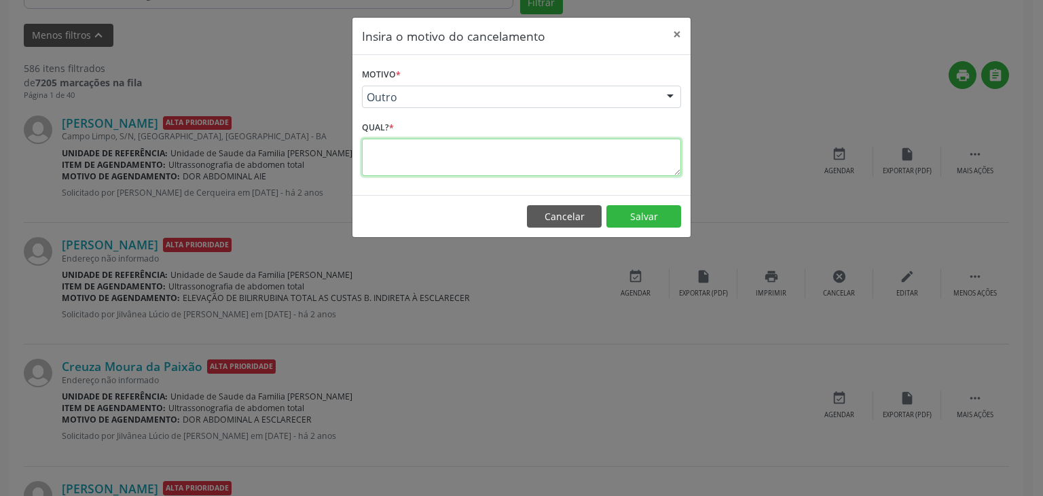
click at [470, 146] on textarea at bounding box center [521, 156] width 319 height 37
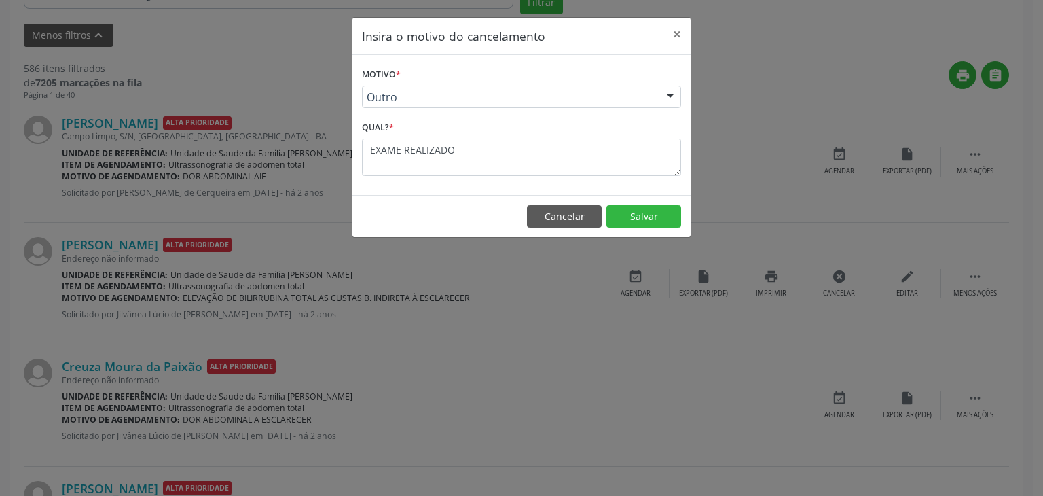
click at [635, 203] on footer "Cancelar Salvar" at bounding box center [521, 216] width 338 height 43
click at [635, 205] on button "Salvar" at bounding box center [643, 216] width 75 height 23
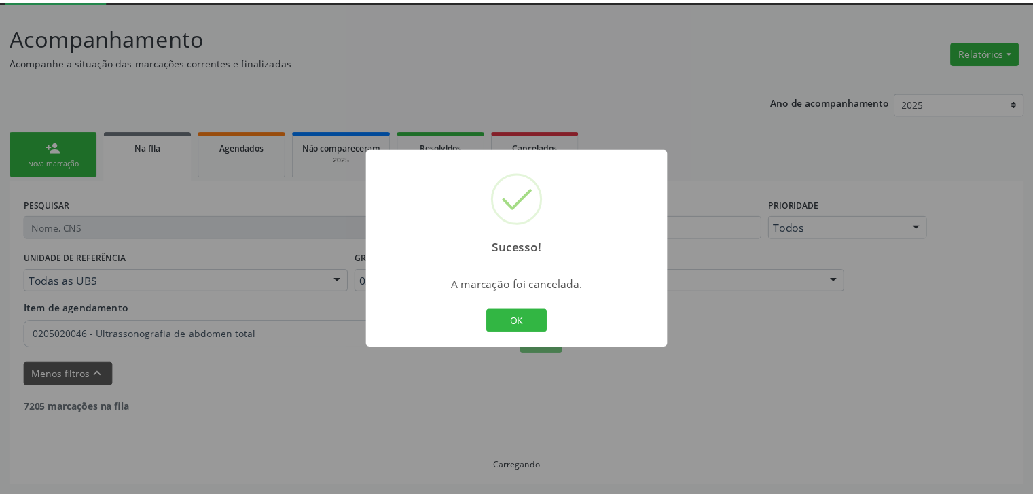
scroll to position [71, 0]
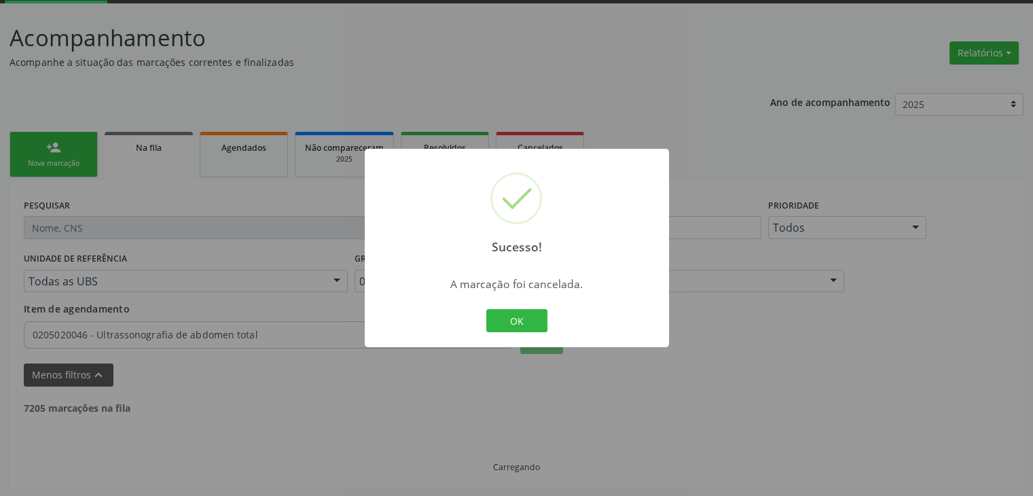
click at [515, 332] on div "OK Cancel" at bounding box center [516, 320] width 67 height 29
click at [513, 319] on button "OK" at bounding box center [516, 320] width 61 height 23
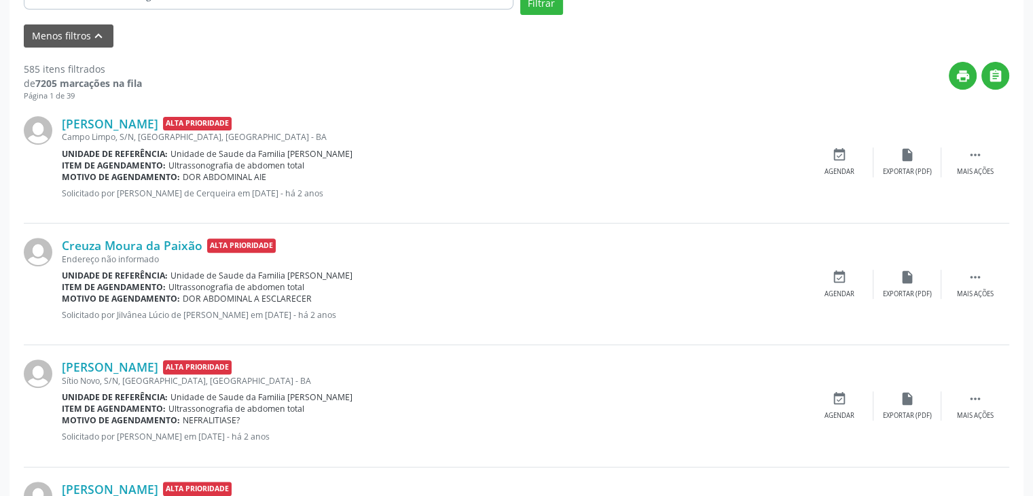
scroll to position [411, 0]
click at [110, 229] on div "Creuza Moura da Paixão Alta Prioridade Endereço não informado Unidade de referê…" at bounding box center [516, 284] width 985 height 122
click at [109, 243] on link "Creuza Moura da Paixão" at bounding box center [132, 244] width 141 height 15
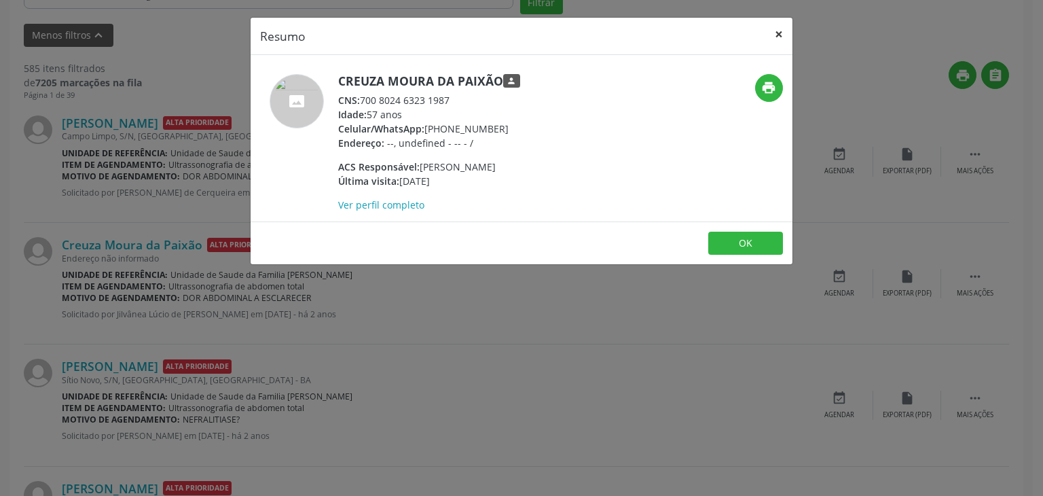
click at [784, 24] on button "×" at bounding box center [778, 34] width 27 height 33
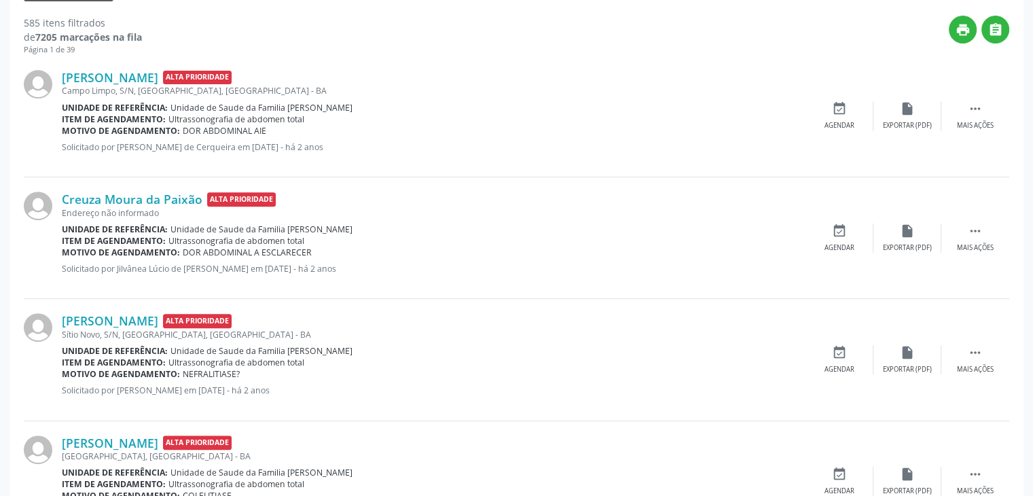
scroll to position [546, 0]
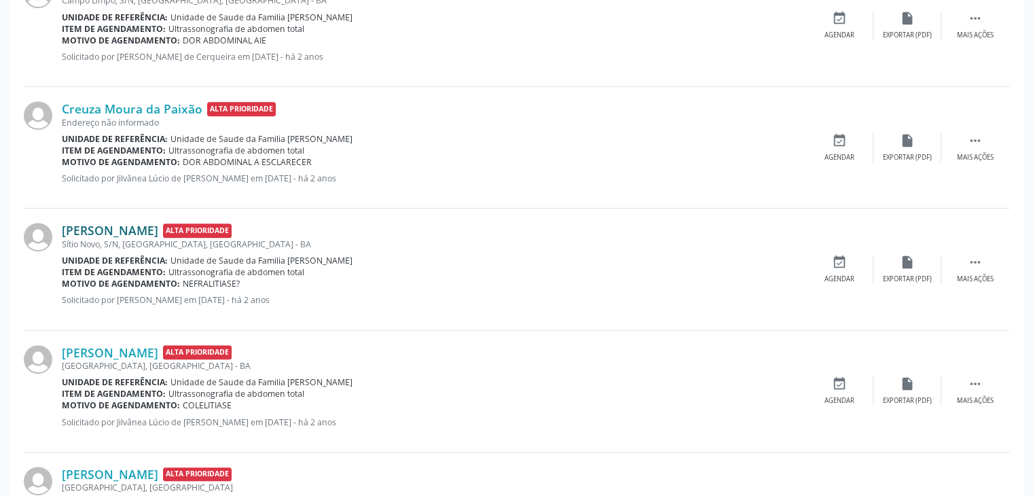
click at [158, 223] on link "Maria José Almeida Xavier" at bounding box center [110, 230] width 96 height 15
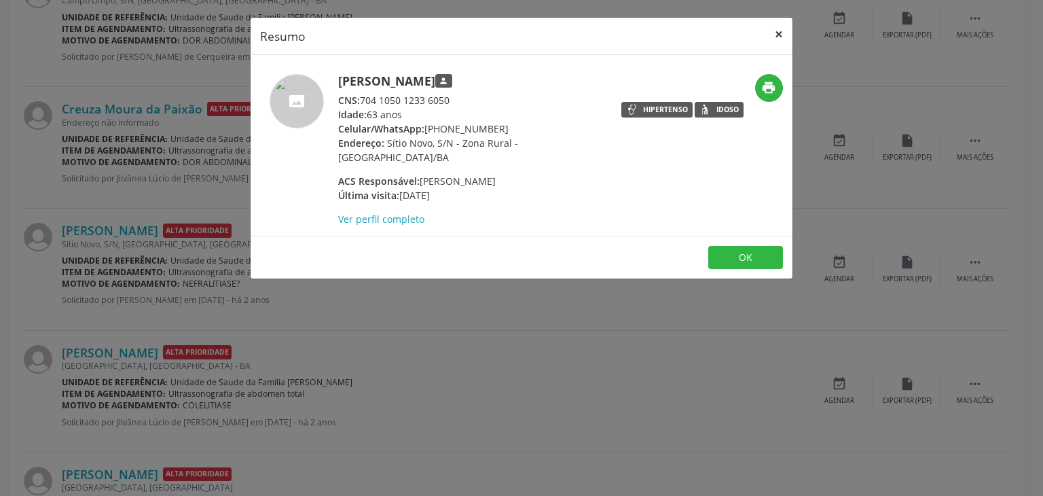
click at [783, 27] on button "×" at bounding box center [778, 34] width 27 height 33
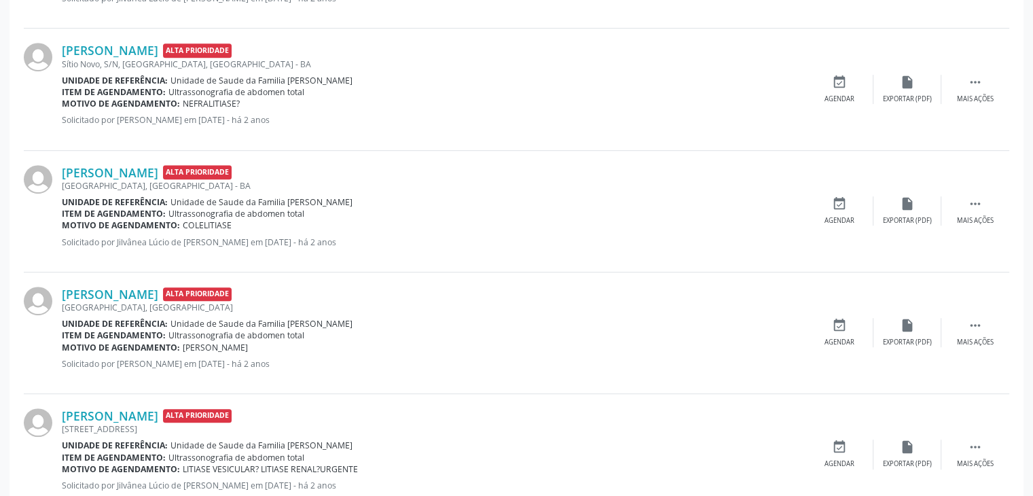
scroll to position [750, 0]
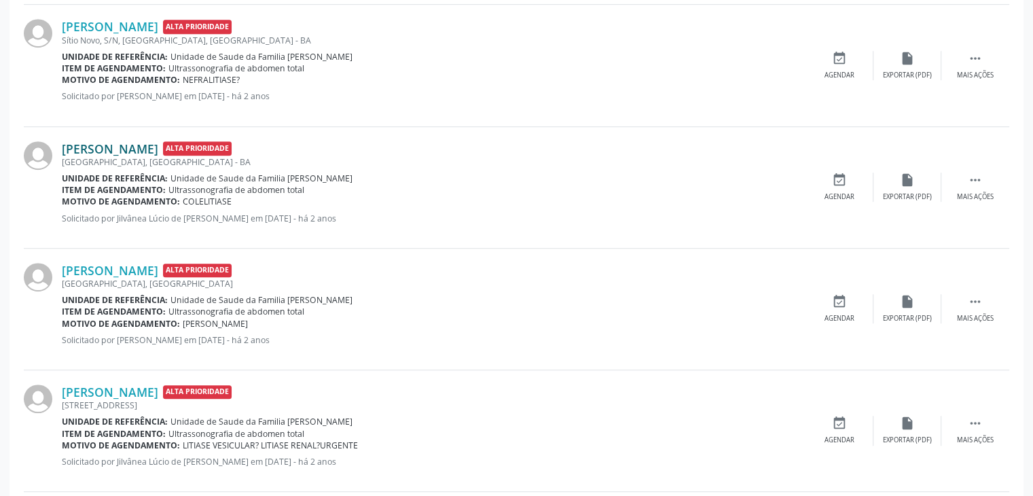
click at [151, 143] on link "Rosinete Souza de Almeida" at bounding box center [110, 148] width 96 height 15
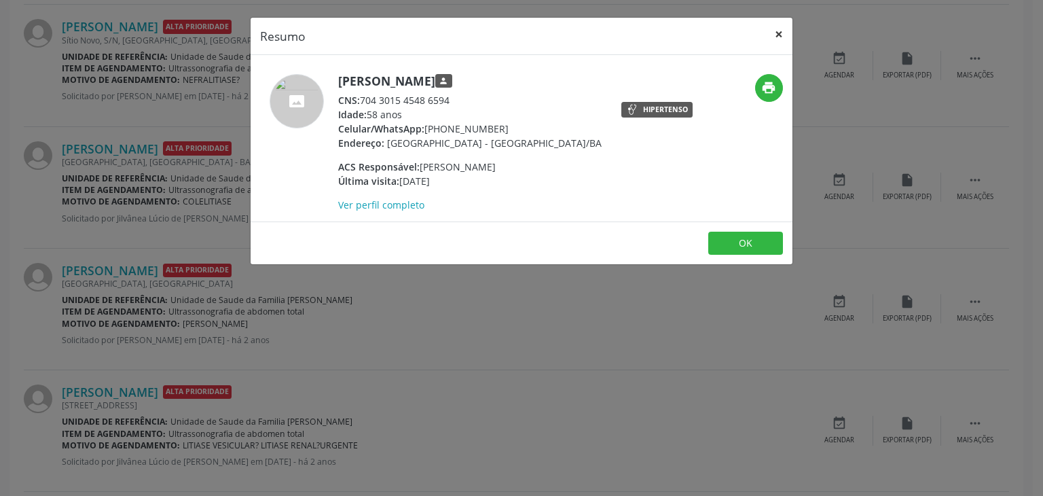
click at [781, 28] on button "×" at bounding box center [778, 34] width 27 height 33
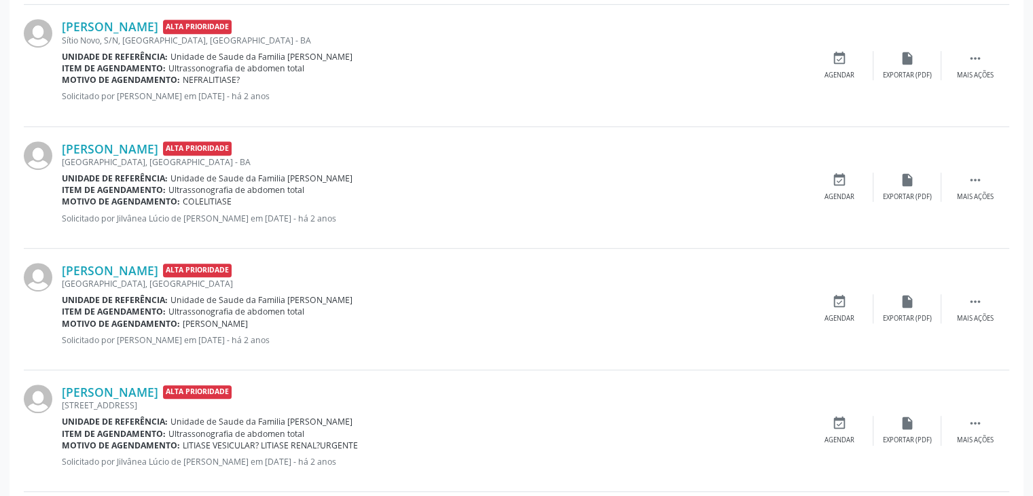
scroll to position [886, 0]
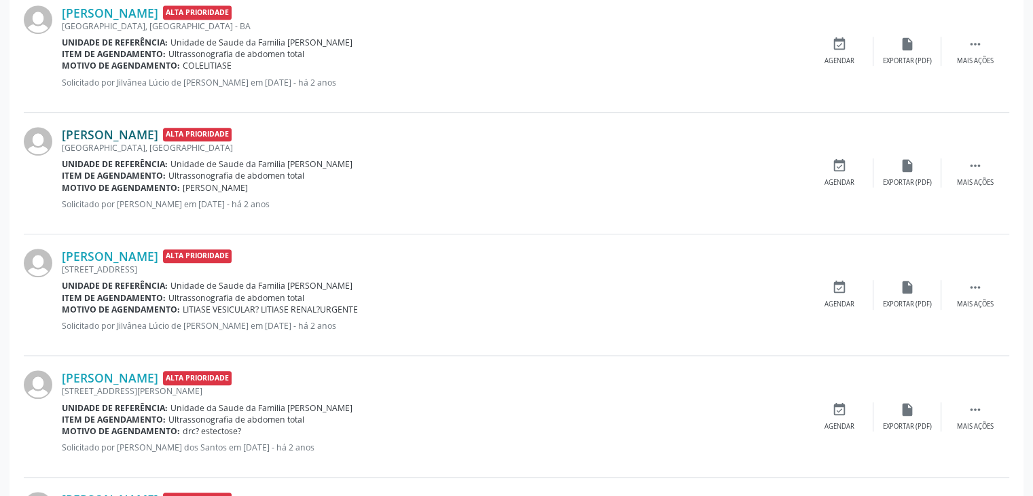
click at [135, 127] on link "Josefa Pureza dos Santos" at bounding box center [110, 134] width 96 height 15
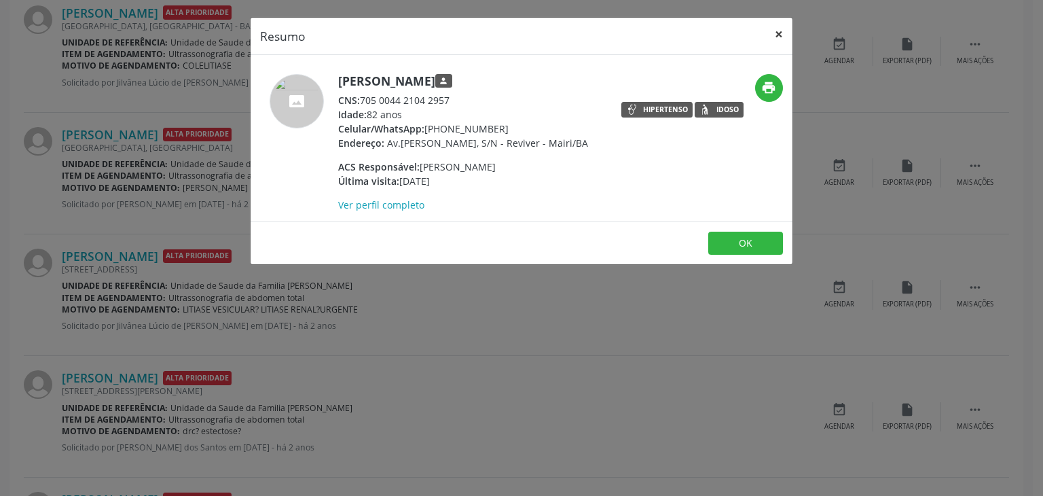
click at [777, 28] on button "×" at bounding box center [778, 34] width 27 height 33
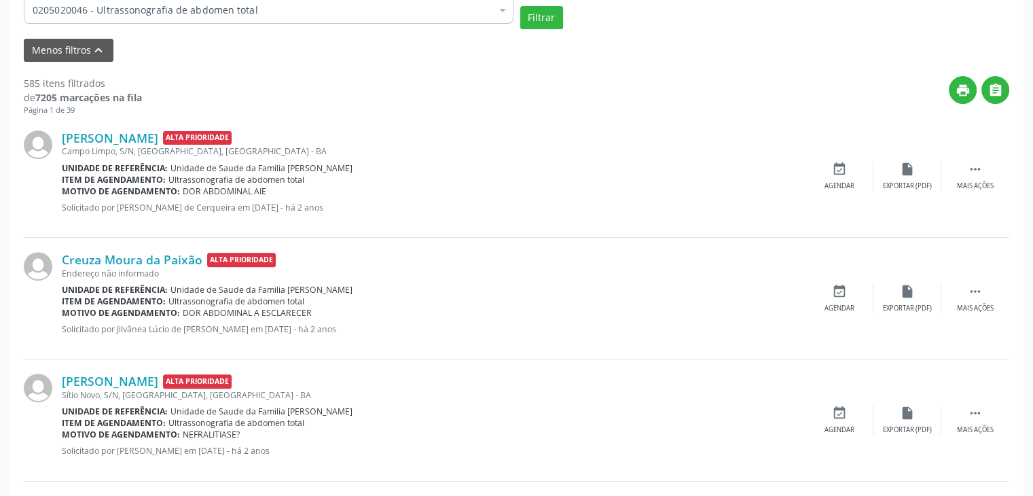
scroll to position [411, 0]
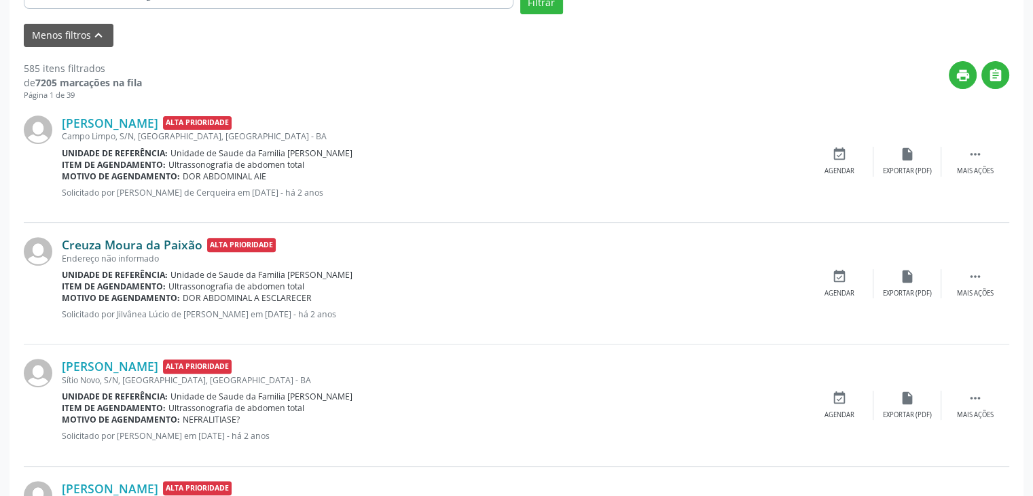
click at [155, 237] on link "Creuza Moura da Paixão" at bounding box center [132, 244] width 141 height 15
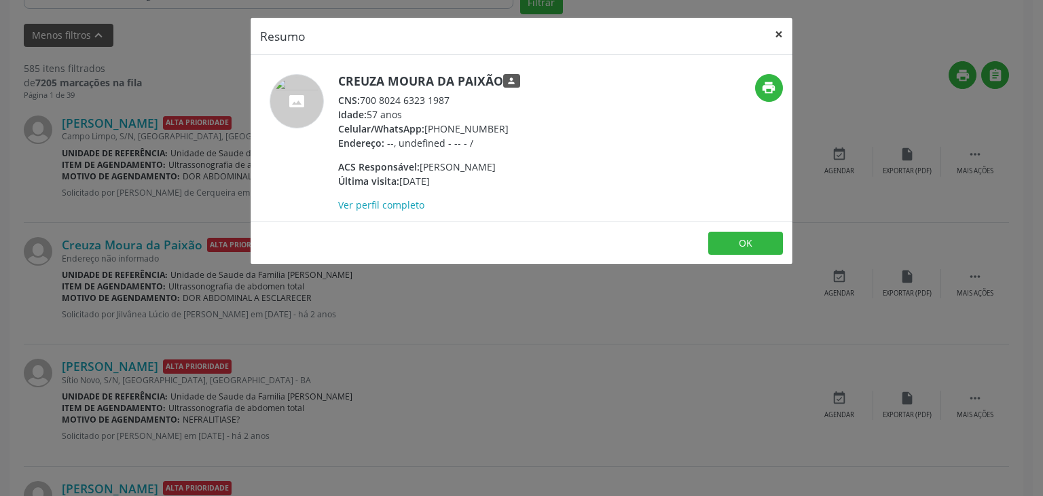
click at [781, 25] on button "×" at bounding box center [778, 34] width 27 height 33
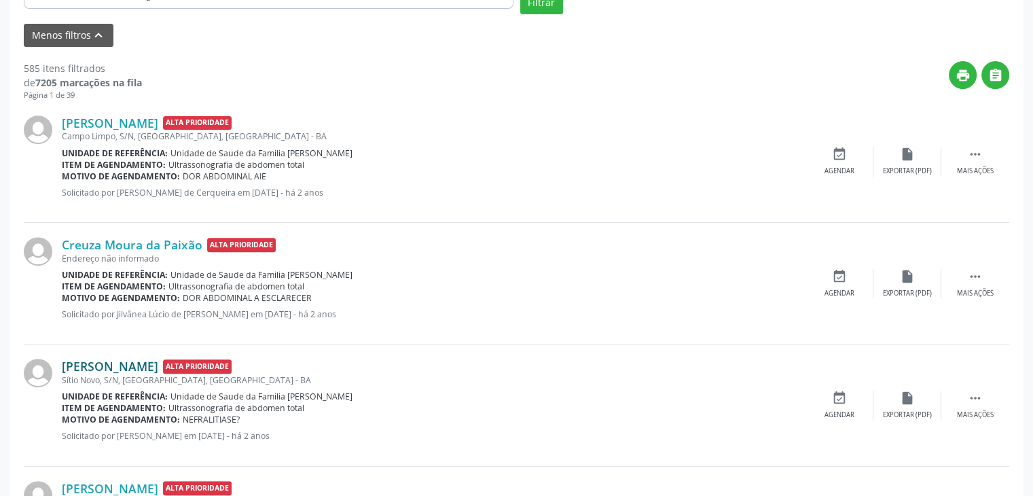
click at [155, 370] on link "Maria José Almeida Xavier" at bounding box center [110, 365] width 96 height 15
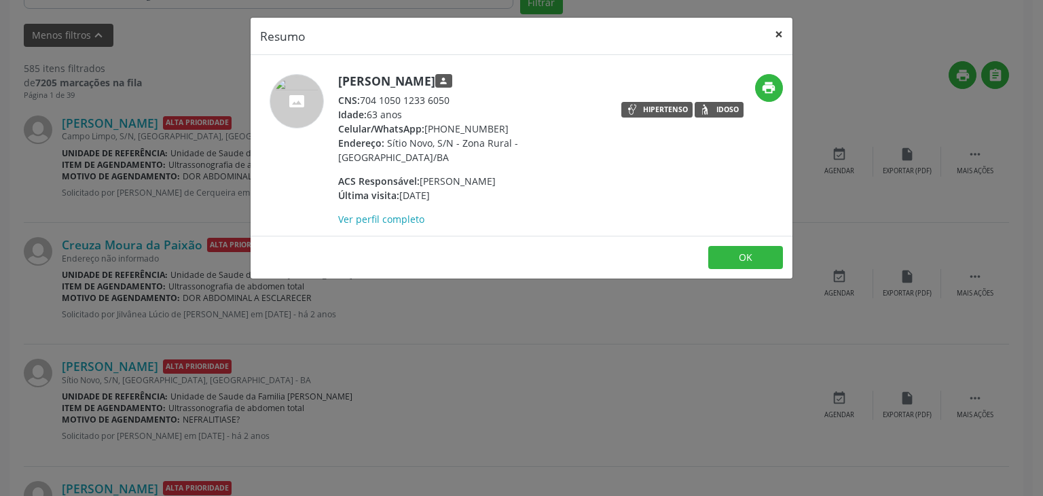
click at [777, 40] on button "×" at bounding box center [778, 34] width 27 height 33
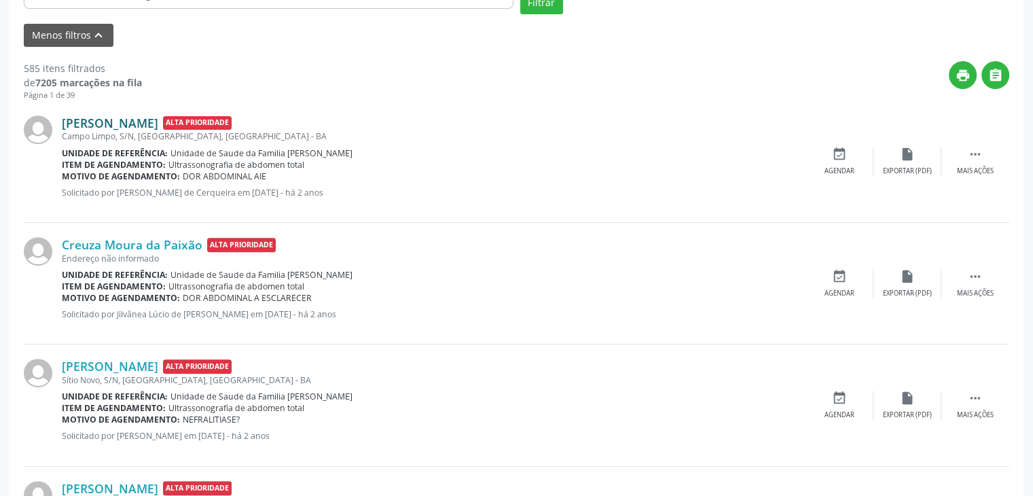
click at [129, 121] on link "Irene de Souza Lima" at bounding box center [110, 122] width 96 height 15
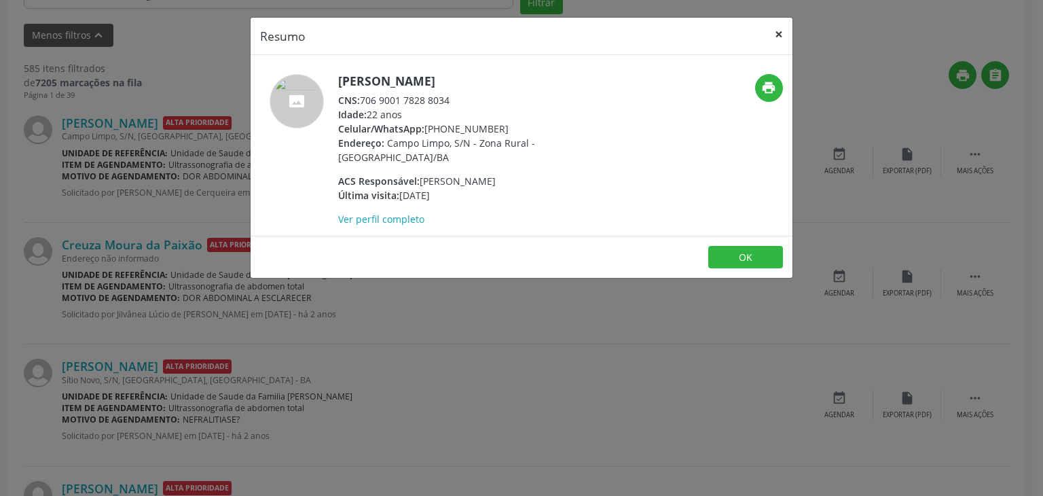
click at [781, 22] on button "×" at bounding box center [778, 34] width 27 height 33
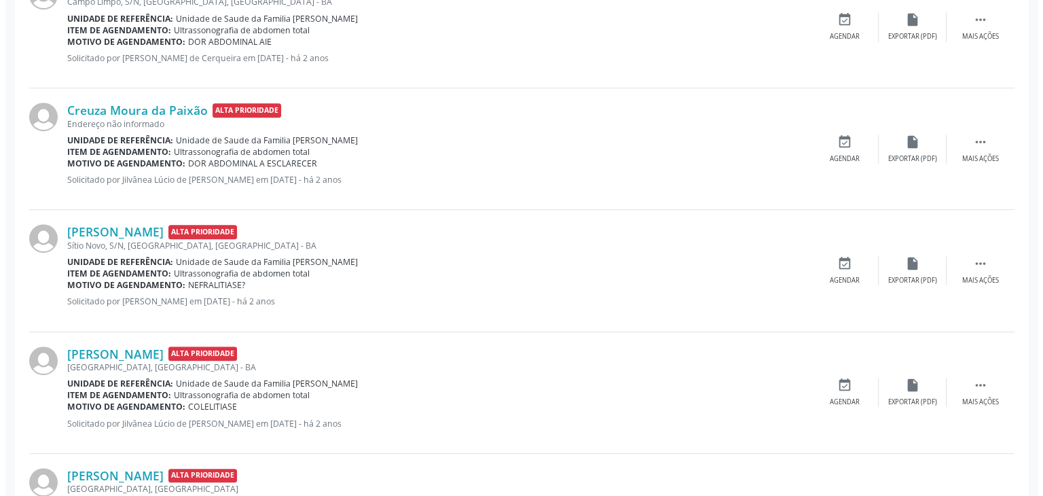
scroll to position [546, 0]
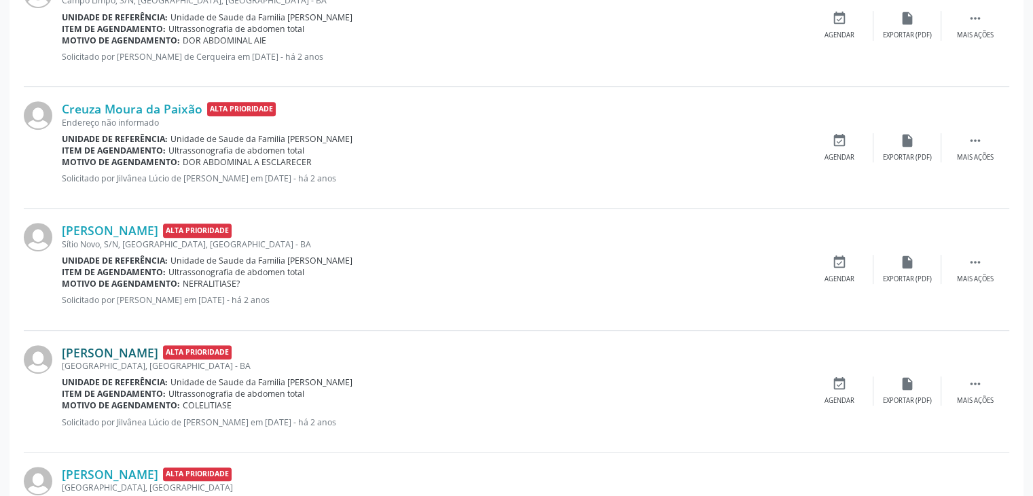
click at [138, 348] on link "Rosinete Souza de Almeida" at bounding box center [110, 352] width 96 height 15
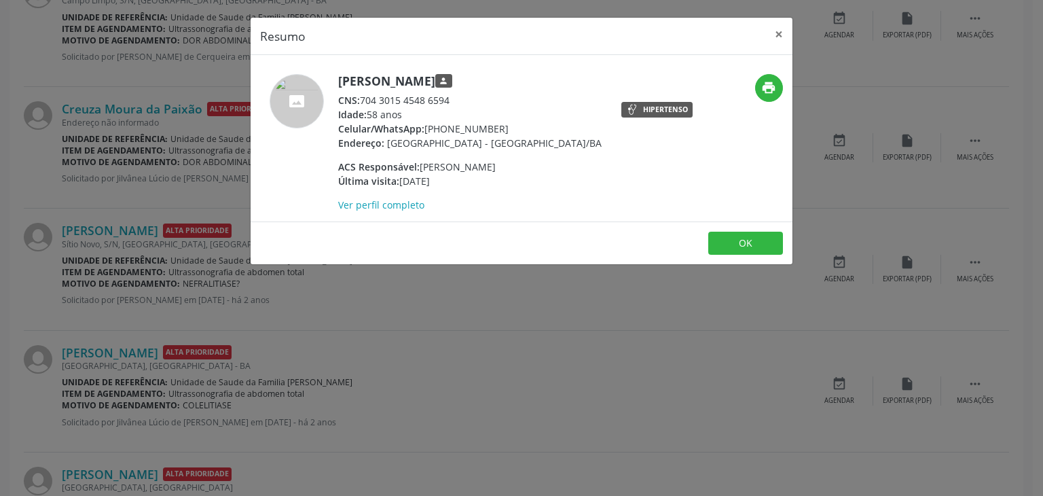
drag, startPoint x: 336, startPoint y: 82, endPoint x: 511, endPoint y: 83, distance: 175.1
click at [511, 83] on div "Rosinete Souza de Almeida person CNS: 704 3015 4548 6594 Idade: 58 anos Celular…" at bounding box center [430, 143] width 361 height 138
copy h5 "Rosinete Souza de Almeida"
click at [777, 29] on button "×" at bounding box center [778, 34] width 27 height 33
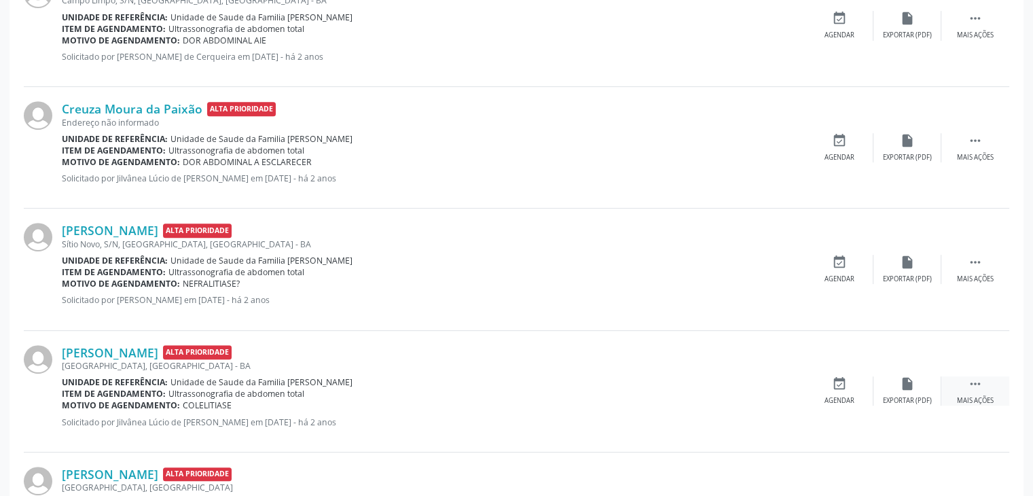
click at [947, 387] on div " Mais ações" at bounding box center [975, 390] width 68 height 29
click at [847, 396] on div "Cancelar" at bounding box center [839, 401] width 32 height 10
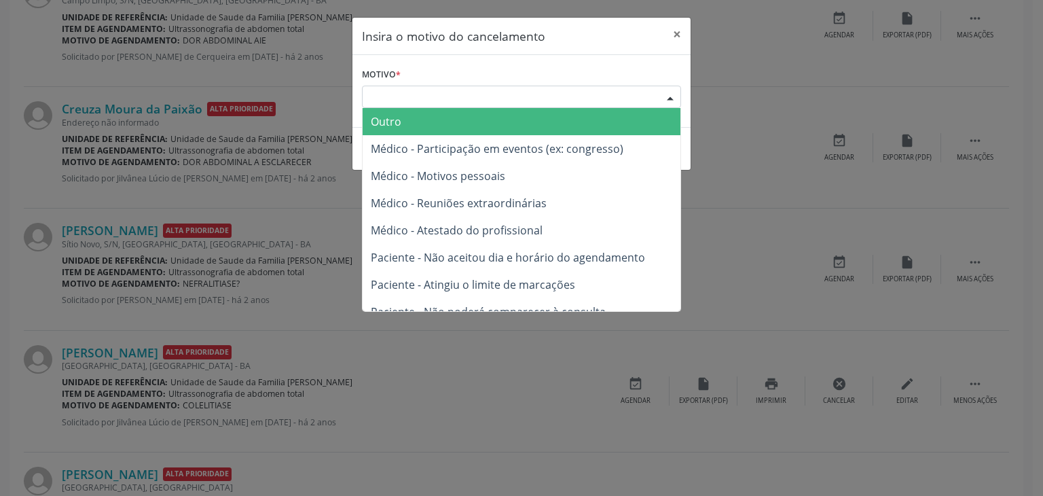
click at [529, 93] on div "Escolha o motivo" at bounding box center [521, 97] width 319 height 23
click at [461, 120] on span "Outro" at bounding box center [522, 121] width 318 height 27
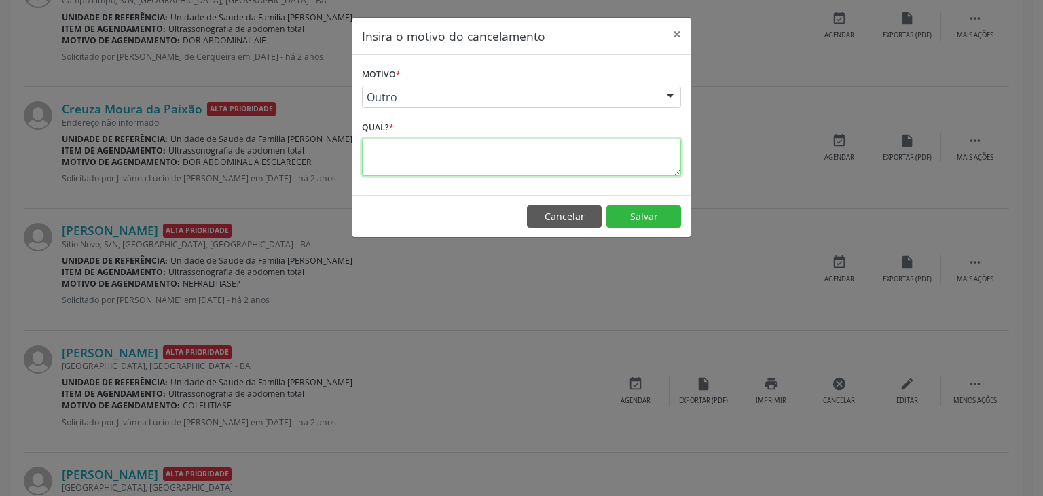
click at [449, 147] on textarea at bounding box center [521, 156] width 319 height 37
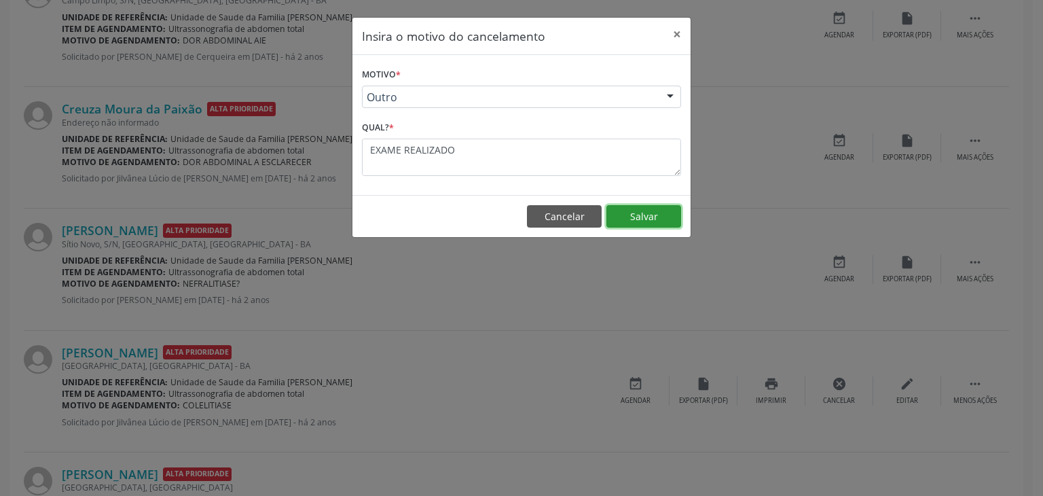
click at [625, 205] on button "Salvar" at bounding box center [643, 216] width 75 height 23
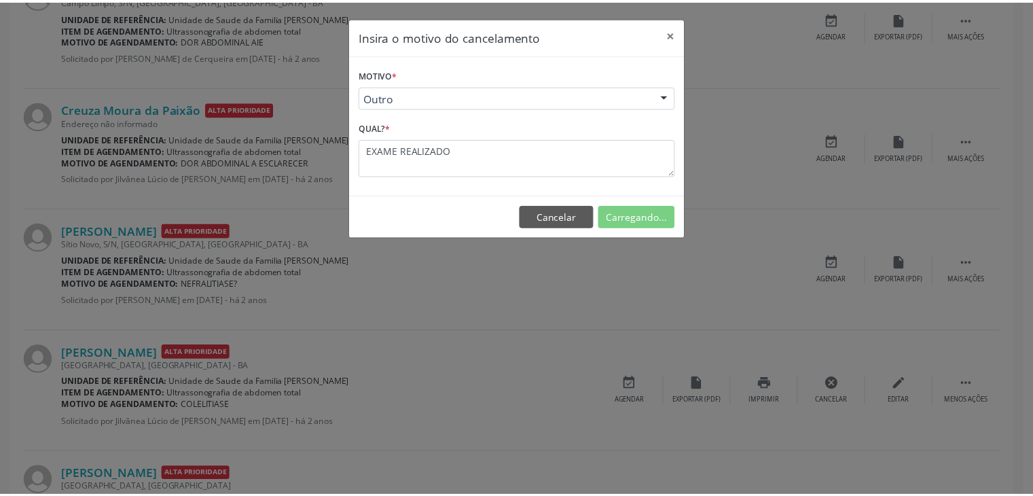
scroll to position [71, 0]
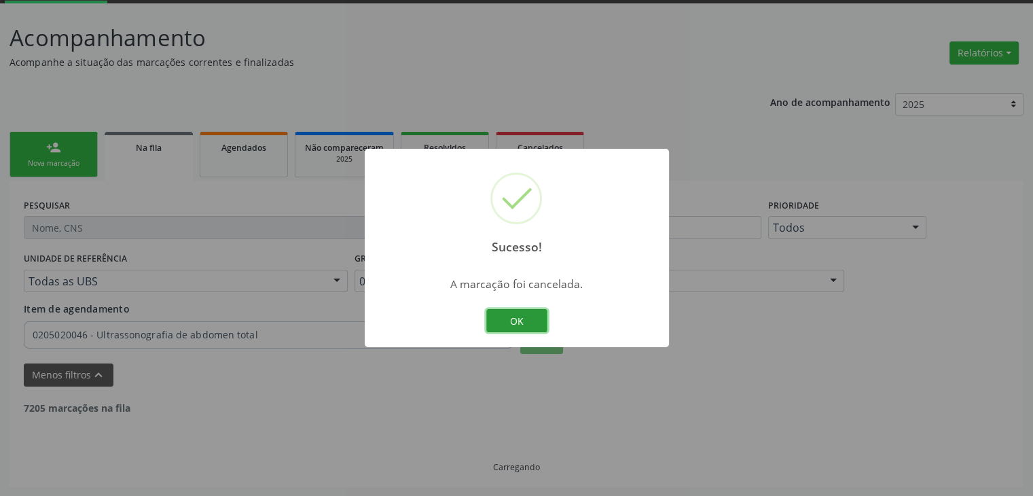
click at [545, 322] on button "OK" at bounding box center [516, 320] width 61 height 23
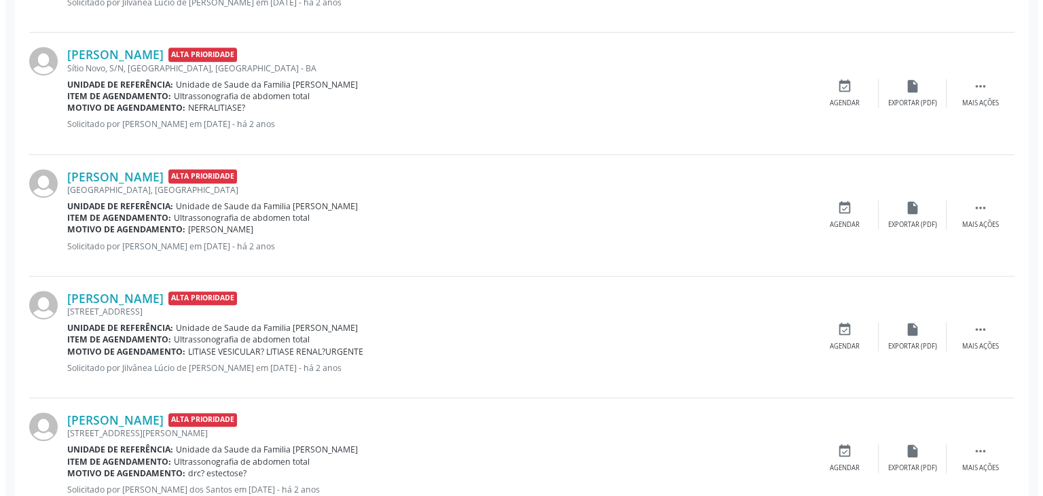
scroll to position [747, 0]
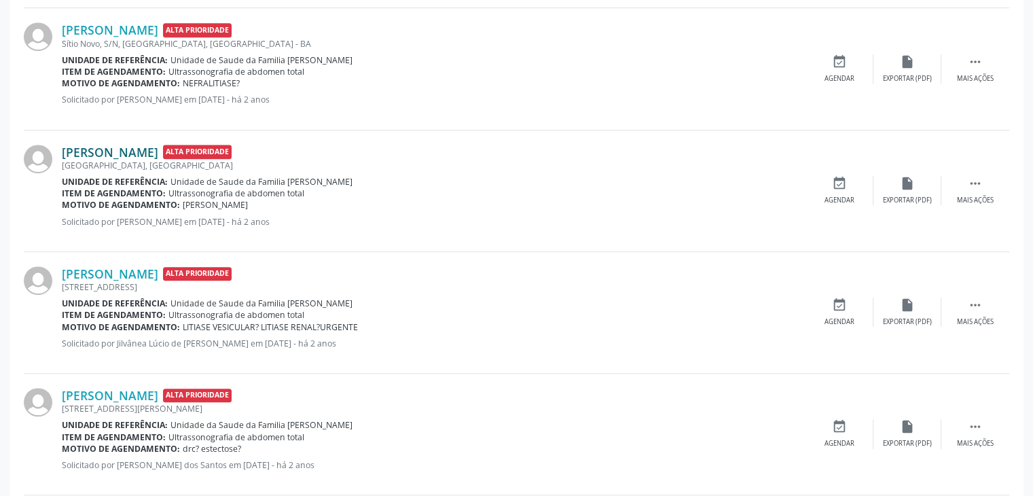
click at [151, 145] on link "Josefa Pureza dos Santos" at bounding box center [110, 152] width 96 height 15
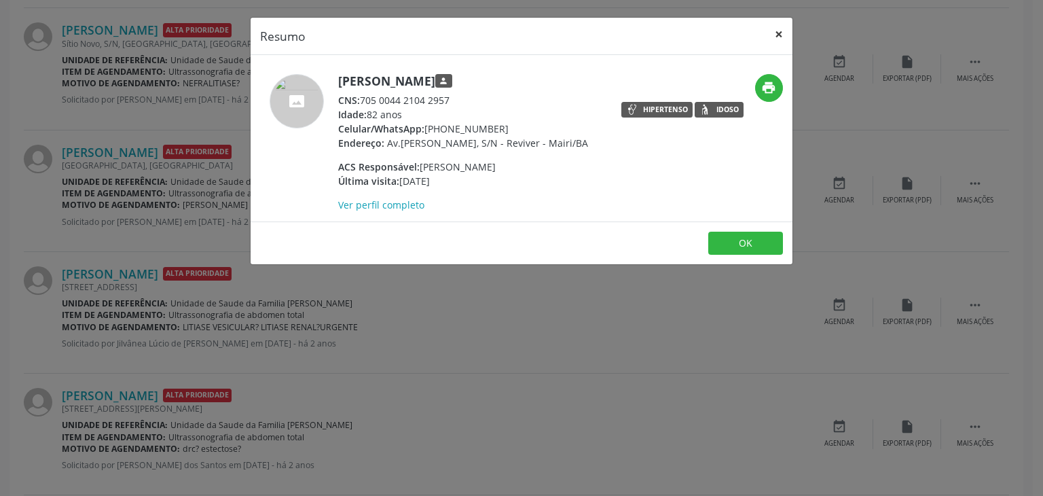
click at [779, 25] on button "×" at bounding box center [778, 34] width 27 height 33
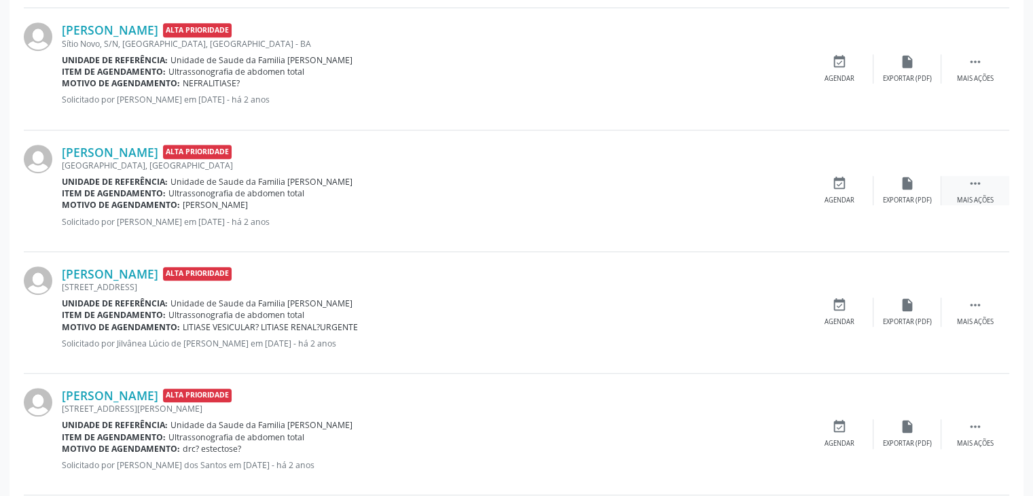
click at [969, 198] on div "Mais ações" at bounding box center [975, 201] width 37 height 10
click at [862, 191] on div "cancel Cancelar" at bounding box center [839, 190] width 68 height 29
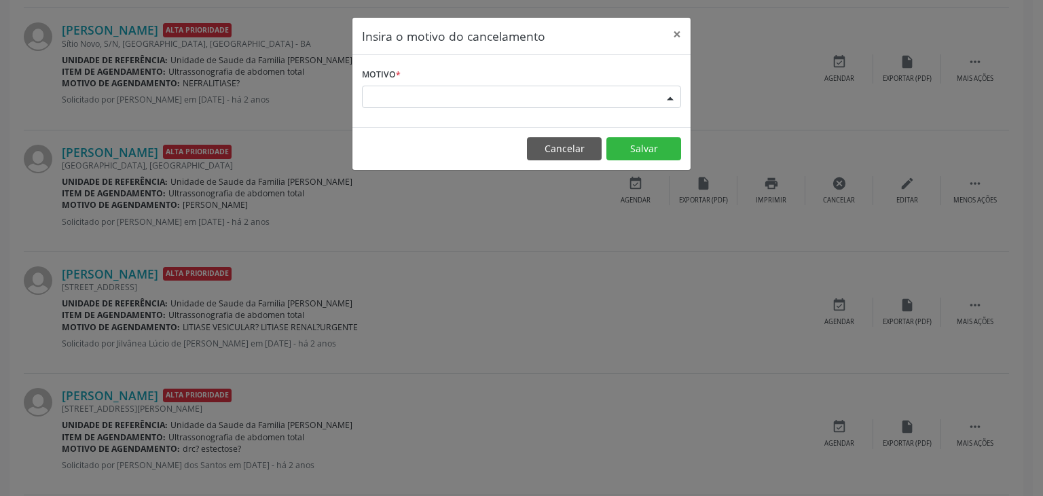
click at [490, 101] on div "Escolha o motivo" at bounding box center [521, 97] width 319 height 23
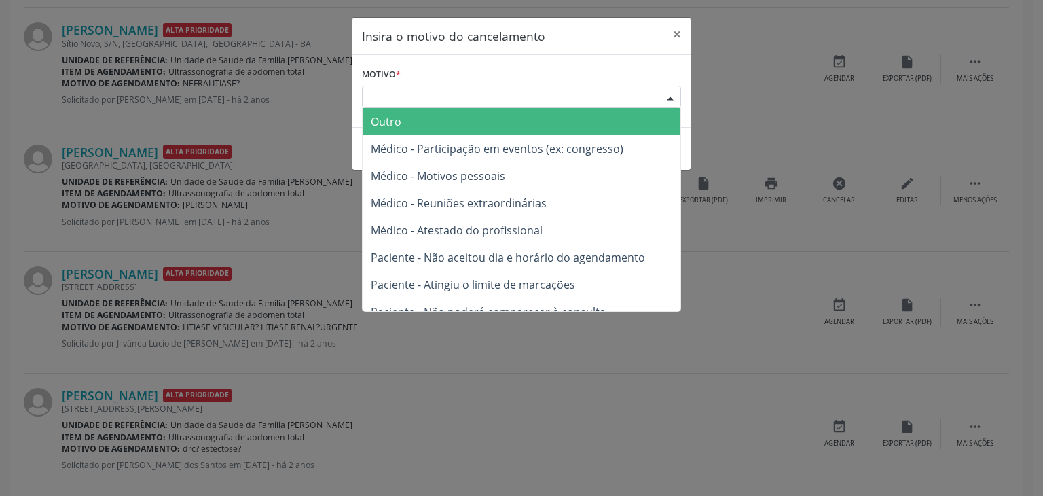
click at [453, 128] on span "Outro" at bounding box center [522, 121] width 318 height 27
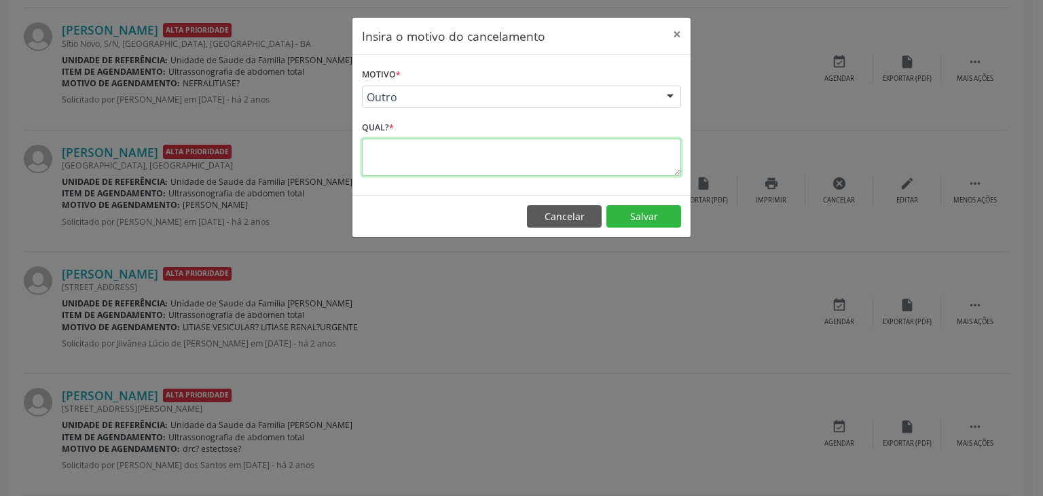
click at [441, 158] on textarea at bounding box center [521, 156] width 319 height 37
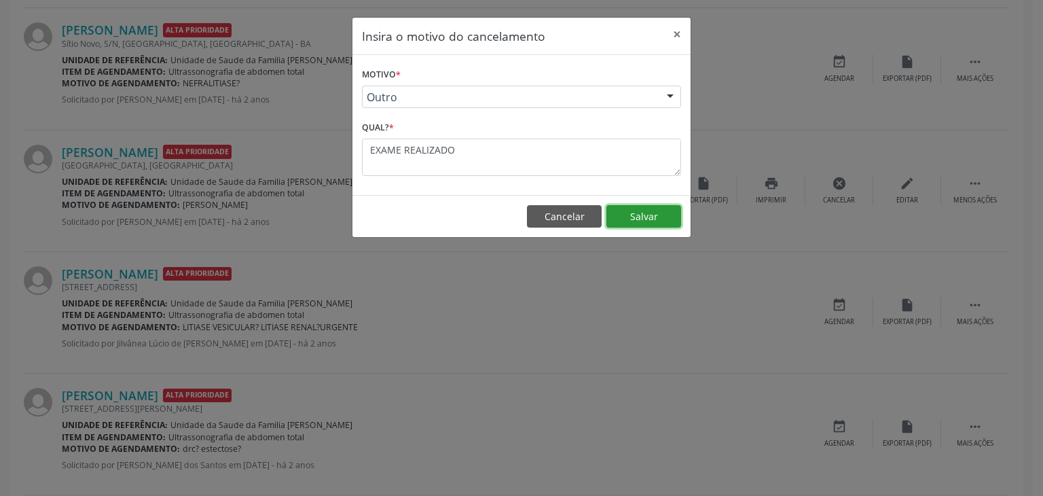
click at [633, 215] on button "Salvar" at bounding box center [643, 216] width 75 height 23
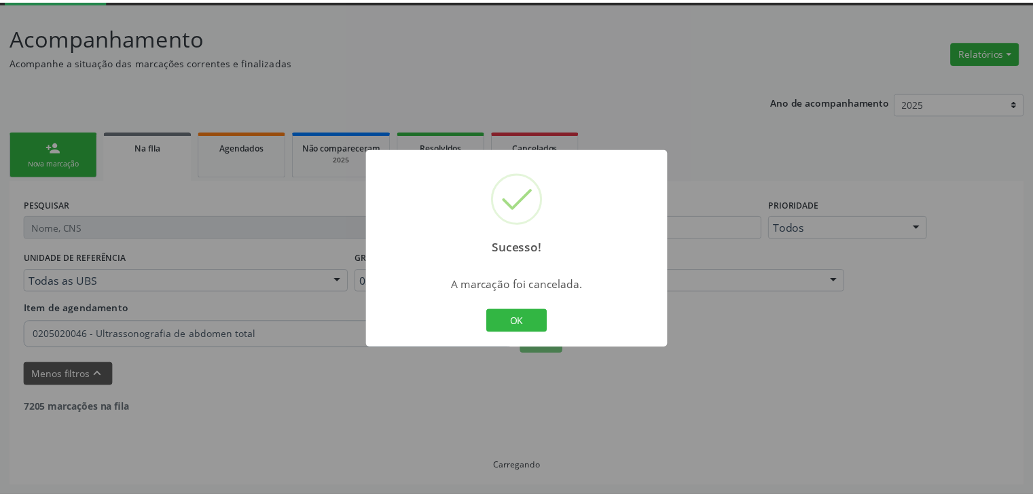
scroll to position [71, 0]
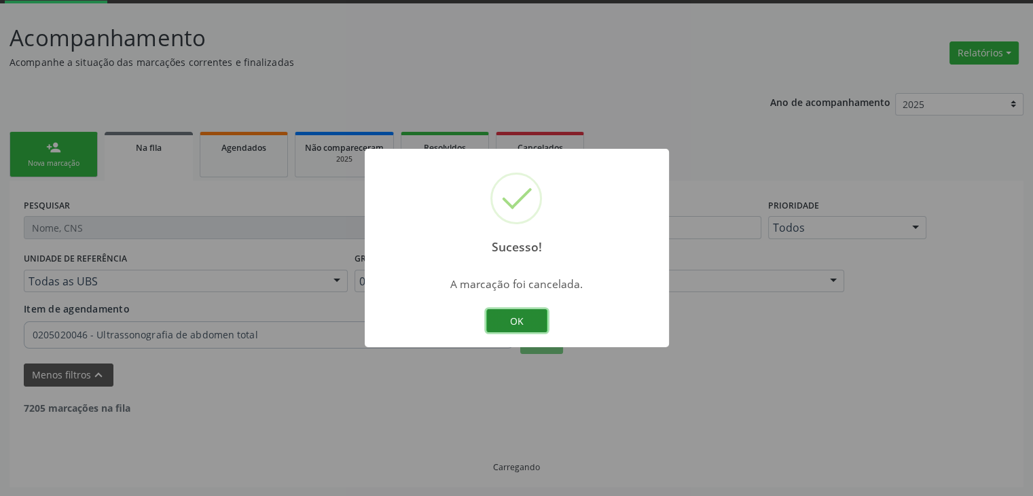
click at [519, 322] on button "OK" at bounding box center [516, 320] width 61 height 23
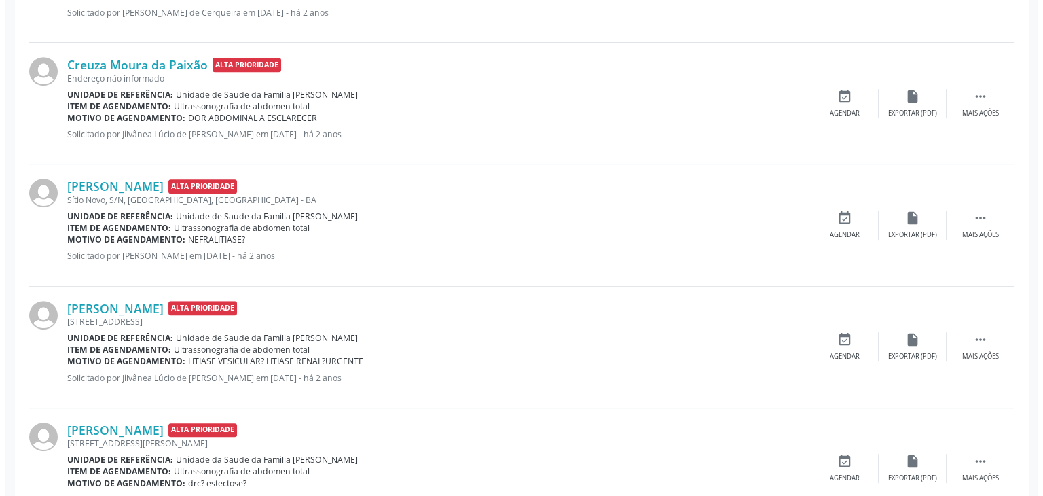
scroll to position [614, 0]
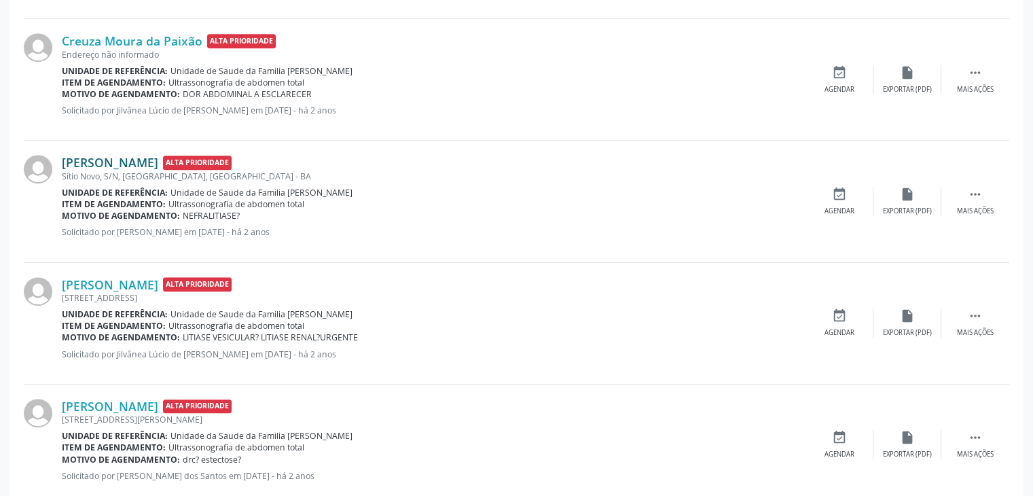
click at [151, 155] on link "Maria José Almeida Xavier" at bounding box center [110, 162] width 96 height 15
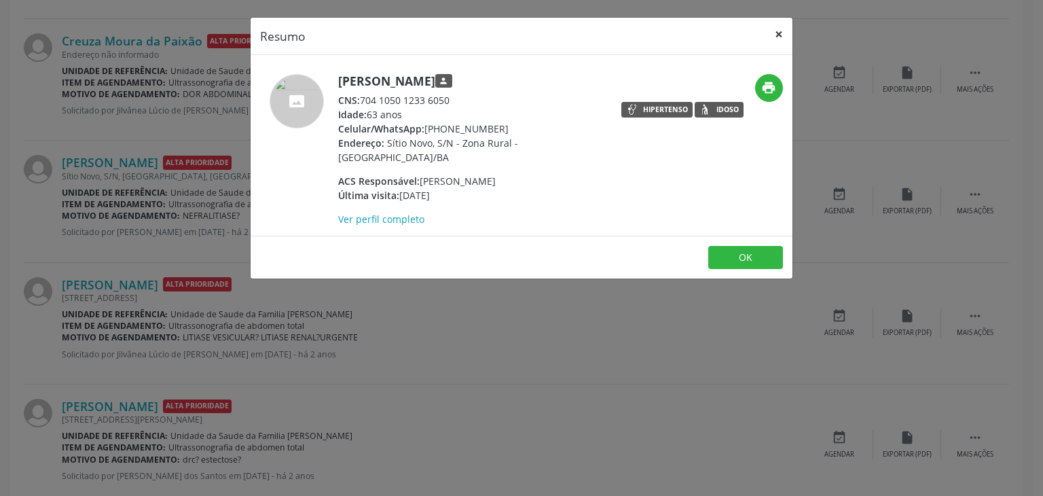
click at [777, 30] on button "×" at bounding box center [778, 34] width 27 height 33
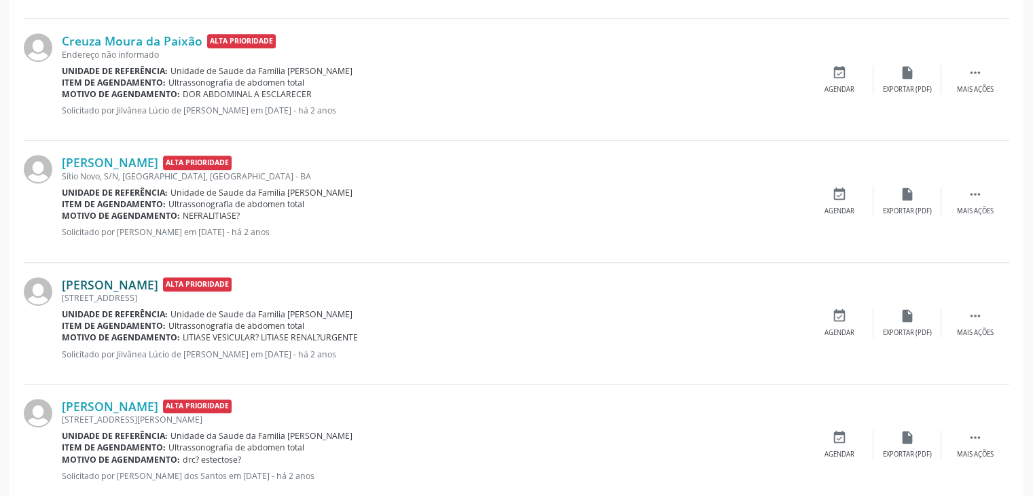
click at [126, 286] on link "Geraldo Gomes Cerqueira" at bounding box center [110, 284] width 96 height 15
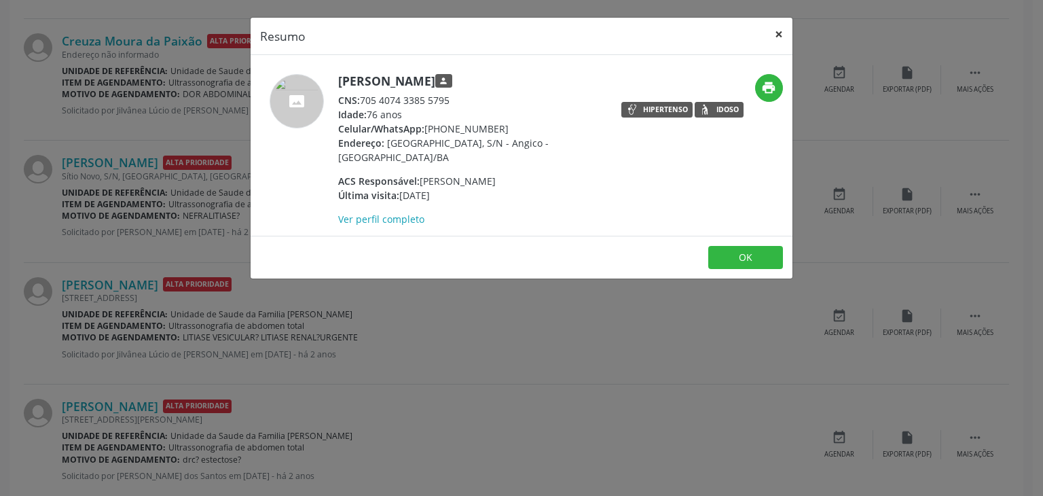
click at [775, 32] on button "×" at bounding box center [778, 34] width 27 height 33
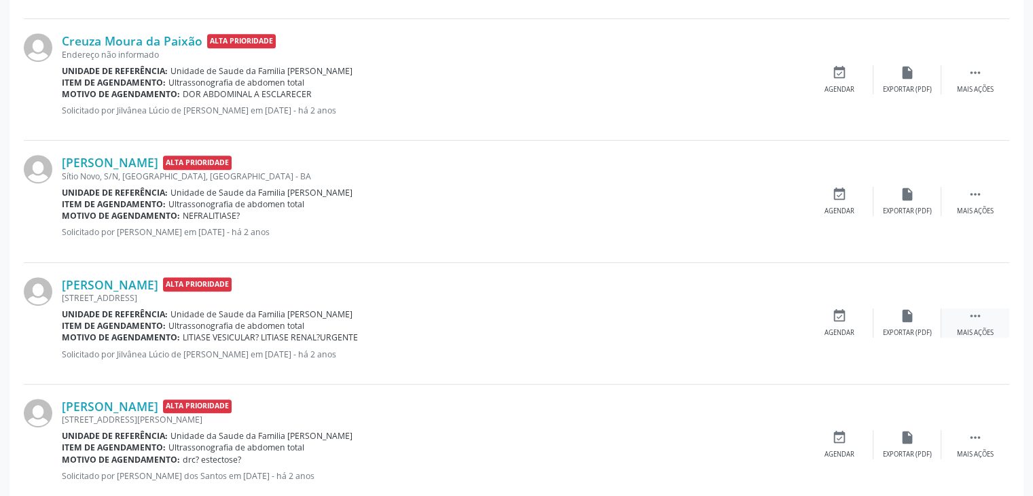
click at [950, 317] on div " Mais ações" at bounding box center [975, 322] width 68 height 29
click at [838, 319] on icon "cancel" at bounding box center [839, 315] width 15 height 15
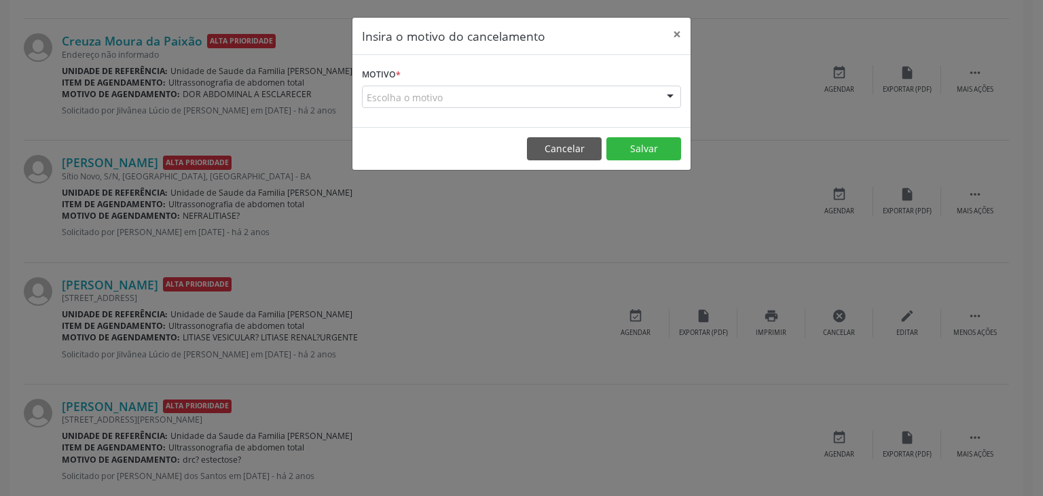
click at [456, 94] on div "Escolha o motivo" at bounding box center [521, 97] width 319 height 23
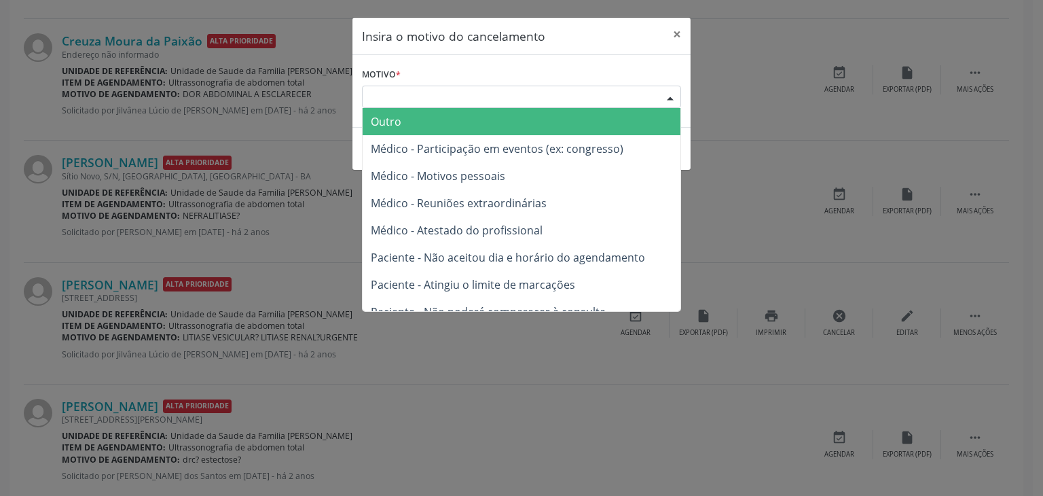
click at [422, 132] on span "Outro" at bounding box center [522, 121] width 318 height 27
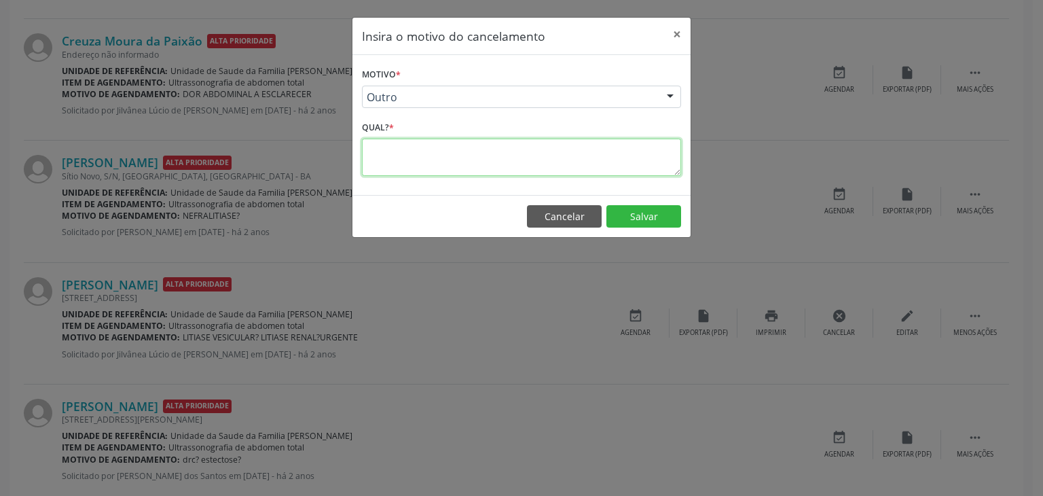
click at [418, 165] on textarea at bounding box center [521, 156] width 319 height 37
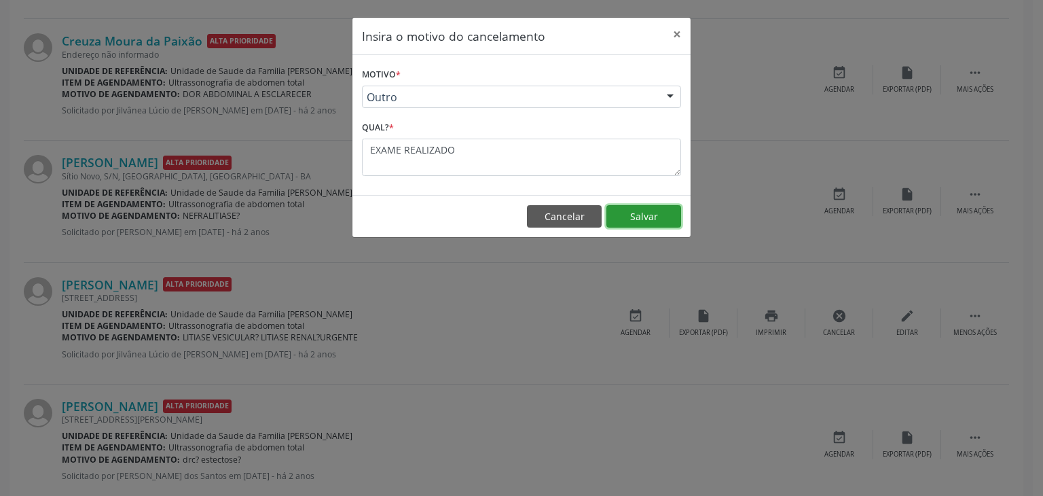
click at [630, 205] on button "Salvar" at bounding box center [643, 216] width 75 height 23
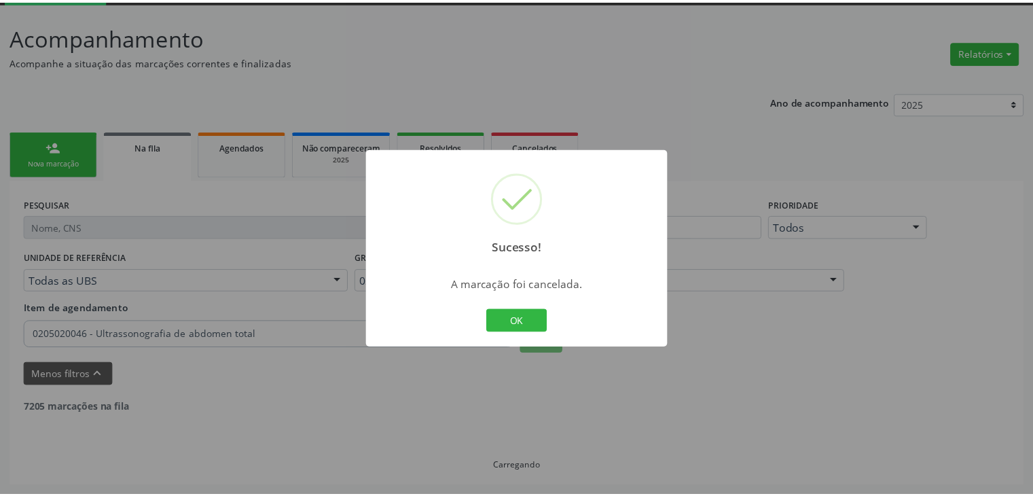
scroll to position [71, 0]
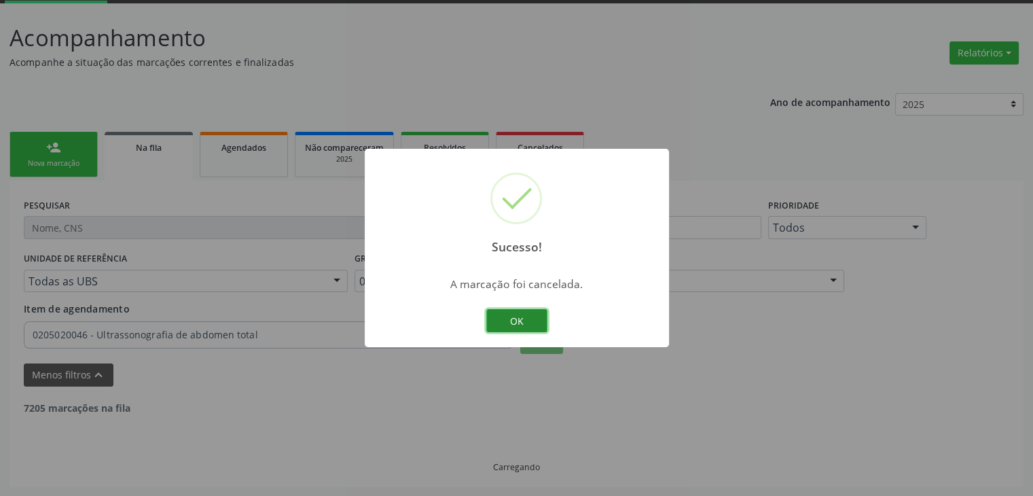
click at [520, 311] on button "OK" at bounding box center [516, 320] width 61 height 23
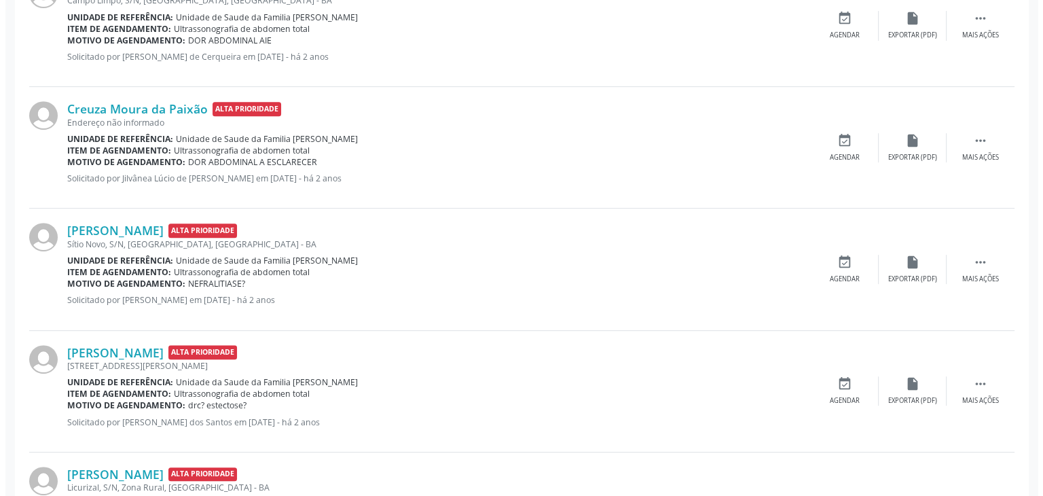
scroll to position [614, 0]
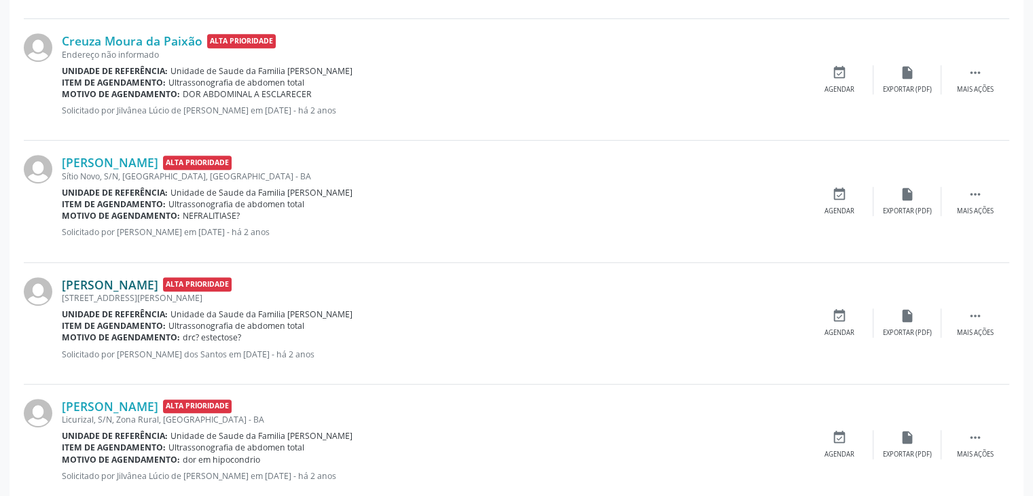
click at [136, 289] on link "Joenilde Araujo Santos" at bounding box center [110, 284] width 96 height 15
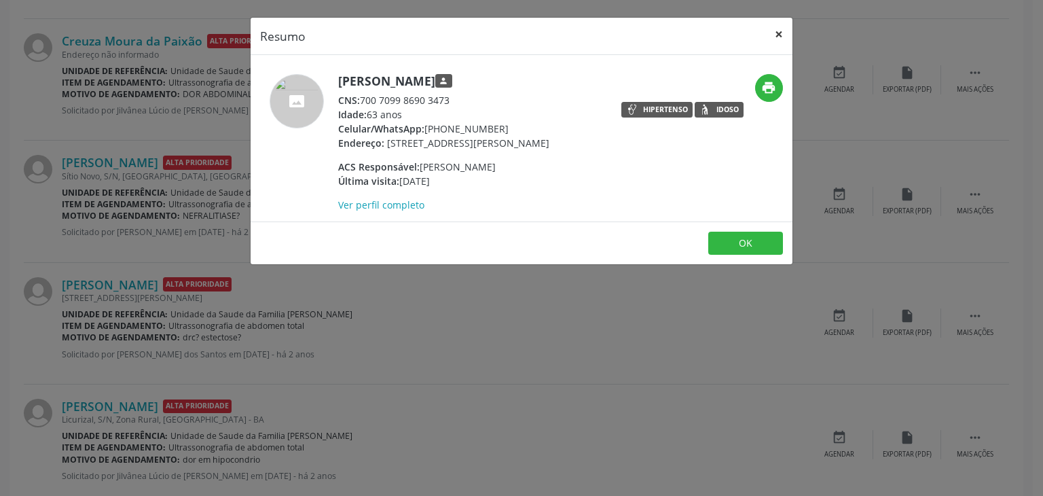
click at [776, 30] on button "×" at bounding box center [778, 34] width 27 height 33
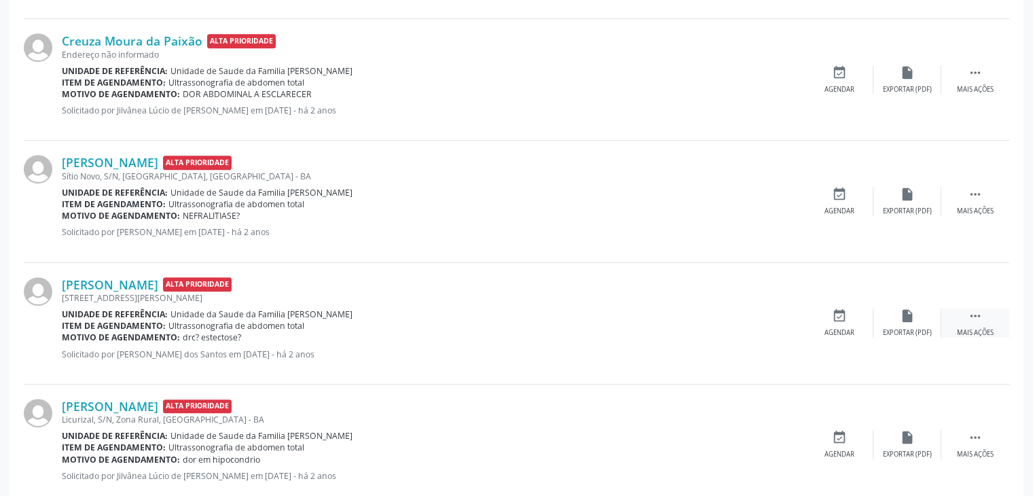
click at [966, 333] on div "Mais ações" at bounding box center [975, 333] width 37 height 10
click at [837, 308] on icon "cancel" at bounding box center [839, 315] width 15 height 15
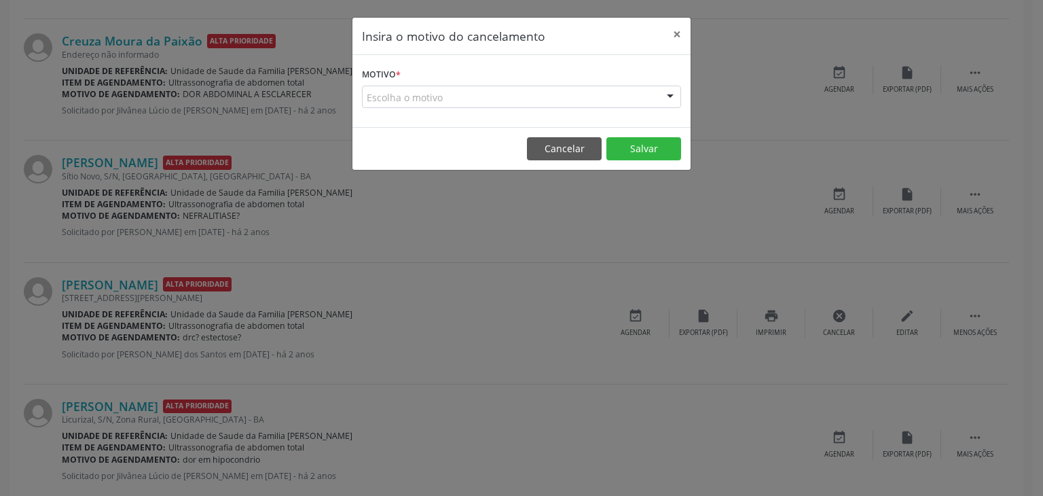
click at [489, 90] on div "Escolha o motivo" at bounding box center [521, 97] width 319 height 23
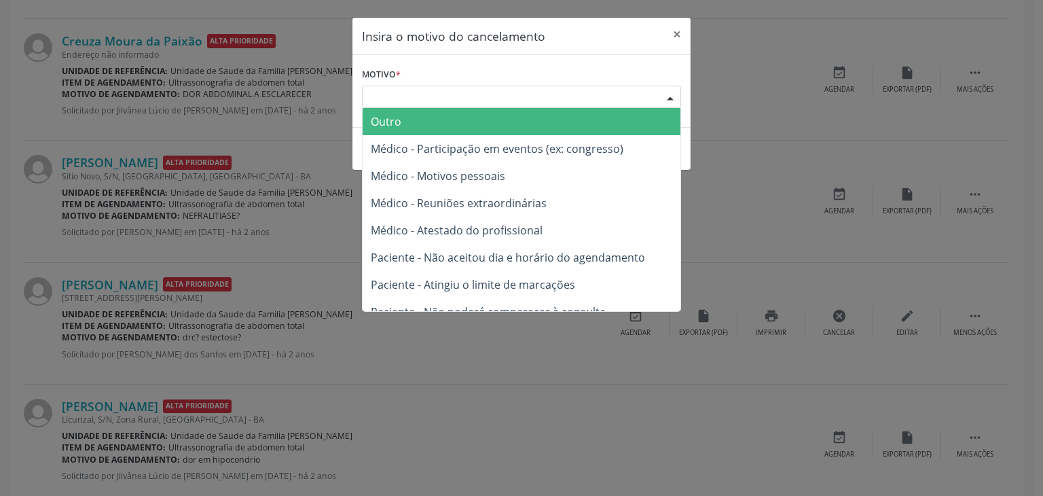
click at [443, 122] on span "Outro" at bounding box center [522, 121] width 318 height 27
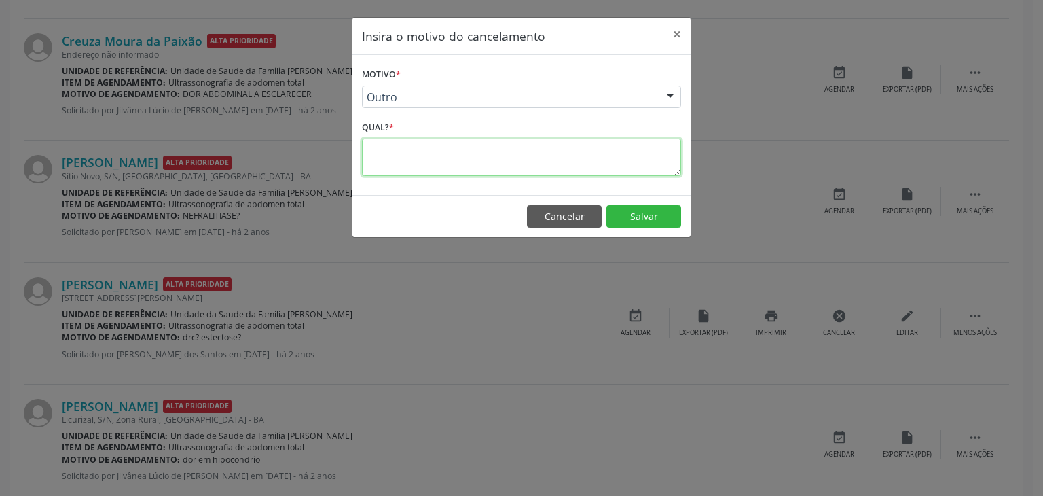
click at [413, 170] on textarea at bounding box center [521, 156] width 319 height 37
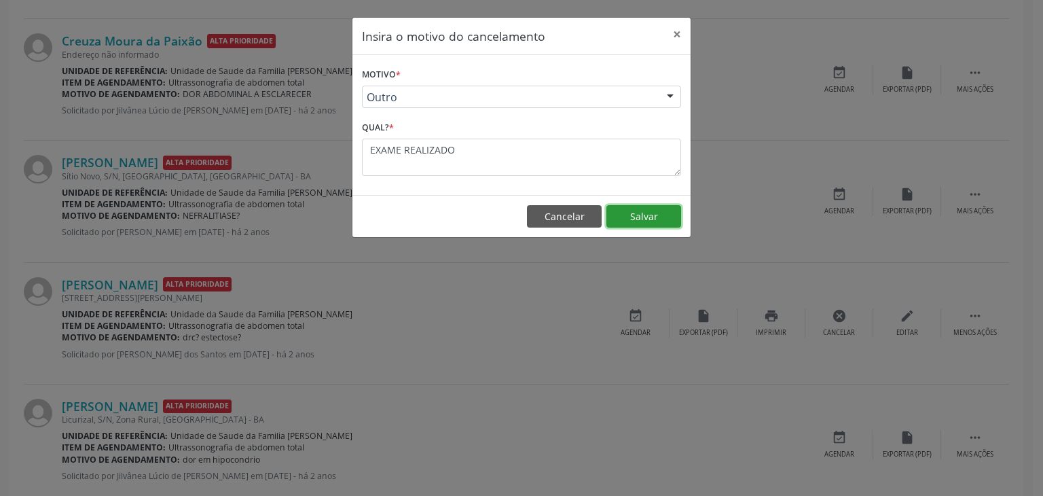
click at [619, 212] on button "Salvar" at bounding box center [643, 216] width 75 height 23
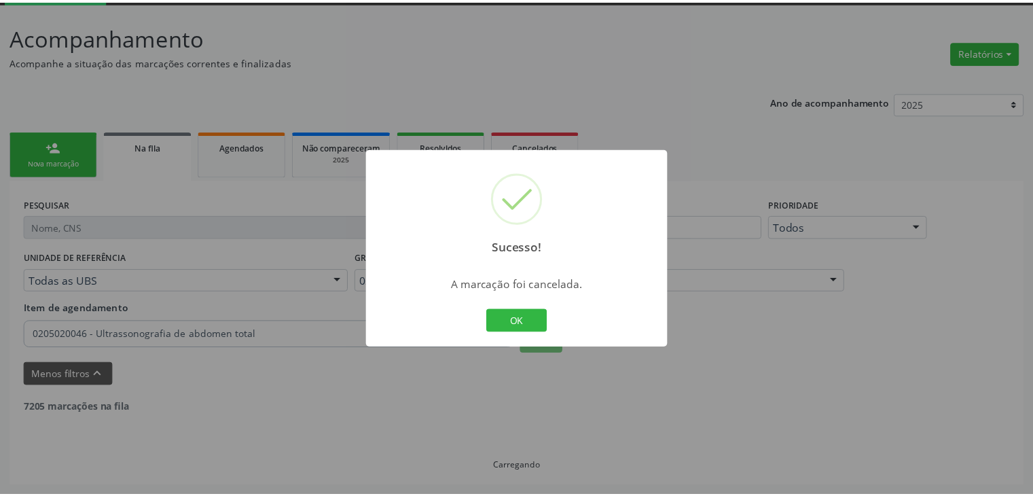
scroll to position [71, 0]
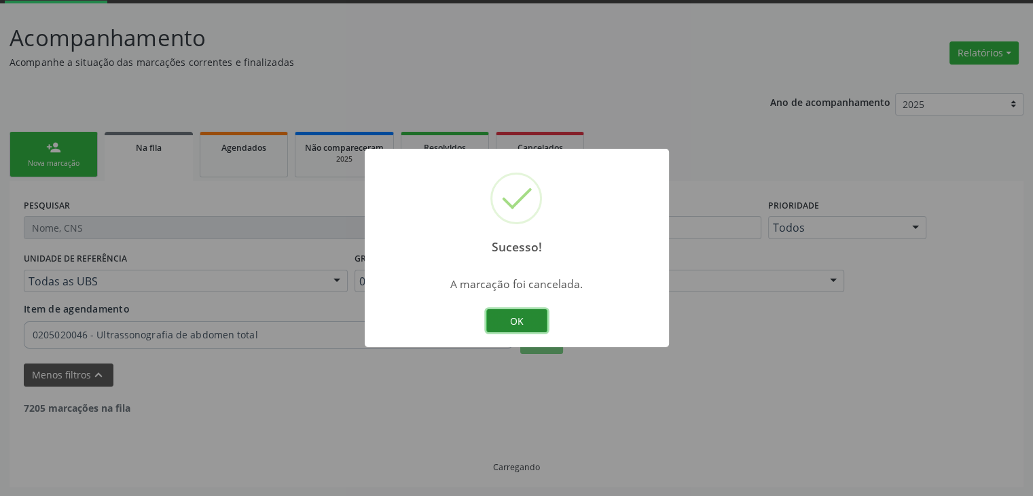
click at [510, 321] on button "OK" at bounding box center [516, 320] width 61 height 23
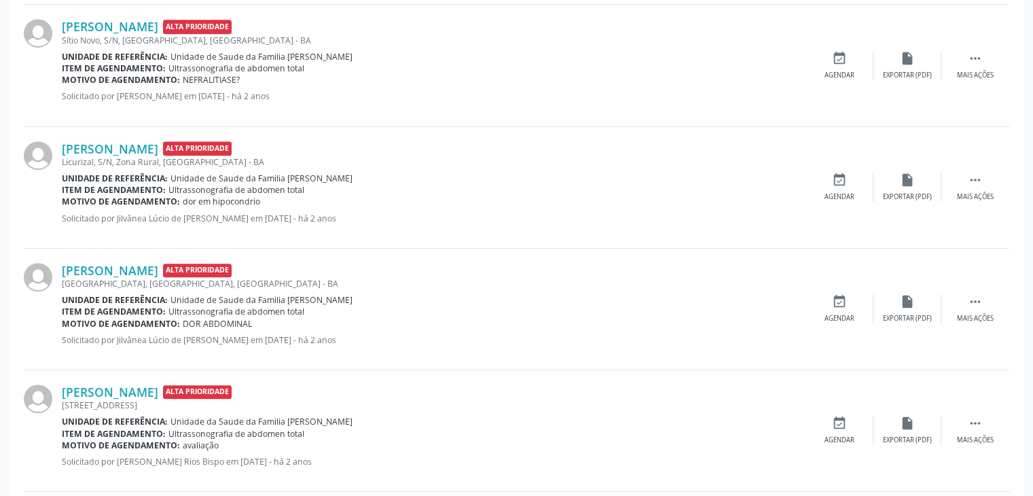
scroll to position [818, 0]
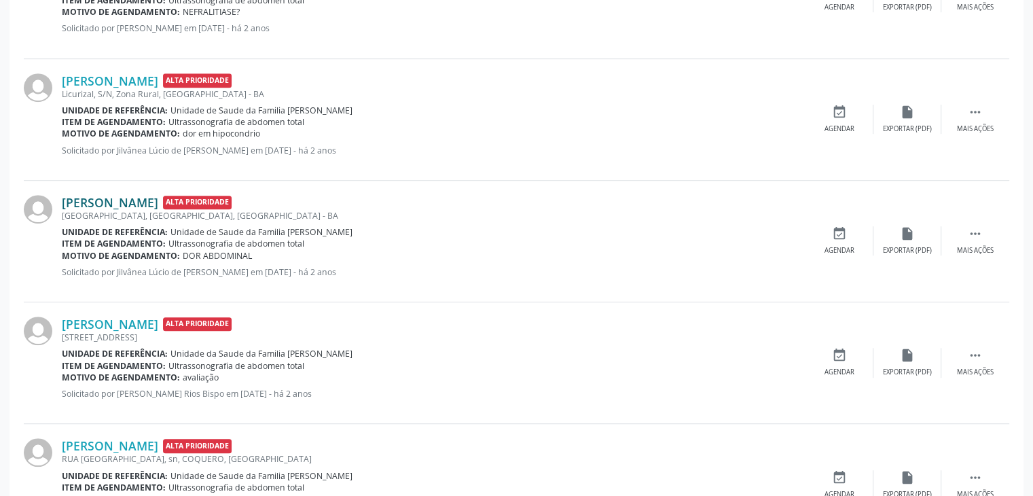
click at [133, 206] on link "Josefa Maria de Jesus" at bounding box center [110, 202] width 96 height 15
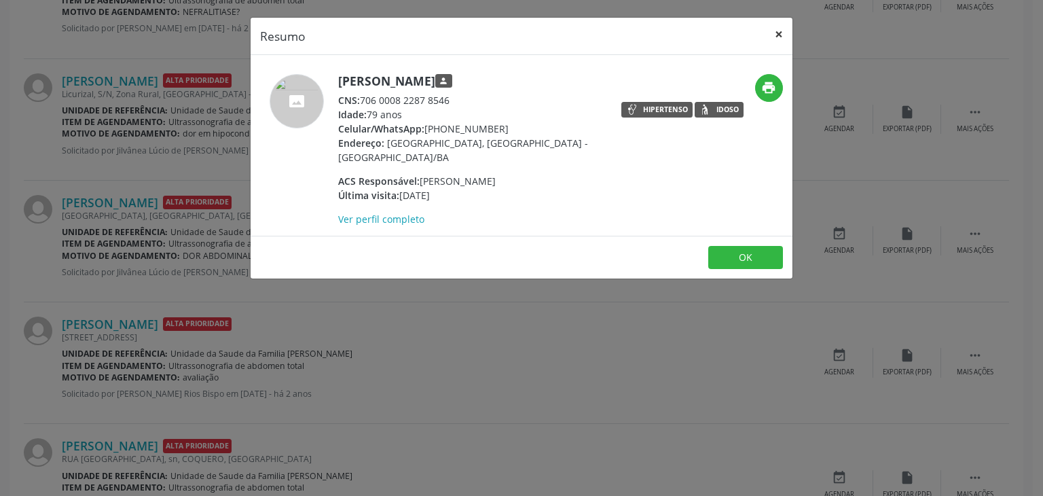
click at [774, 23] on button "×" at bounding box center [778, 34] width 27 height 33
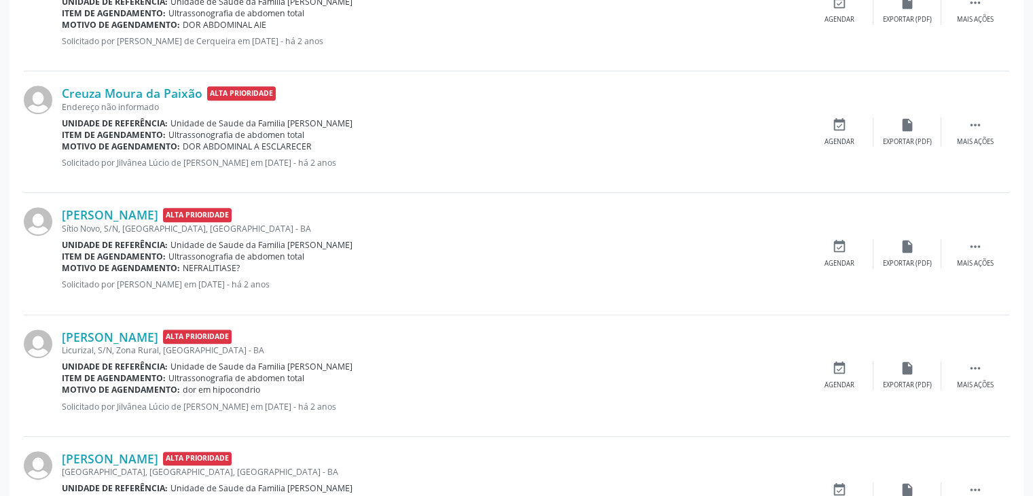
scroll to position [479, 0]
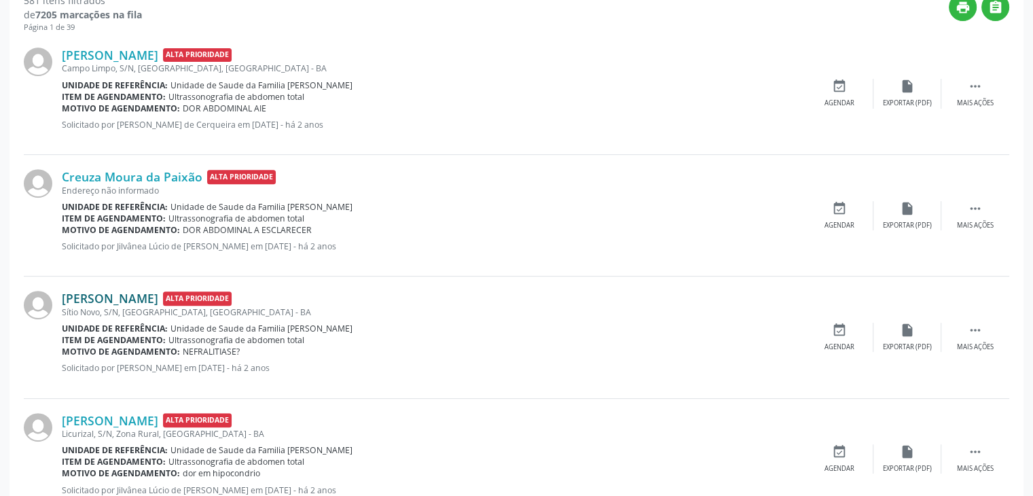
click at [158, 297] on link "Maria José Almeida Xavier" at bounding box center [110, 298] width 96 height 15
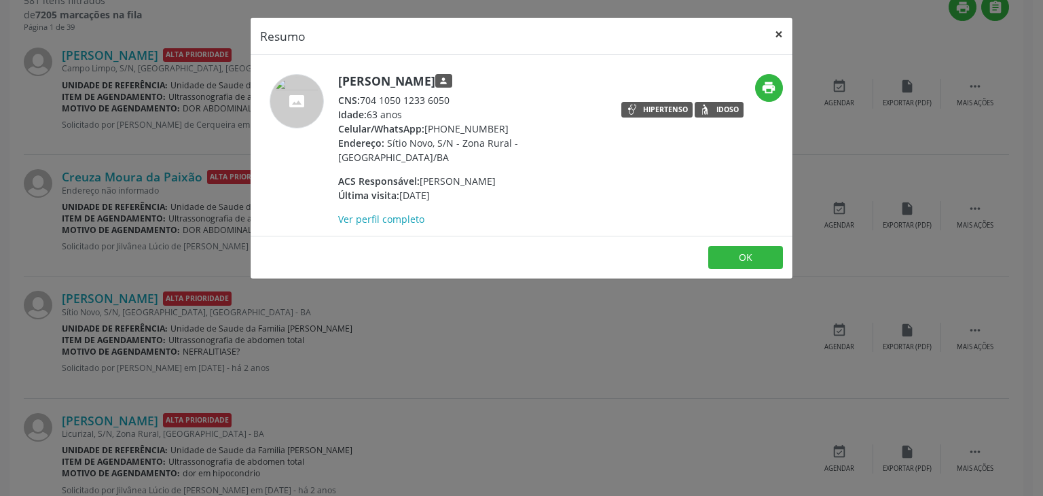
click at [766, 31] on button "×" at bounding box center [778, 34] width 27 height 33
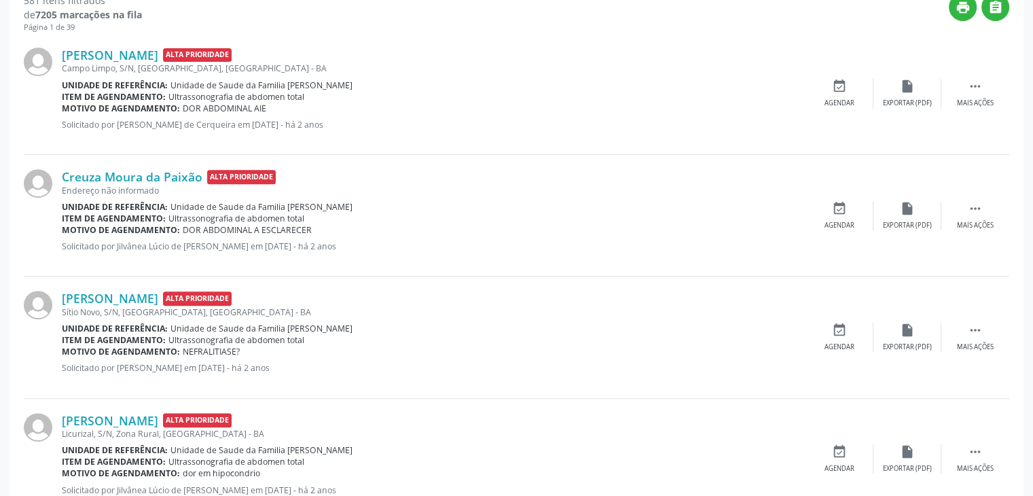
scroll to position [546, 0]
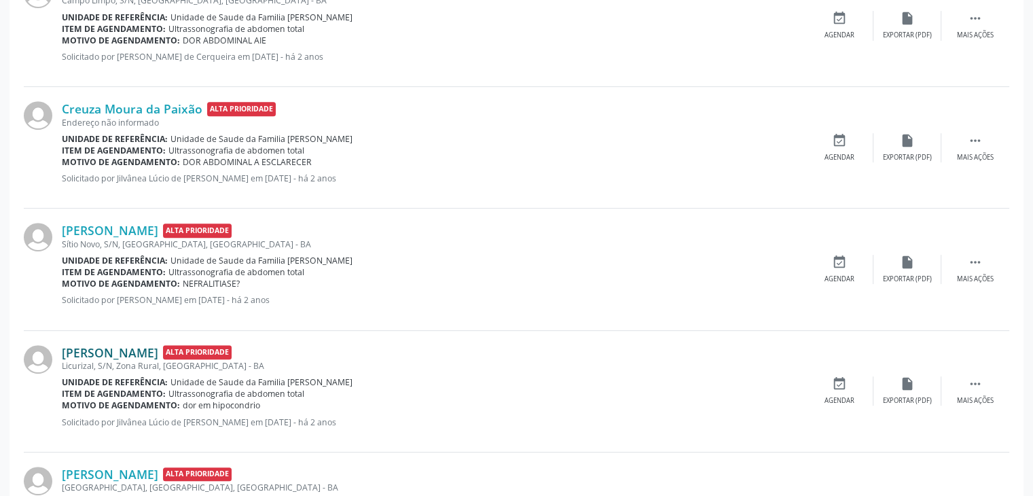
click at [157, 345] on link "Anaide Souza Santana Gomes" at bounding box center [110, 352] width 96 height 15
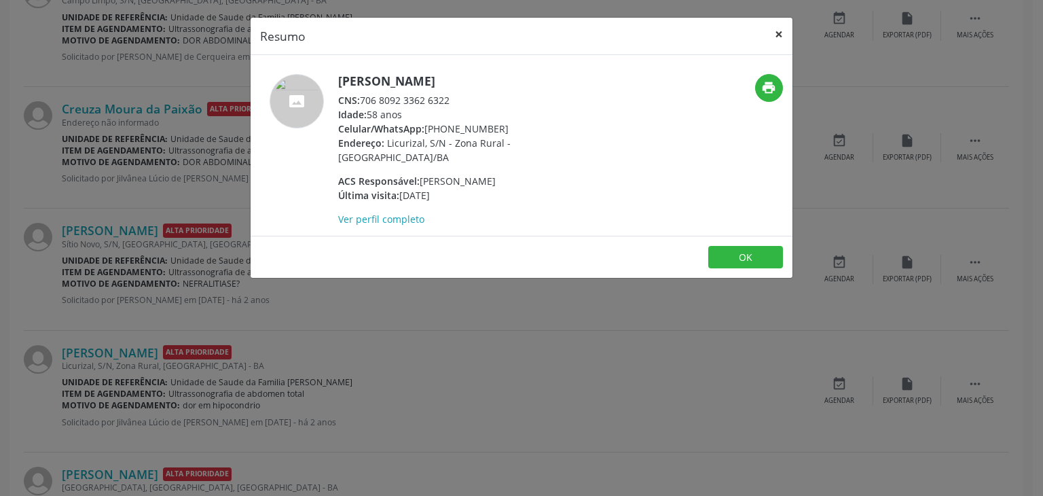
click at [783, 32] on button "×" at bounding box center [778, 34] width 27 height 33
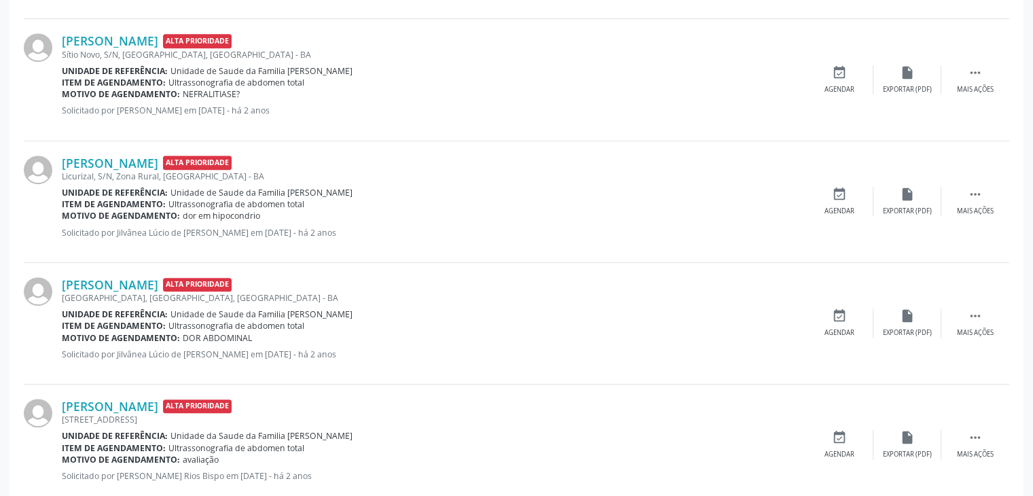
scroll to position [818, 0]
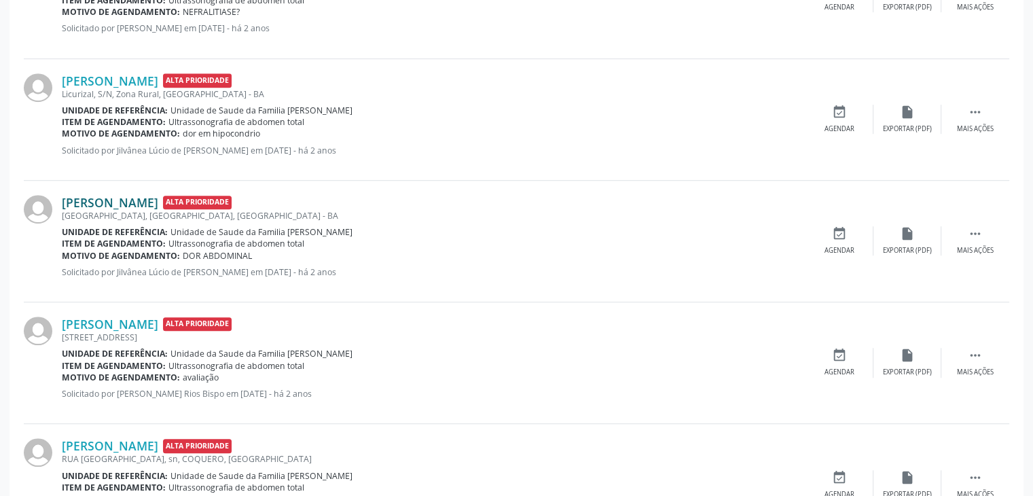
click at [147, 195] on link "Josefa Maria de Jesus" at bounding box center [110, 202] width 96 height 15
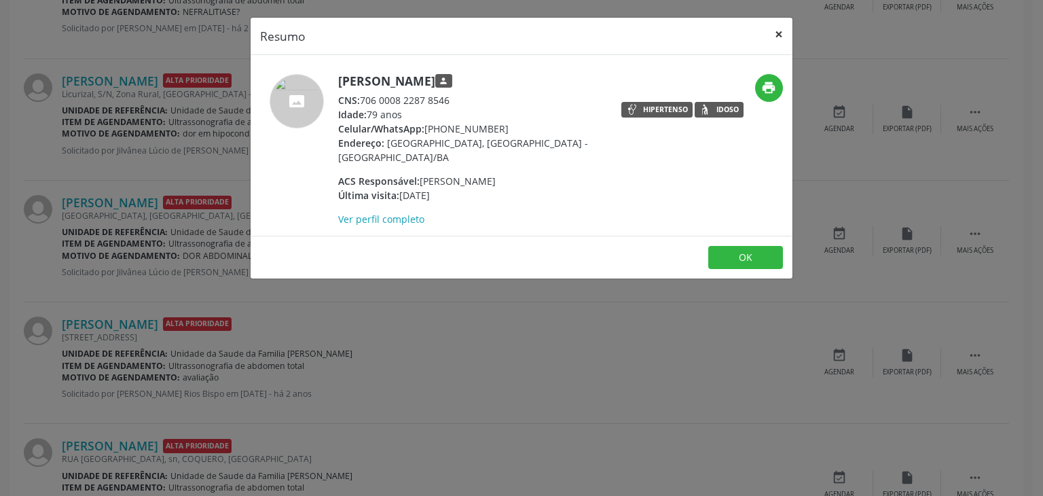
click at [779, 24] on button "×" at bounding box center [778, 34] width 27 height 33
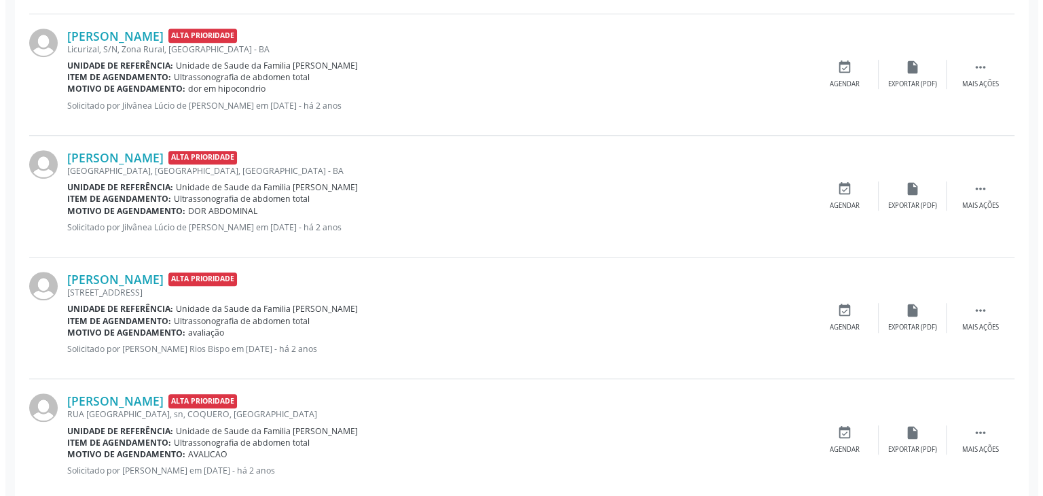
scroll to position [886, 0]
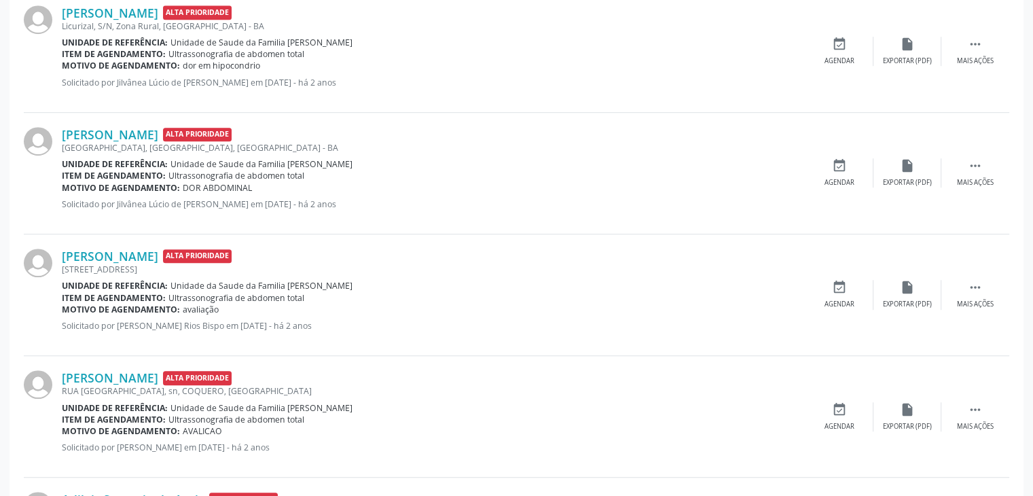
click at [133, 245] on div "Jair Maia de Santana Alta Prioridade Rua Barão do Rio Branco, 27, Centro, Mairi…" at bounding box center [516, 295] width 985 height 122
click at [125, 263] on div "[STREET_ADDRESS]" at bounding box center [433, 269] width 743 height 12
click at [90, 251] on link "[PERSON_NAME]" at bounding box center [110, 255] width 96 height 15
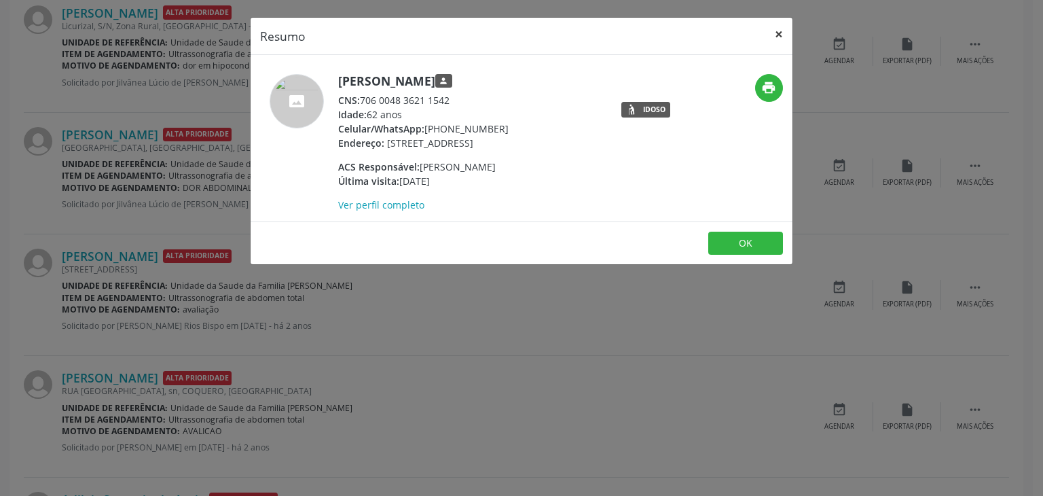
click at [780, 35] on button "×" at bounding box center [778, 34] width 27 height 33
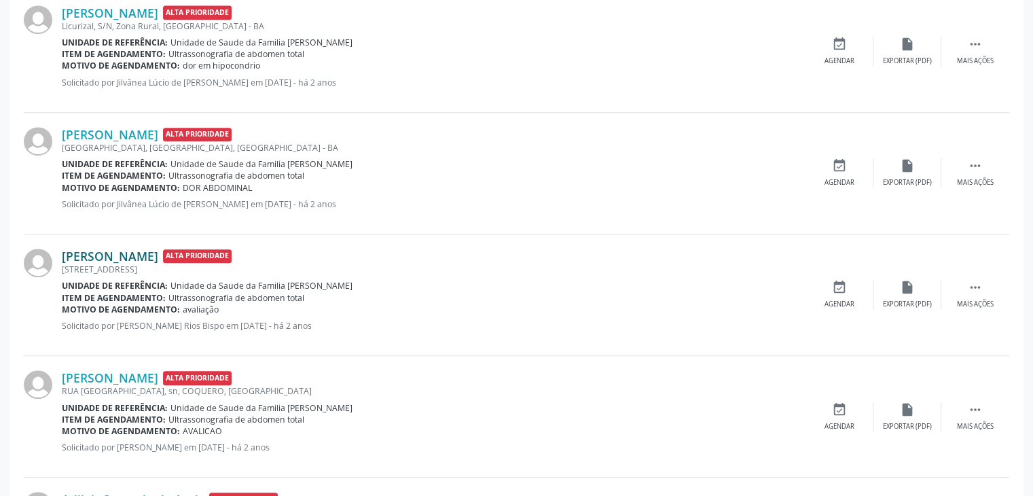
click at [145, 249] on link "[PERSON_NAME]" at bounding box center [110, 255] width 96 height 15
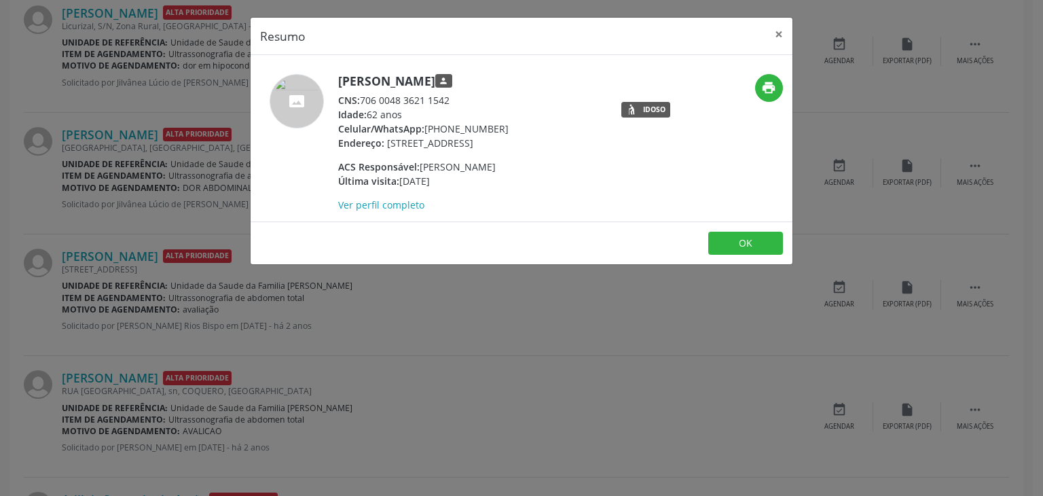
drag, startPoint x: 338, startPoint y: 83, endPoint x: 473, endPoint y: 79, distance: 135.1
click at [473, 79] on h5 "Jair Maia de Santana person" at bounding box center [423, 81] width 170 height 14
drag, startPoint x: 475, startPoint y: 80, endPoint x: 334, endPoint y: 71, distance: 141.5
click at [334, 71] on div "Jair Maia de Santana person CNS: 706 0048 3621 1542 Idade: 62 anos Celular/What…" at bounding box center [521, 138] width 542 height 166
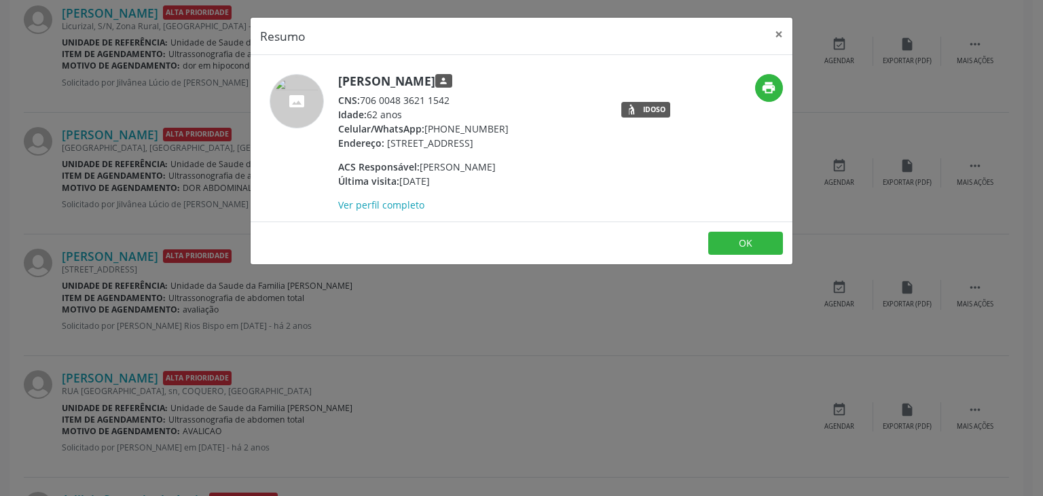
click at [334, 71] on div "Jair Maia de Santana person CNS: 706 0048 3621 1542 Idade: 62 anos Celular/What…" at bounding box center [521, 138] width 542 height 166
drag, startPoint x: 473, startPoint y: 85, endPoint x: 335, endPoint y: 85, distance: 137.8
click at [335, 85] on div "Jair Maia de Santana person CNS: 706 0048 3621 1542 Idade: 62 anos Celular/What…" at bounding box center [430, 143] width 361 height 138
copy h5 "[PERSON_NAME]"
click at [785, 26] on button "×" at bounding box center [778, 34] width 27 height 33
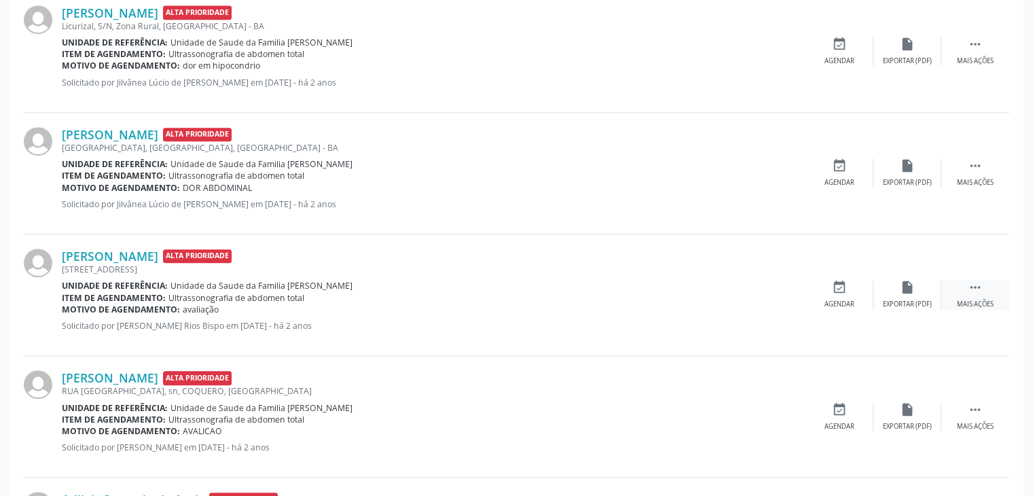
click at [988, 294] on div " Mais ações" at bounding box center [975, 294] width 68 height 29
click at [824, 299] on div "Cancelar" at bounding box center [839, 304] width 32 height 10
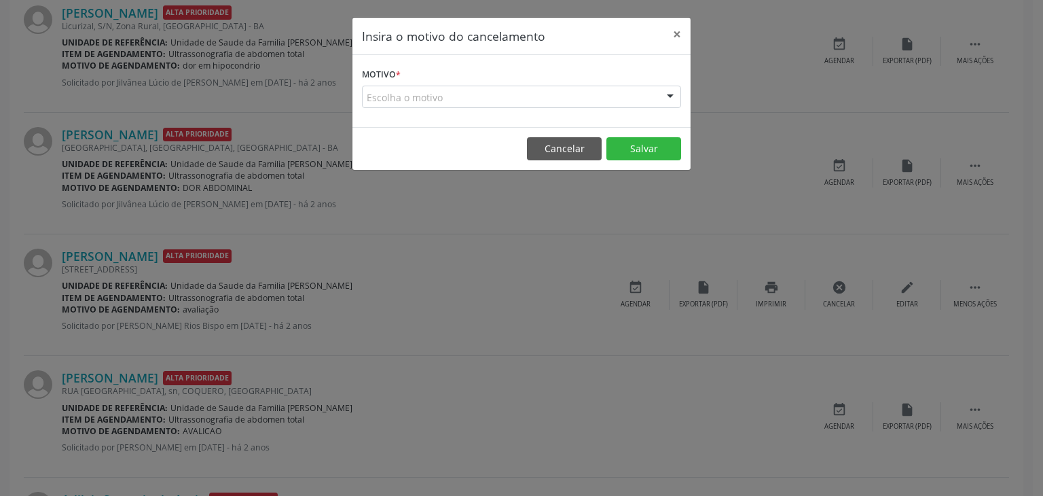
drag, startPoint x: 481, startPoint y: 97, endPoint x: 462, endPoint y: 112, distance: 24.2
click at [481, 97] on div "Escolha o motivo" at bounding box center [521, 97] width 319 height 23
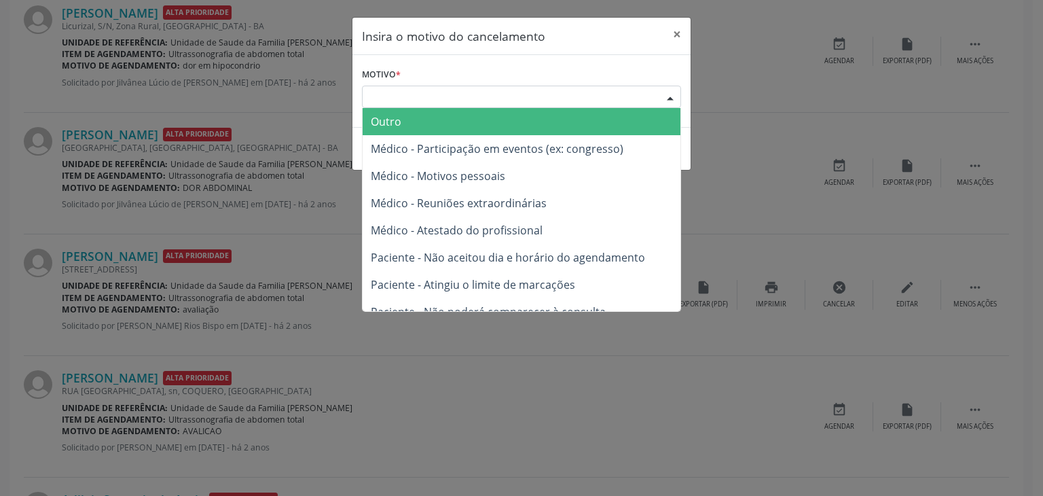
click at [390, 115] on span "Outro" at bounding box center [386, 121] width 31 height 15
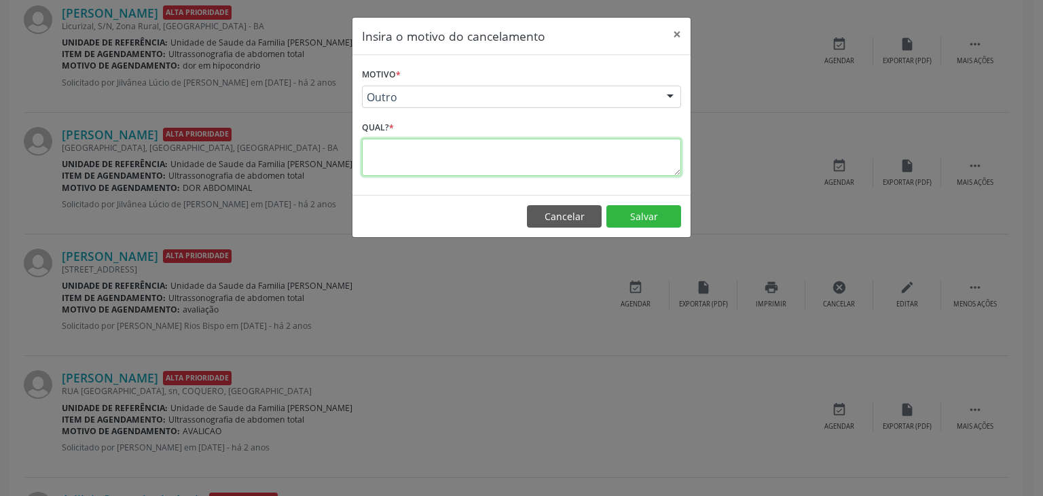
click at [388, 142] on textarea at bounding box center [521, 156] width 319 height 37
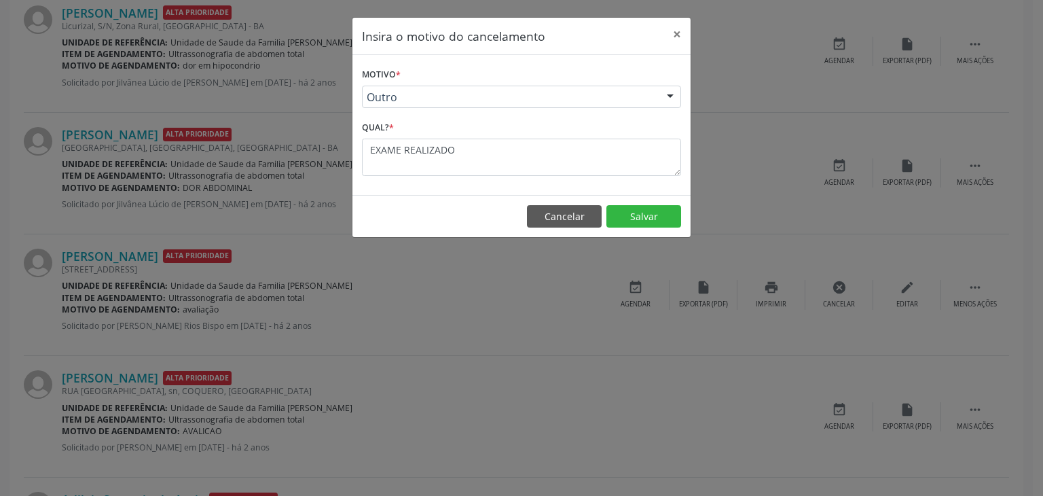
click at [620, 203] on footer "Cancelar Salvar" at bounding box center [521, 216] width 338 height 43
click at [629, 212] on button "Salvar" at bounding box center [643, 216] width 75 height 23
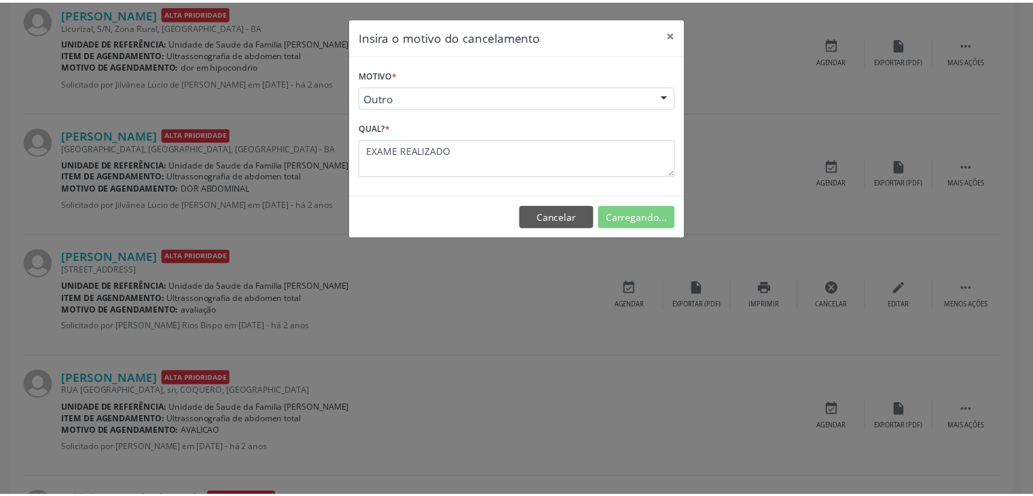
scroll to position [71, 0]
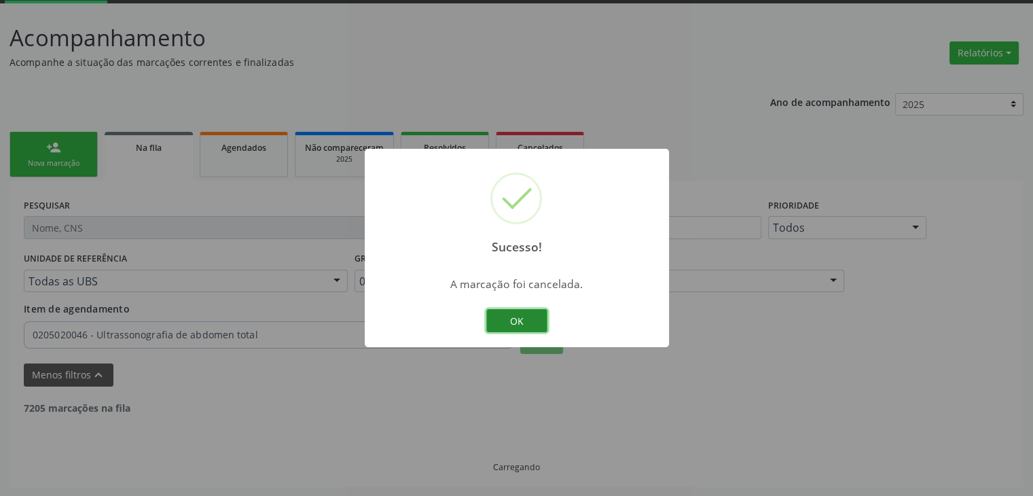
click at [519, 321] on button "OK" at bounding box center [516, 320] width 61 height 23
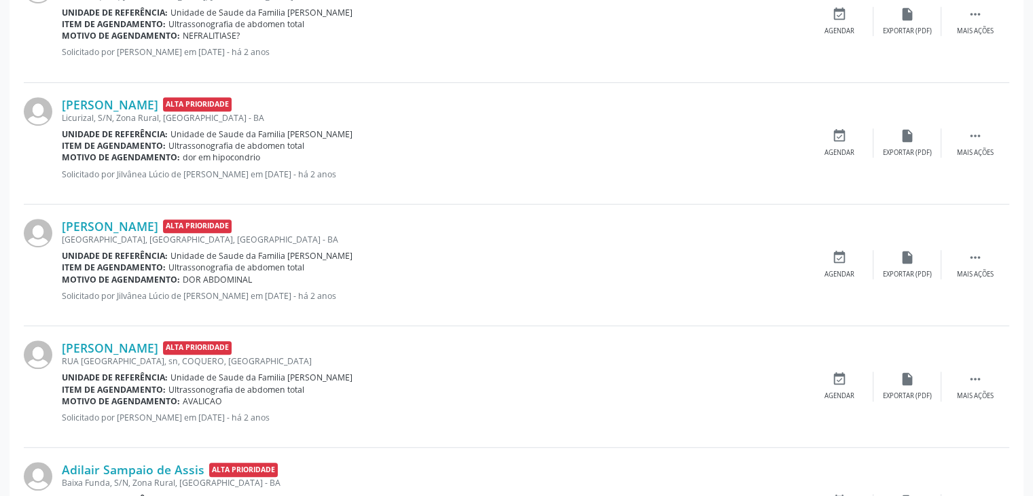
scroll to position [818, 0]
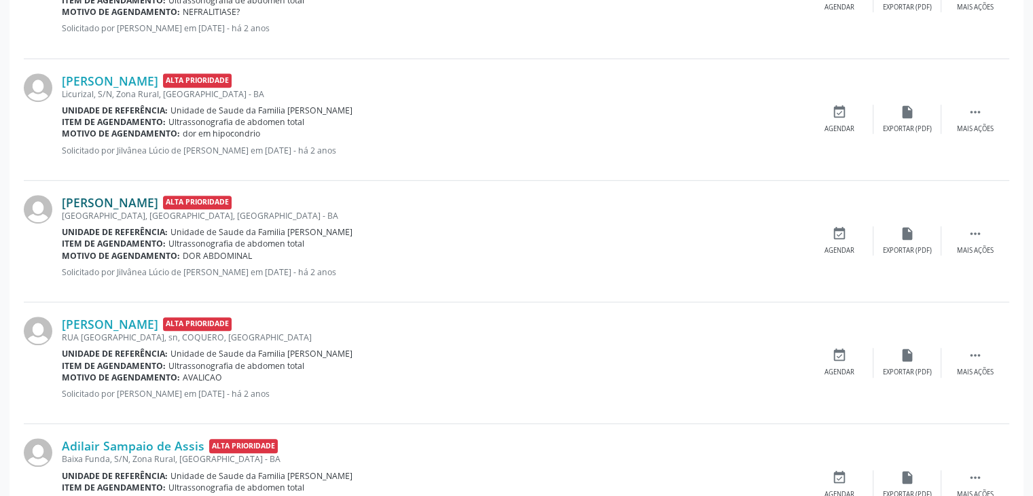
click at [94, 198] on link "Josefa Maria de Jesus" at bounding box center [110, 202] width 96 height 15
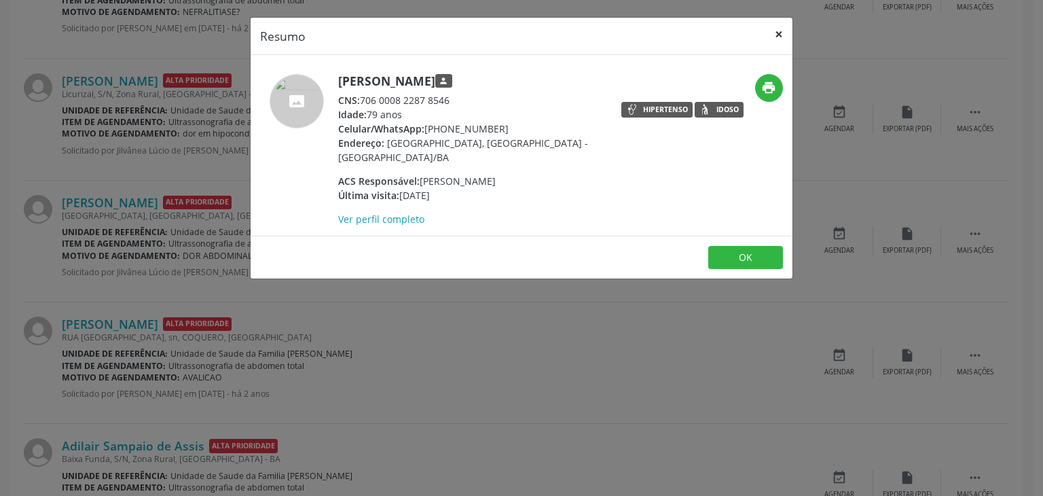
click at [771, 33] on button "×" at bounding box center [778, 34] width 27 height 33
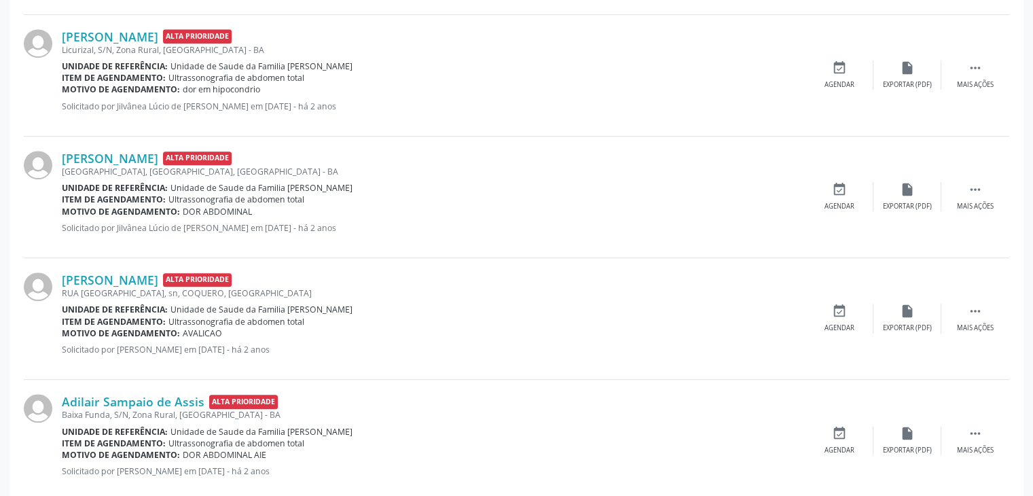
scroll to position [886, 0]
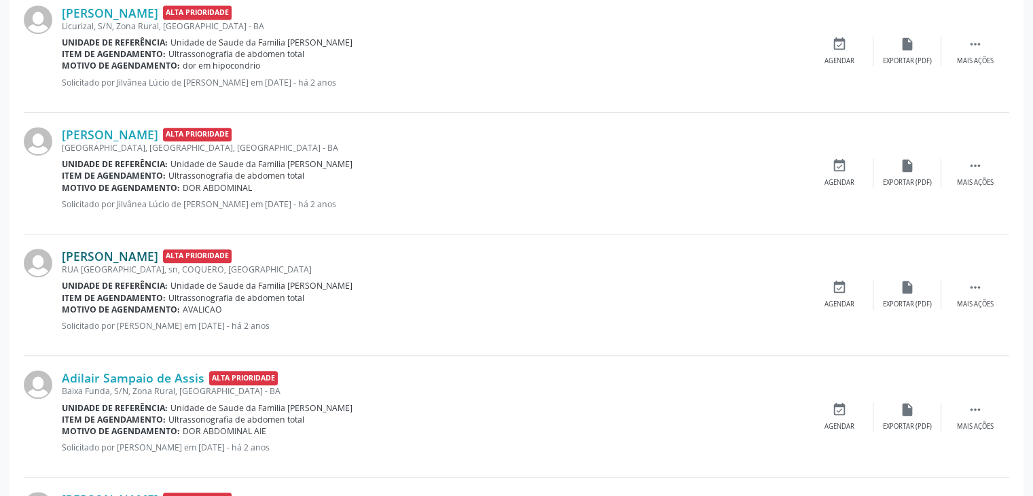
click at [143, 249] on link "Jeova Lopes Amarel" at bounding box center [110, 255] width 96 height 15
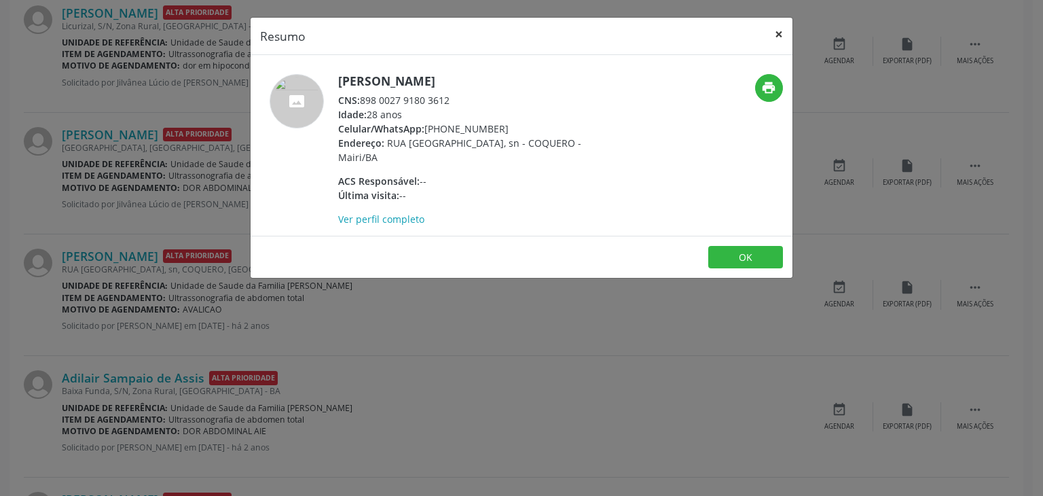
click at [778, 33] on button "×" at bounding box center [778, 34] width 27 height 33
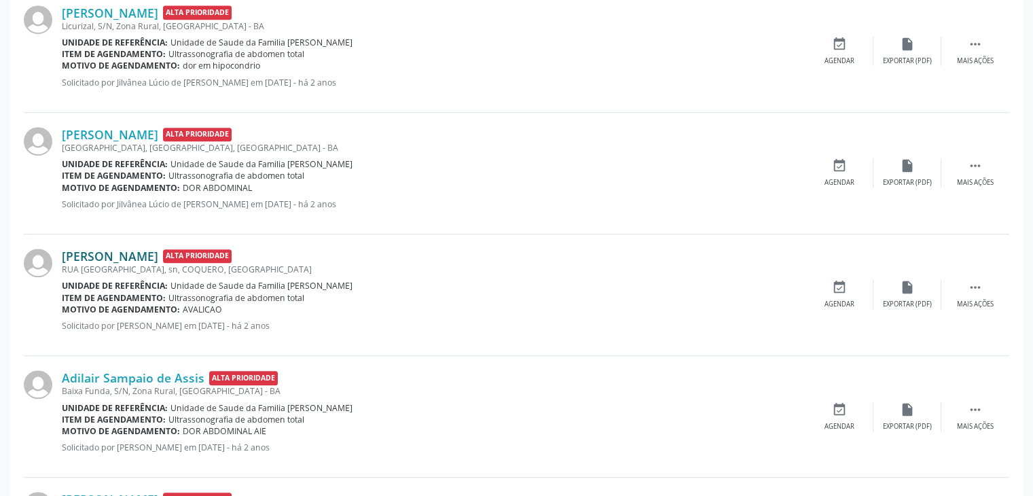
click at [148, 253] on link "Jeova Lopes Amarel" at bounding box center [110, 255] width 96 height 15
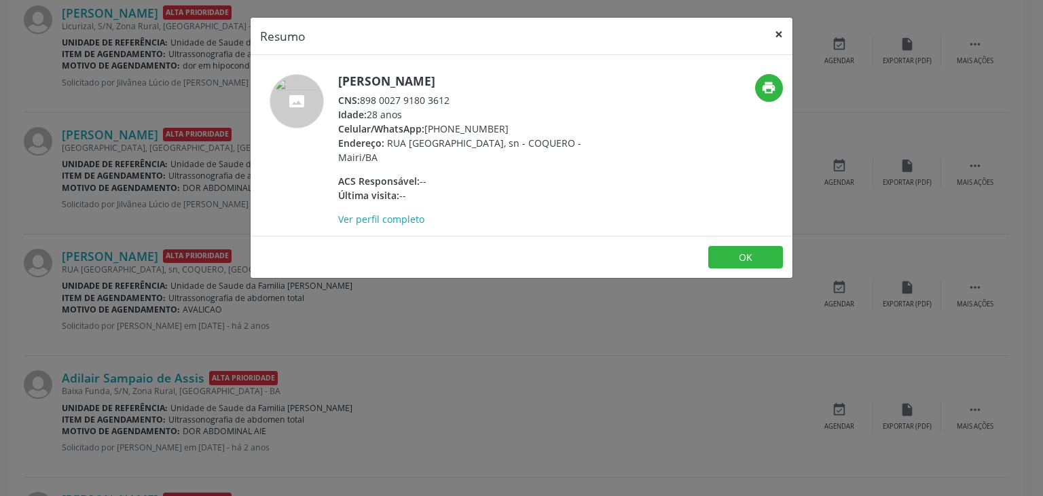
drag, startPoint x: 774, startPoint y: 27, endPoint x: 759, endPoint y: 40, distance: 19.7
click at [774, 28] on button "×" at bounding box center [778, 34] width 27 height 33
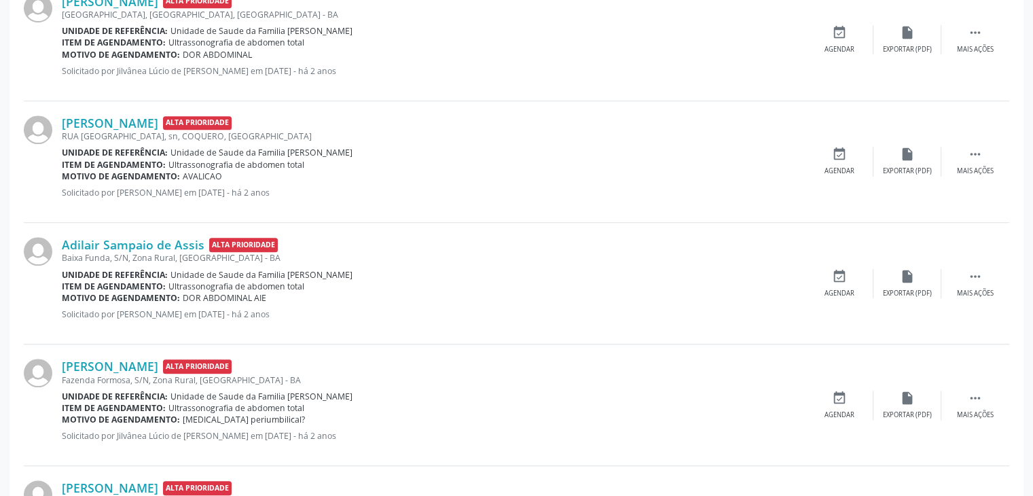
scroll to position [1022, 0]
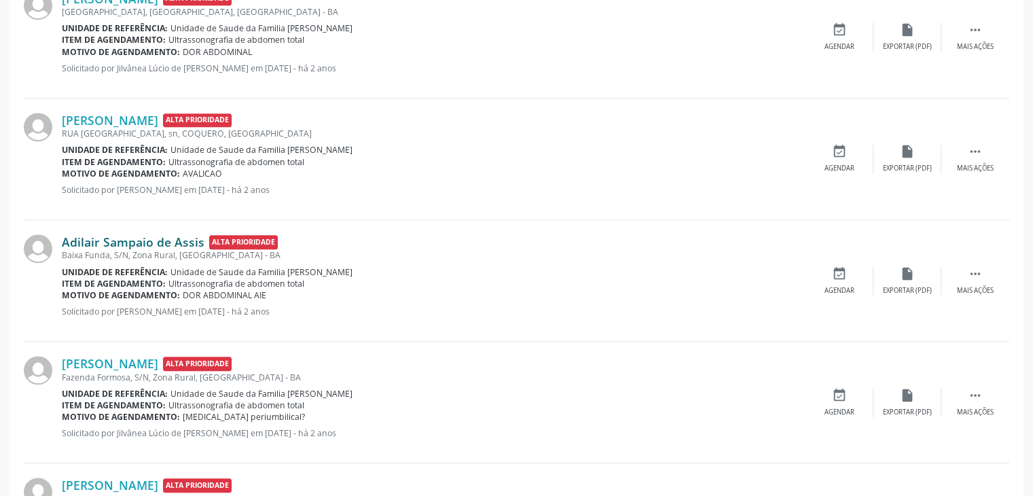
click at [111, 238] on link "Adilair Sampaio de Assis" at bounding box center [133, 241] width 143 height 15
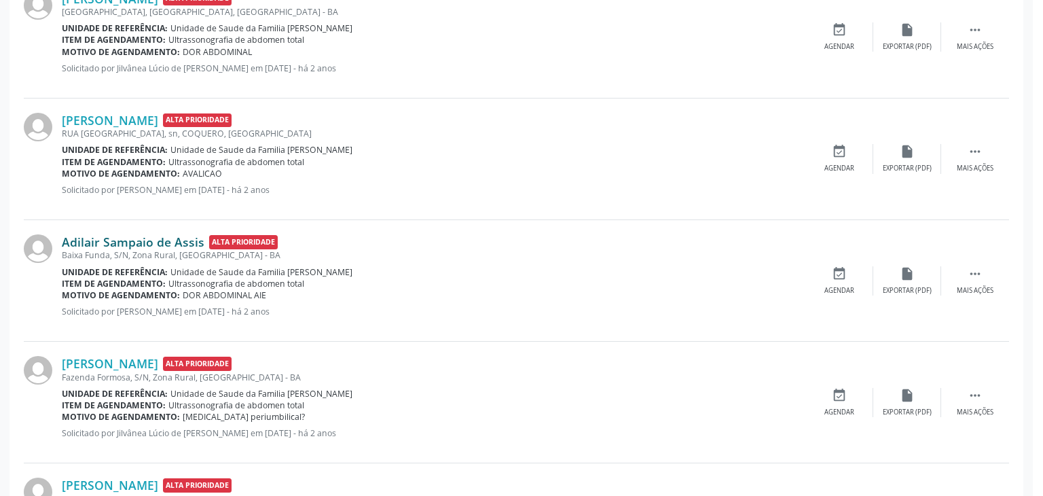
click at [111, 238] on div "Resumo × Carregando OK" at bounding box center [521, 248] width 1043 height 496
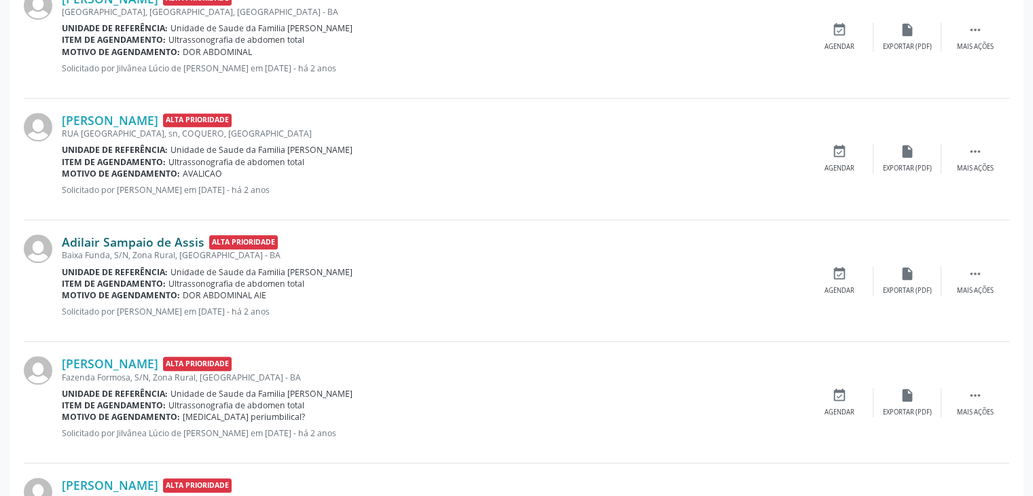
click at [155, 240] on link "Adilair Sampaio de Assis" at bounding box center [133, 241] width 143 height 15
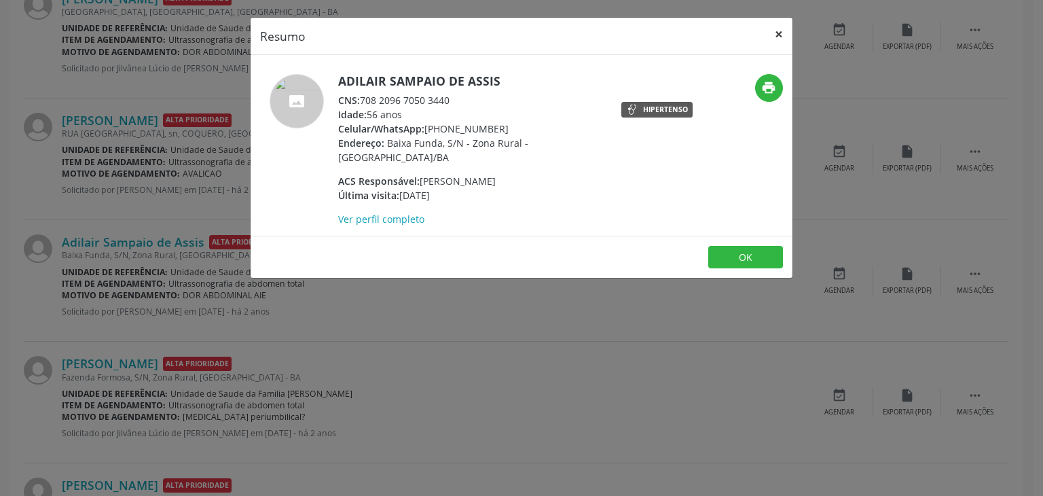
click at [780, 35] on button "×" at bounding box center [778, 34] width 27 height 33
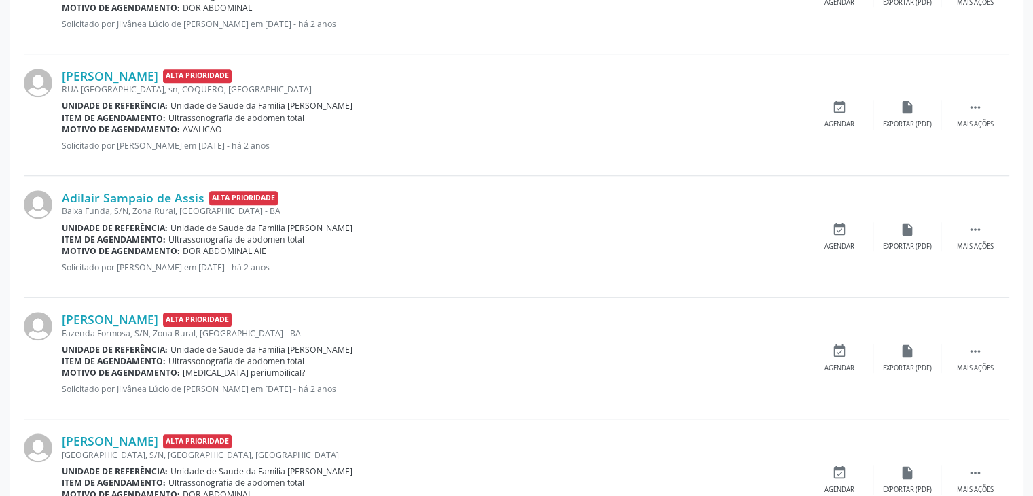
scroll to position [1090, 0]
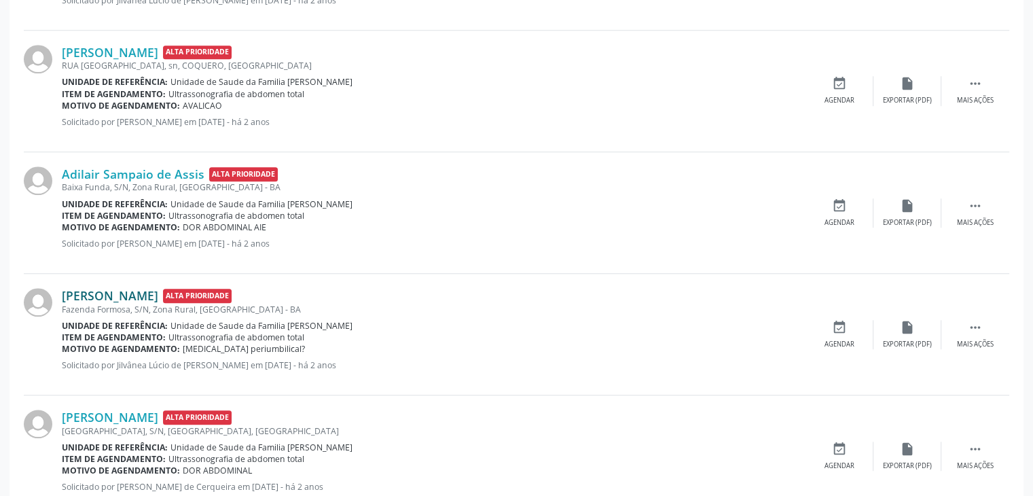
click at [107, 295] on link "José Mendes Oliveira" at bounding box center [110, 295] width 96 height 15
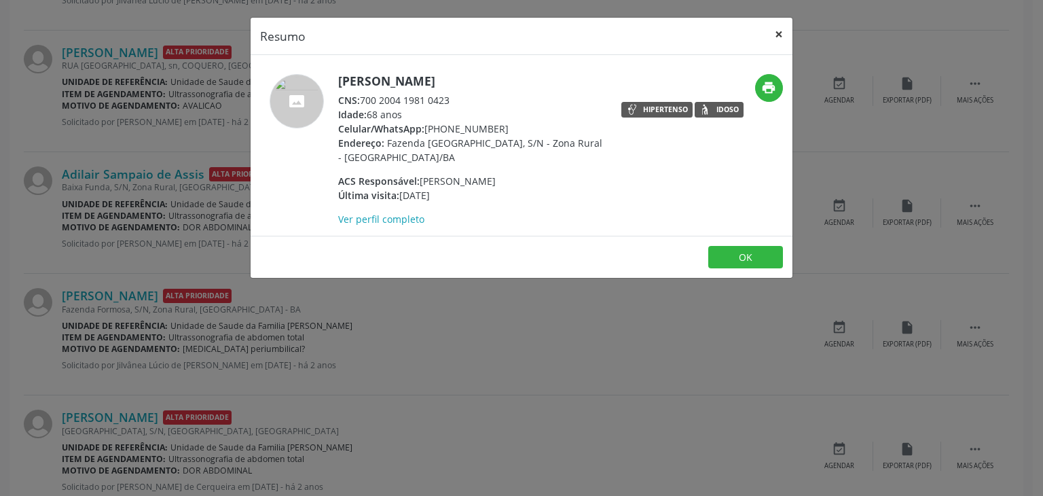
click at [785, 31] on button "×" at bounding box center [778, 34] width 27 height 33
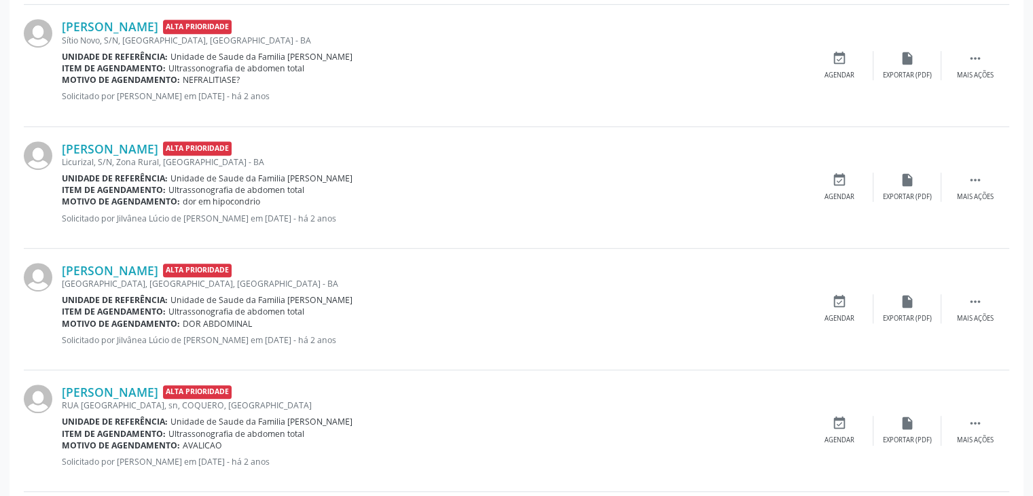
scroll to position [479, 0]
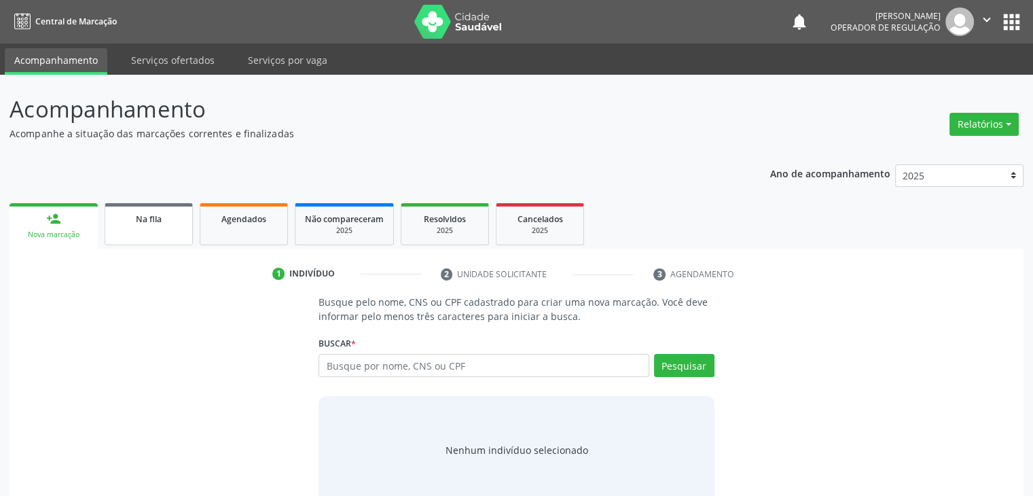
click at [149, 217] on span "Na fila" at bounding box center [149, 219] width 26 height 12
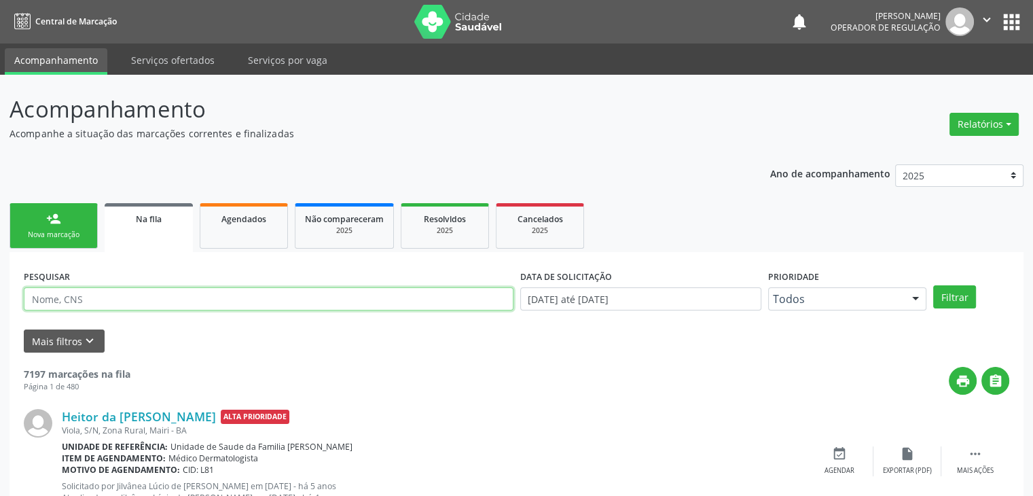
click at [57, 289] on input "text" at bounding box center [268, 298] width 489 height 23
paste input "[URL][DOMAIN_NAME]"
type input "h"
type input "[PERSON_NAME]"
click at [933, 285] on button "Filtrar" at bounding box center [954, 296] width 43 height 23
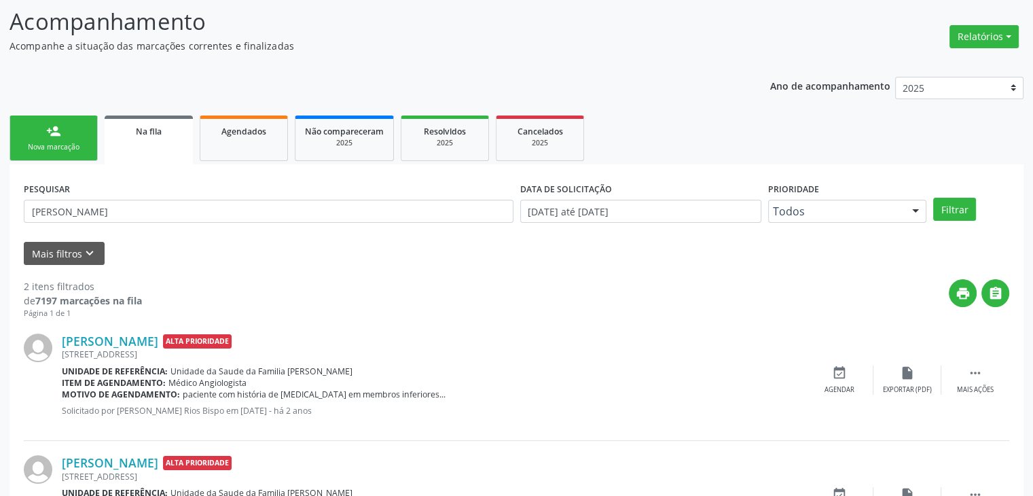
scroll to position [177, 0]
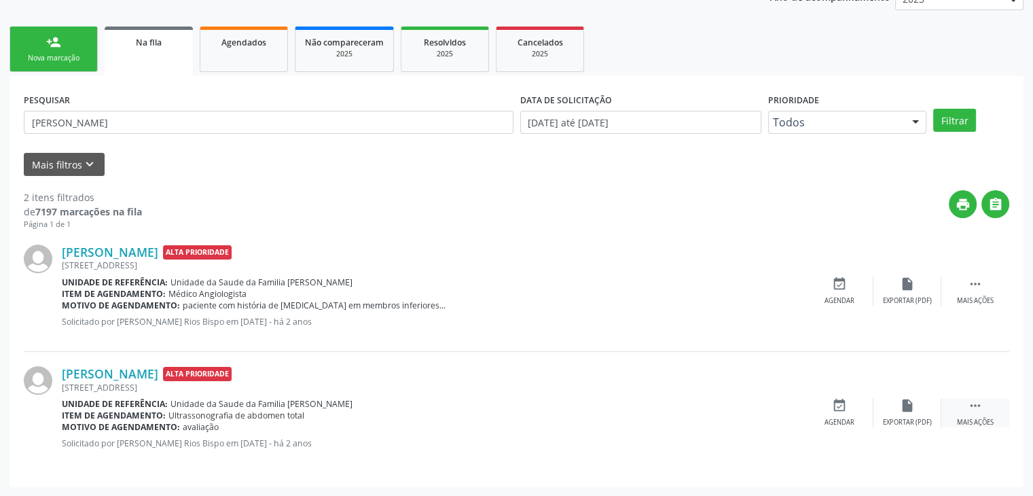
click at [957, 402] on div " Mais ações" at bounding box center [975, 412] width 68 height 29
click at [846, 415] on div "cancel Cancelar" at bounding box center [839, 412] width 68 height 29
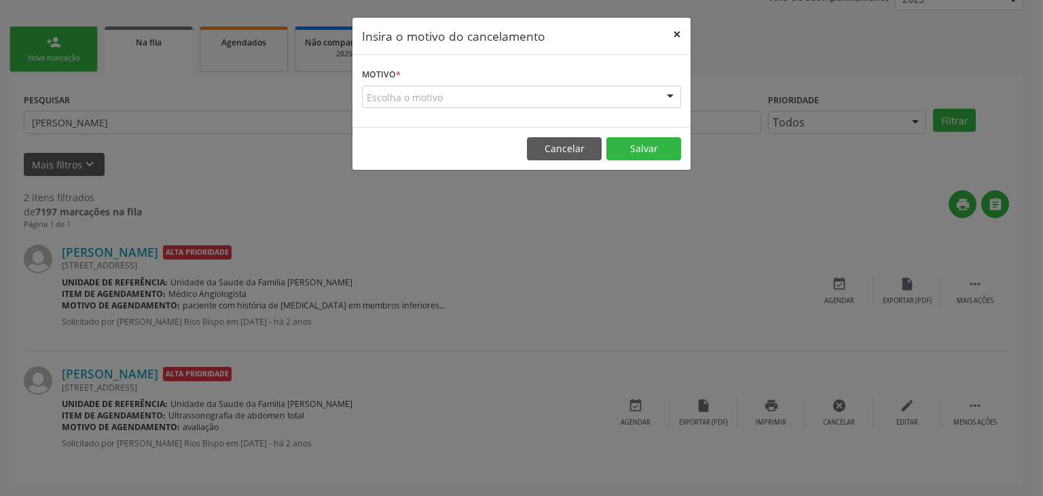
click at [678, 41] on button "×" at bounding box center [676, 34] width 27 height 33
